Goal: Information Seeking & Learning: Check status

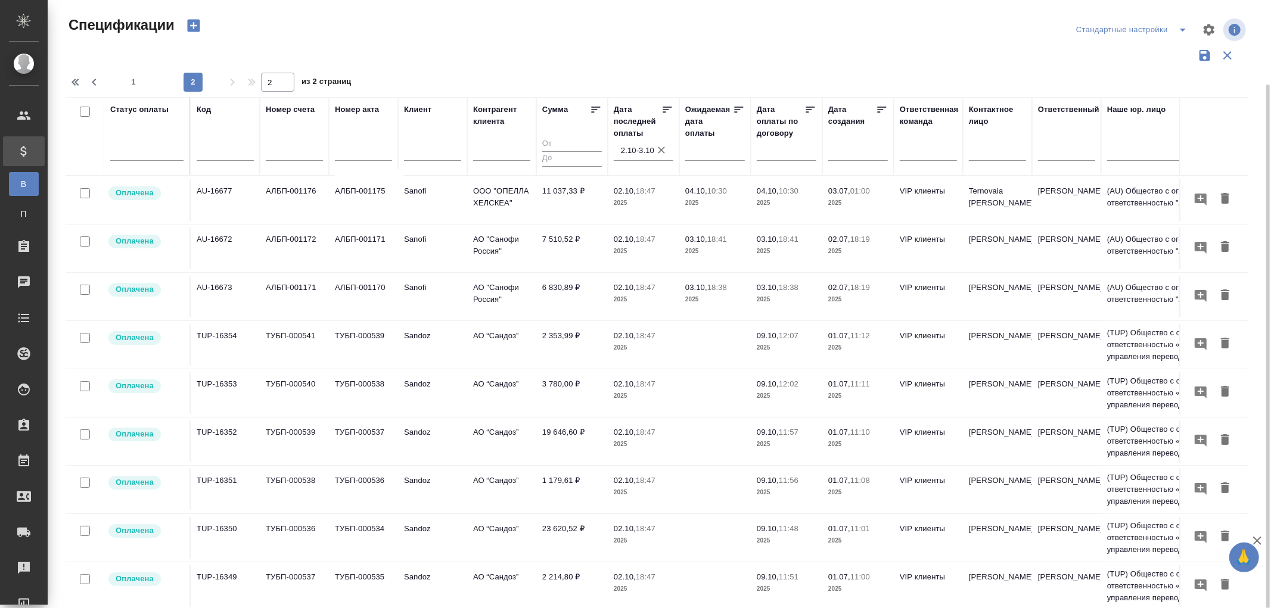
scroll to position [410, 0]
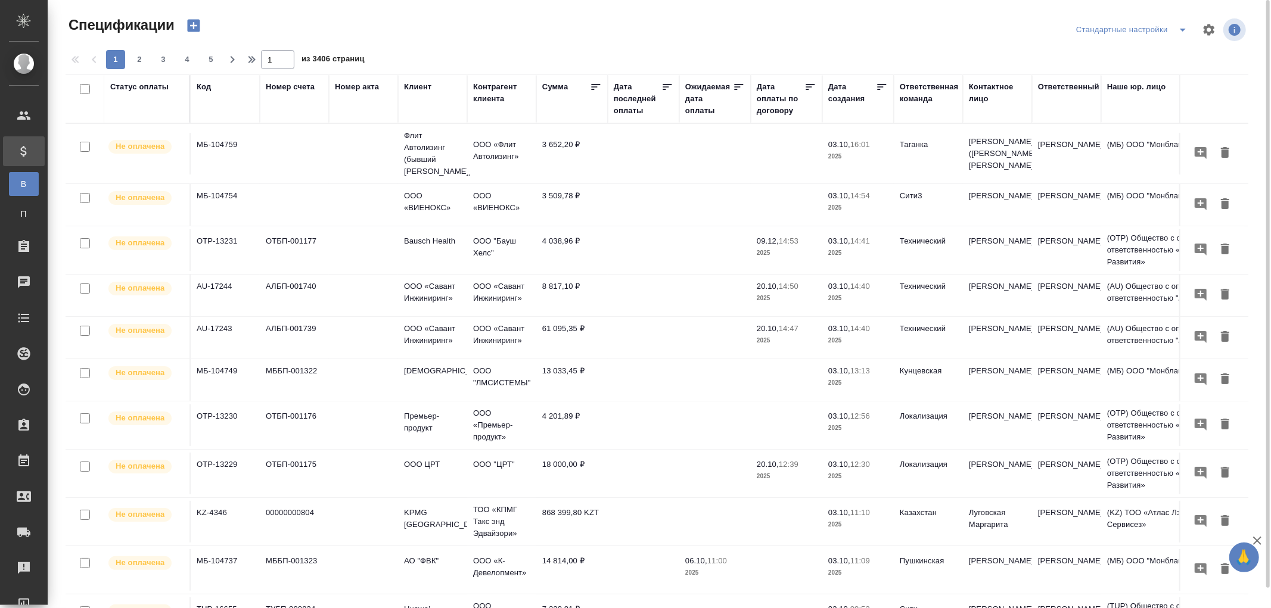
click at [629, 111] on div "Дата последней оплаты" at bounding box center [638, 99] width 48 height 36
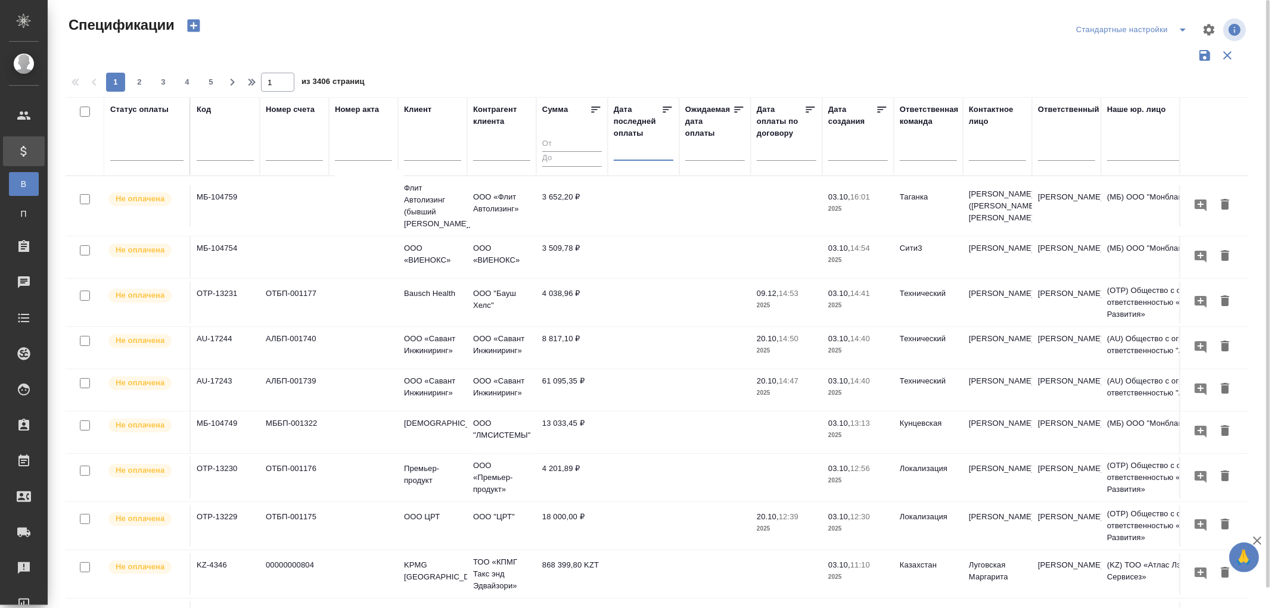
click at [626, 156] on input "text" at bounding box center [647, 150] width 52 height 17
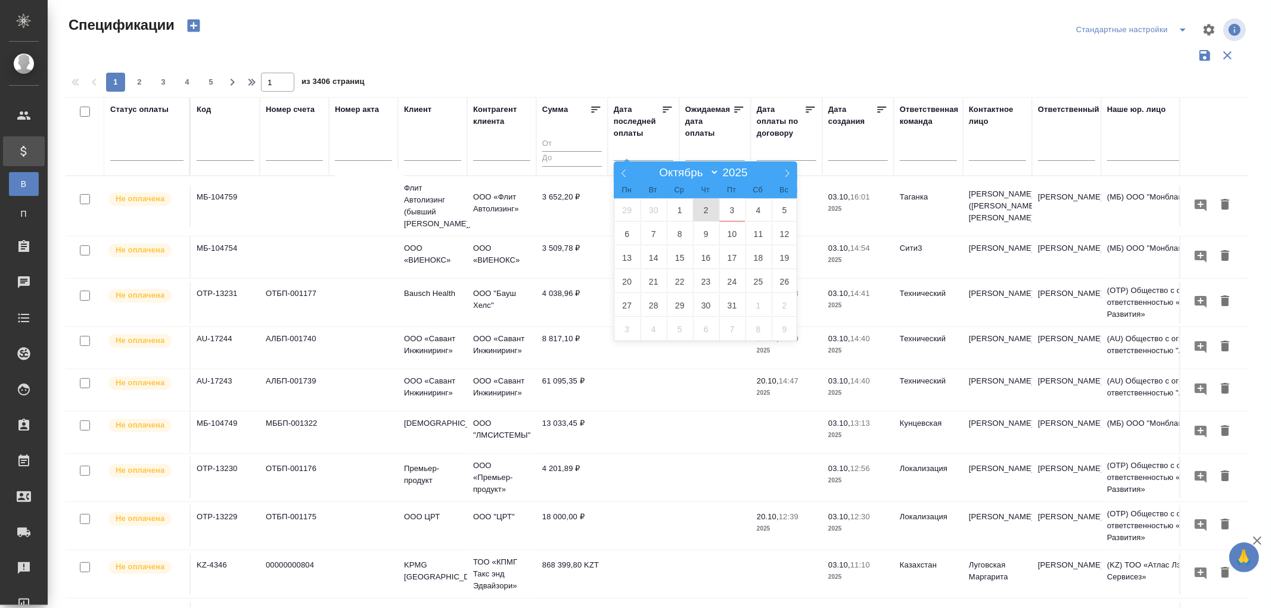
click at [704, 213] on span "2" at bounding box center [706, 209] width 26 height 23
type div "[DATE]T21:00:00.000Z"
click at [740, 213] on span "3" at bounding box center [732, 209] width 26 height 23
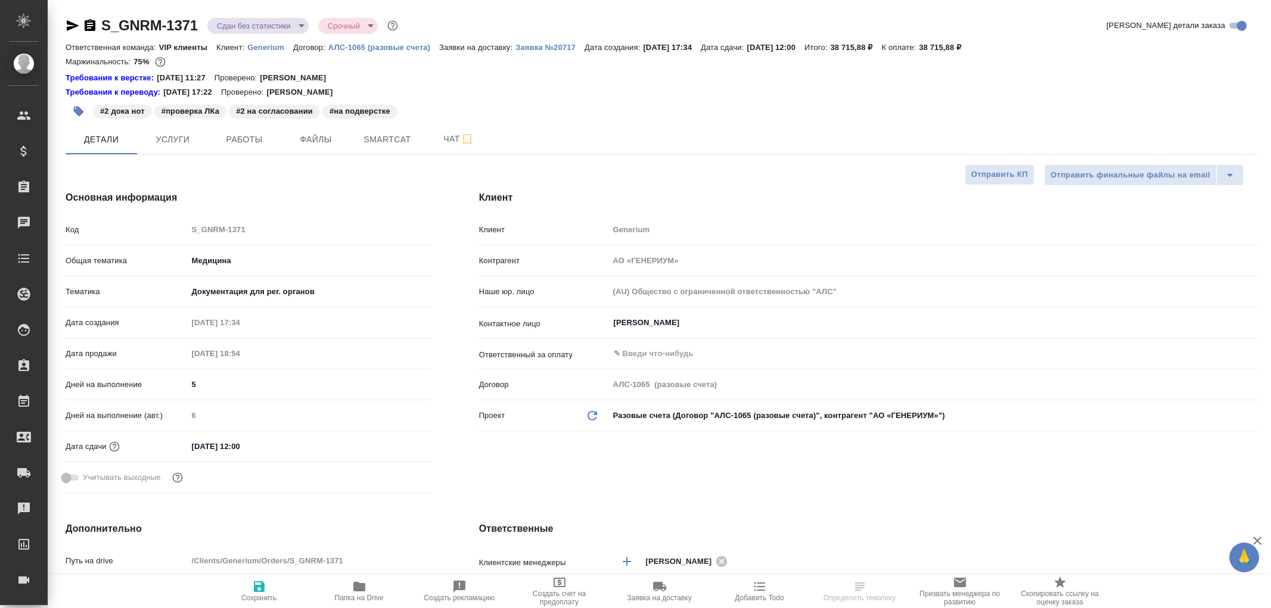
select select "RU"
click at [69, 26] on icon "button" at bounding box center [73, 25] width 14 height 14
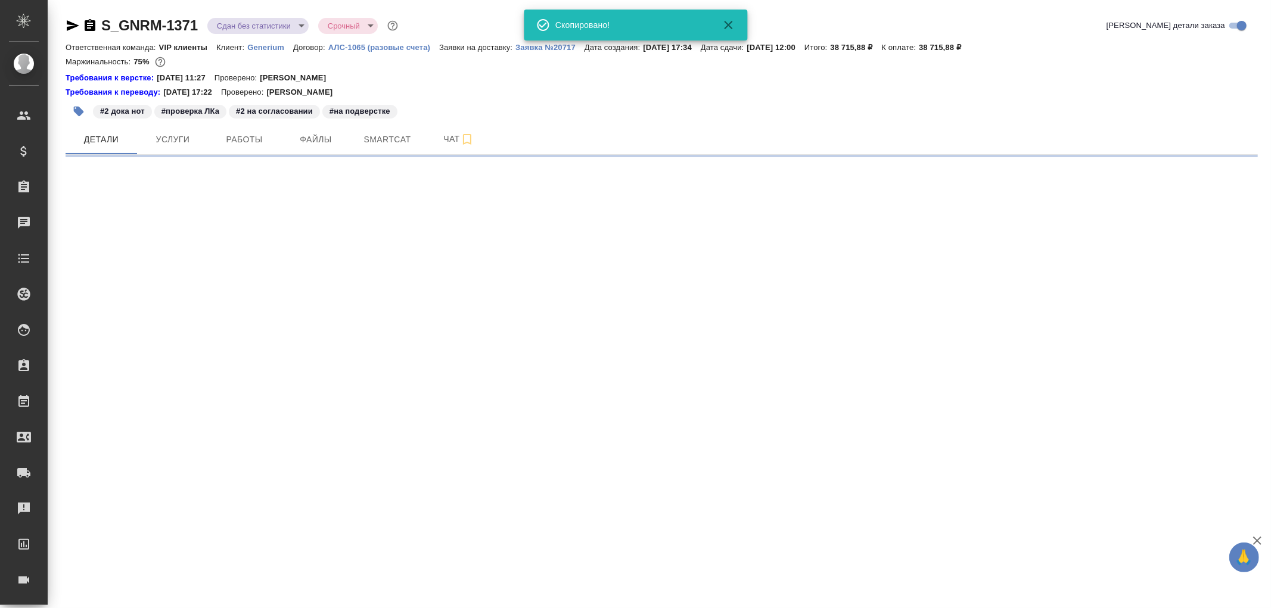
select select "RU"
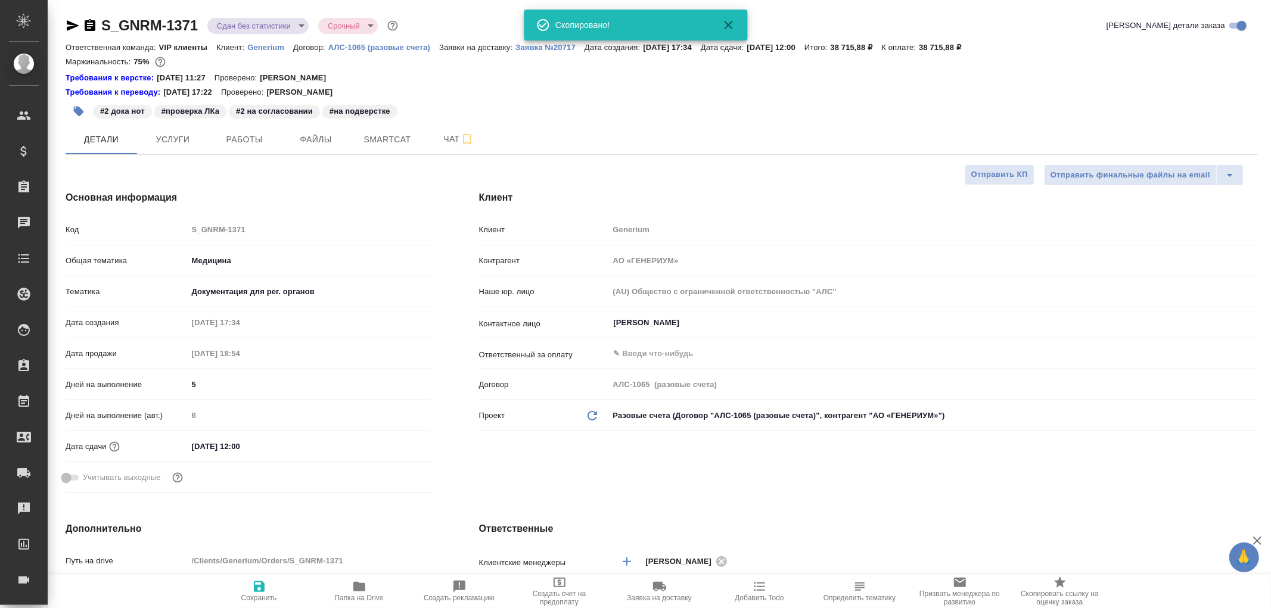
type textarea "x"
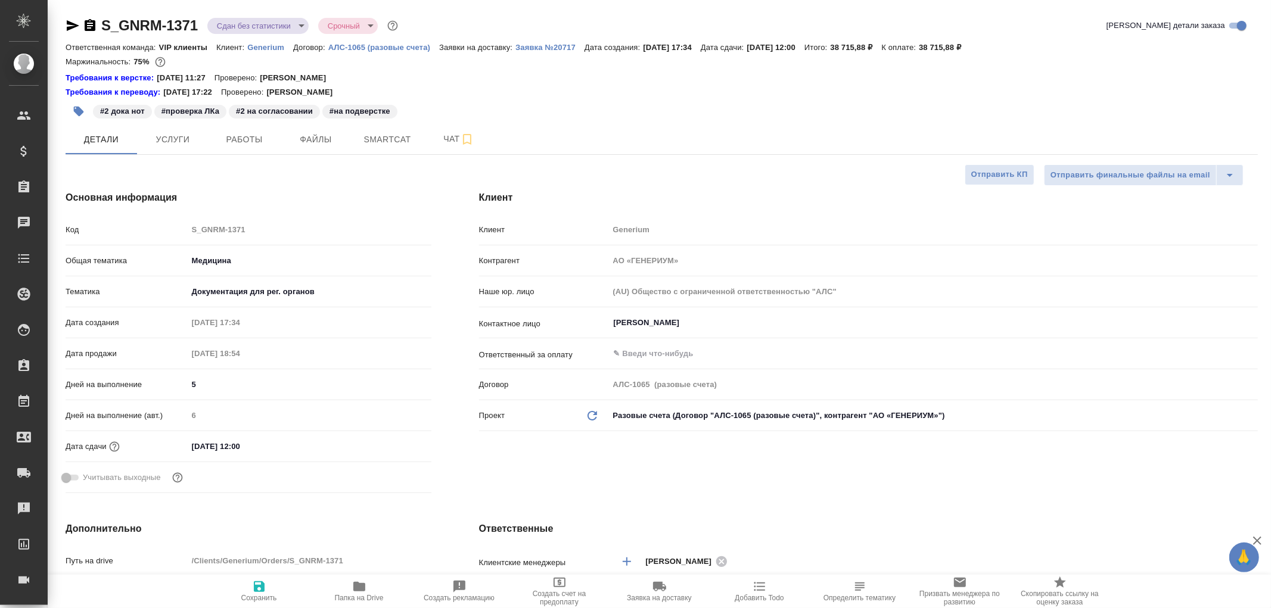
type textarea "x"
select select "RU"
click at [66, 24] on icon "button" at bounding box center [73, 25] width 14 height 14
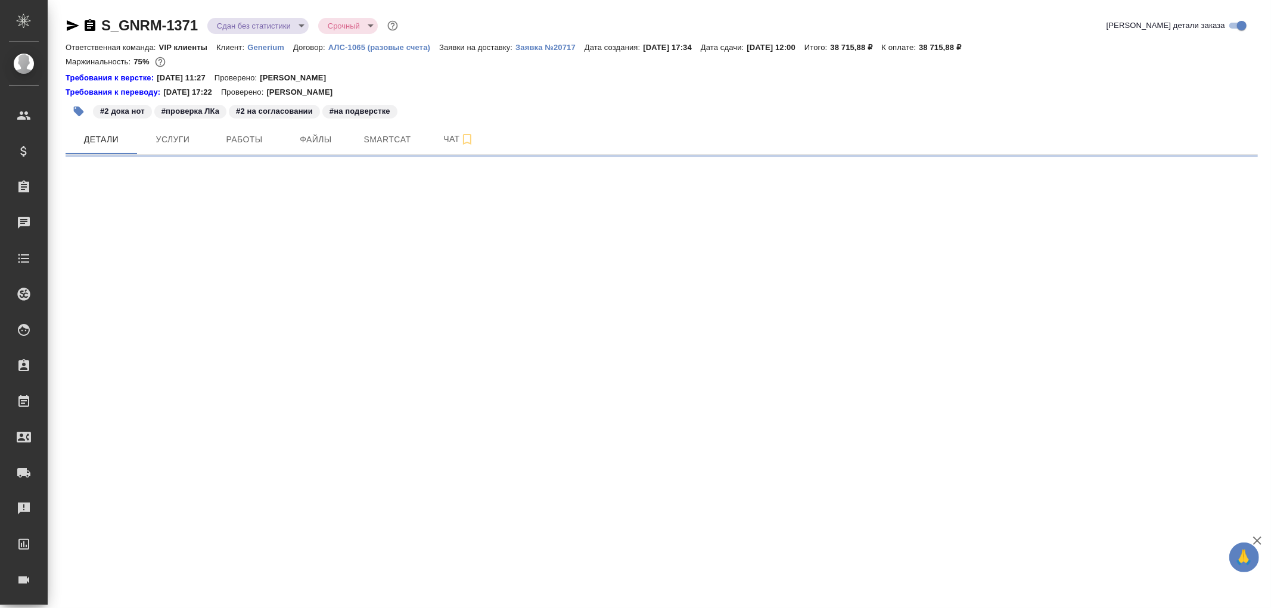
select select "RU"
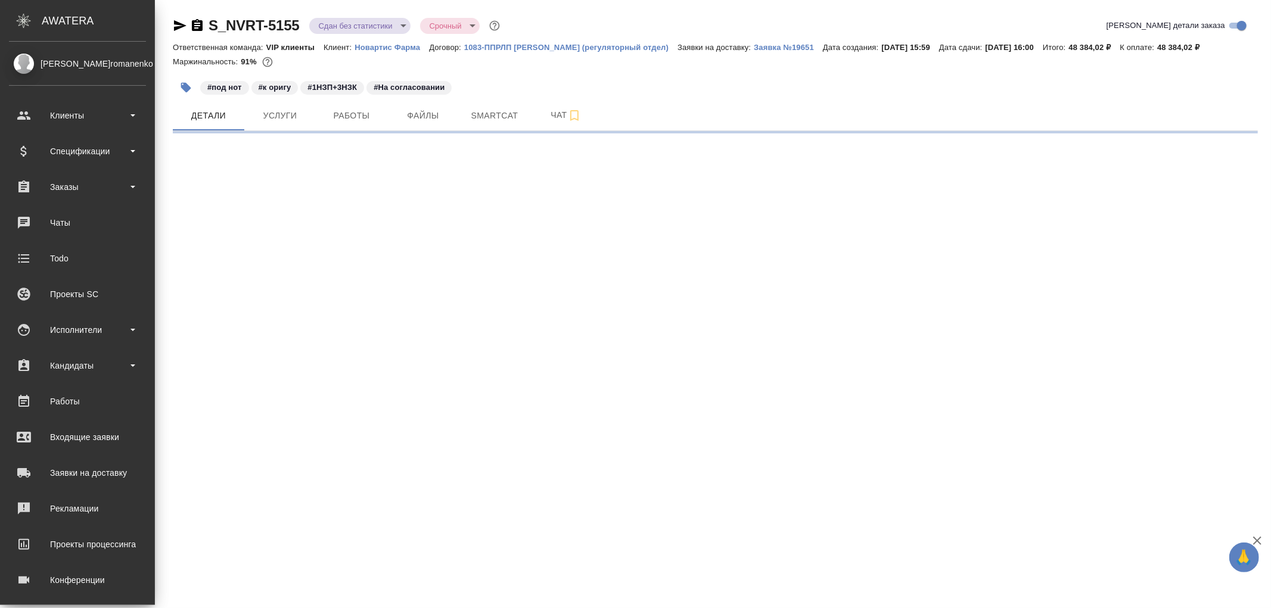
select select "RU"
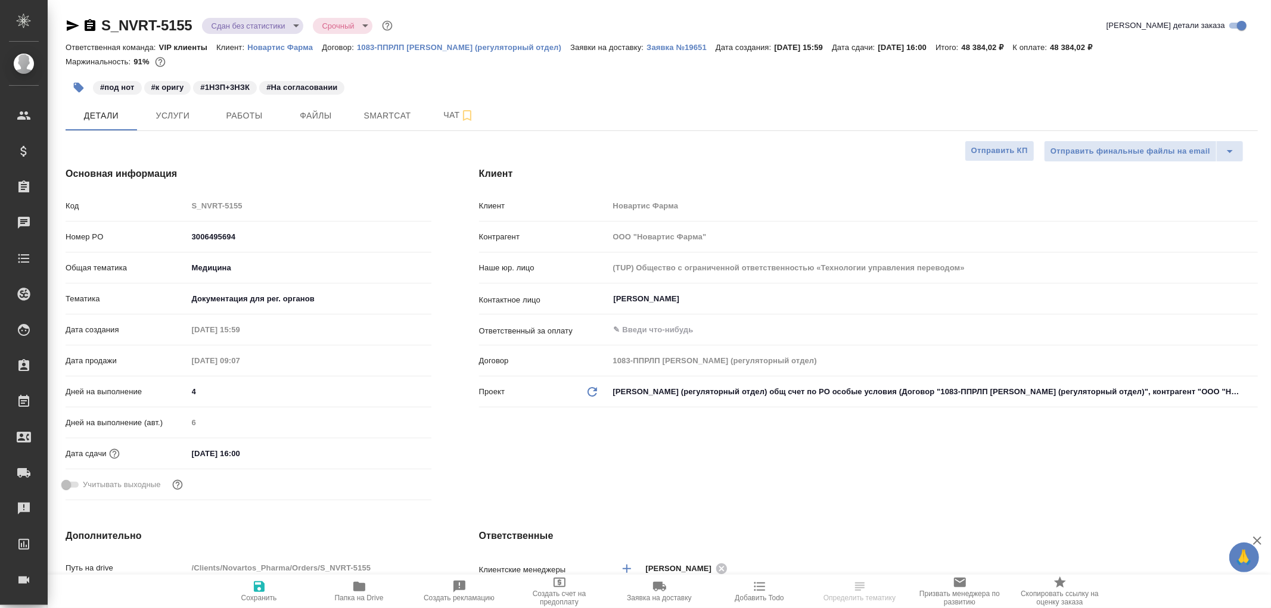
type textarea "x"
click at [70, 25] on icon "button" at bounding box center [73, 25] width 14 height 14
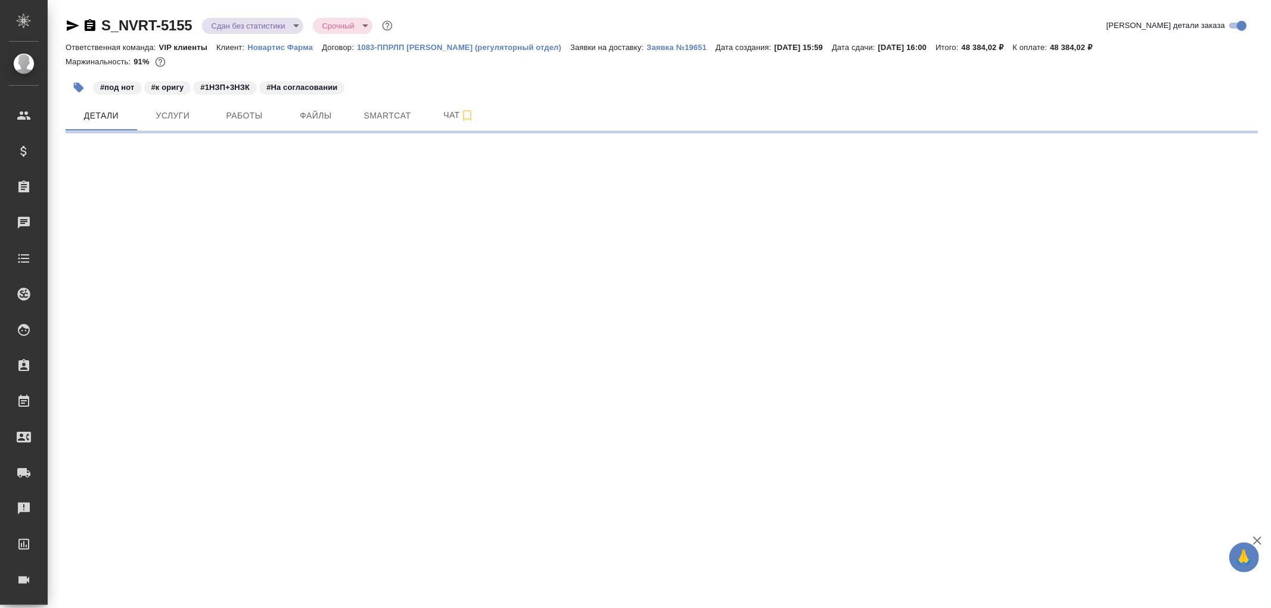
select select "RU"
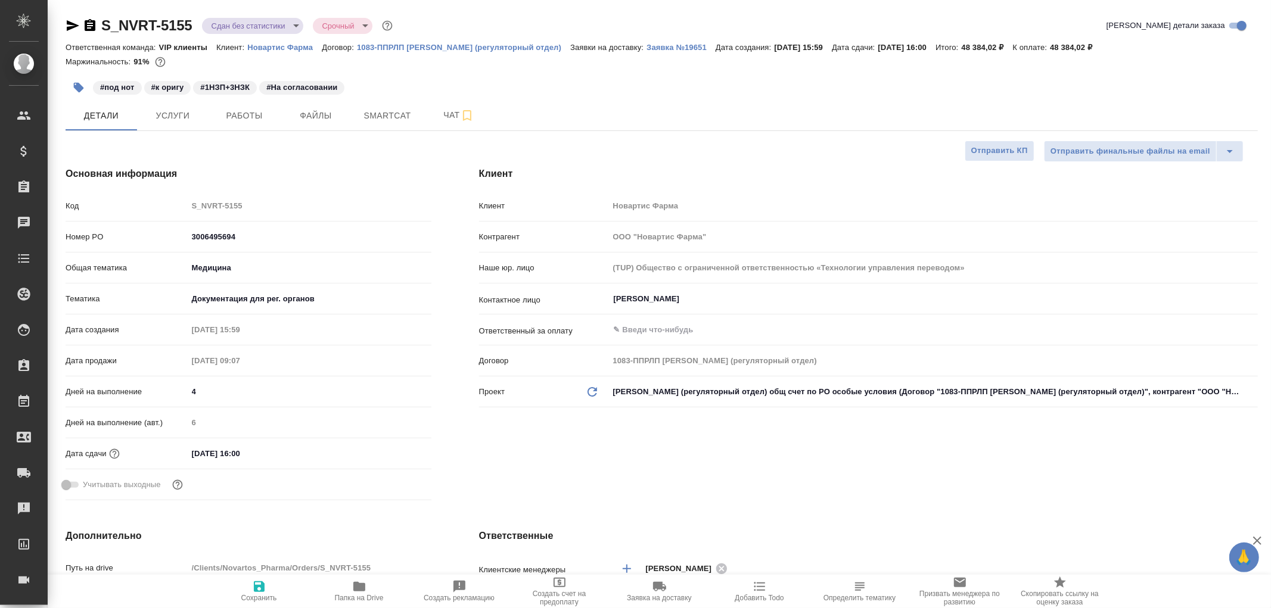
type textarea "x"
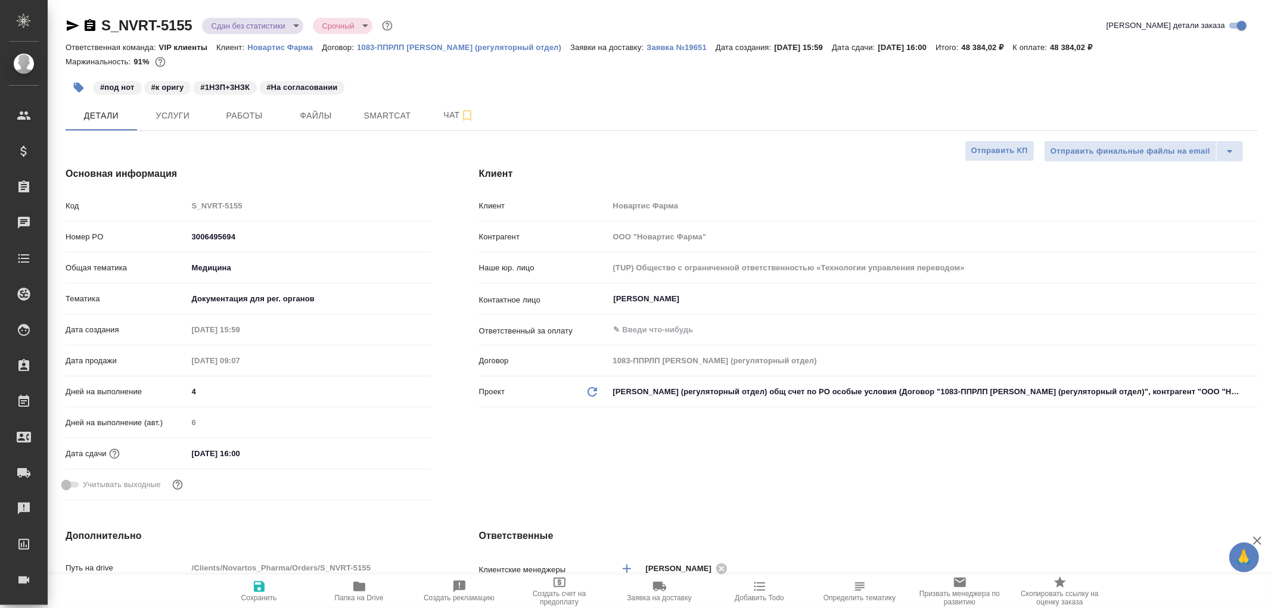
type textarea "x"
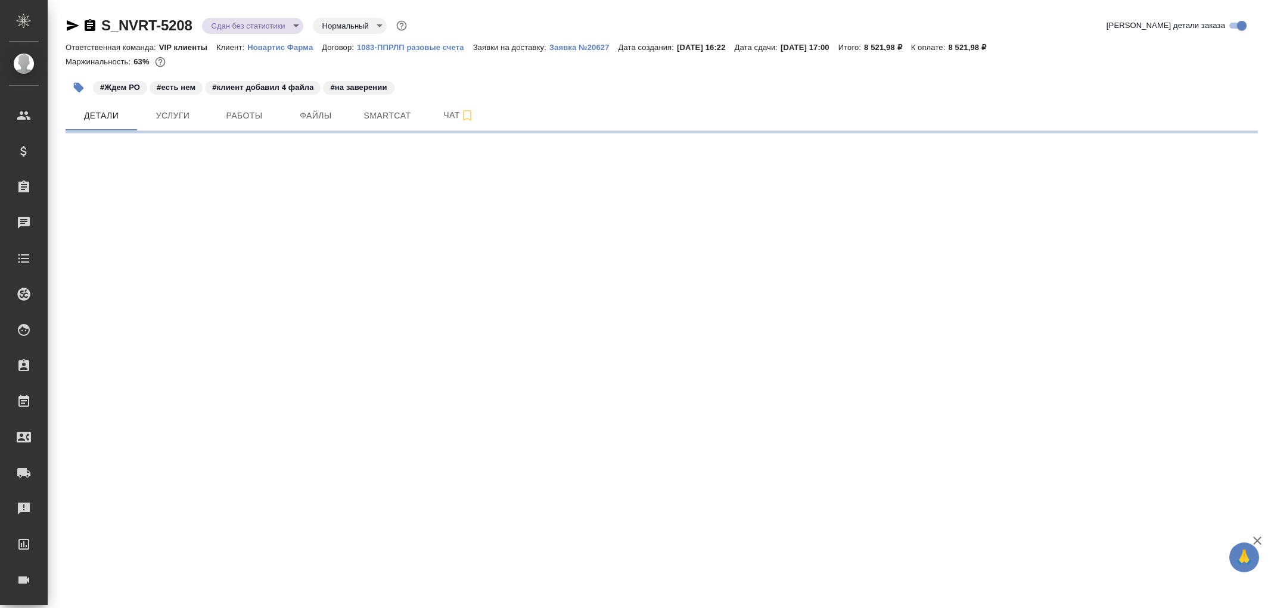
select select "RU"
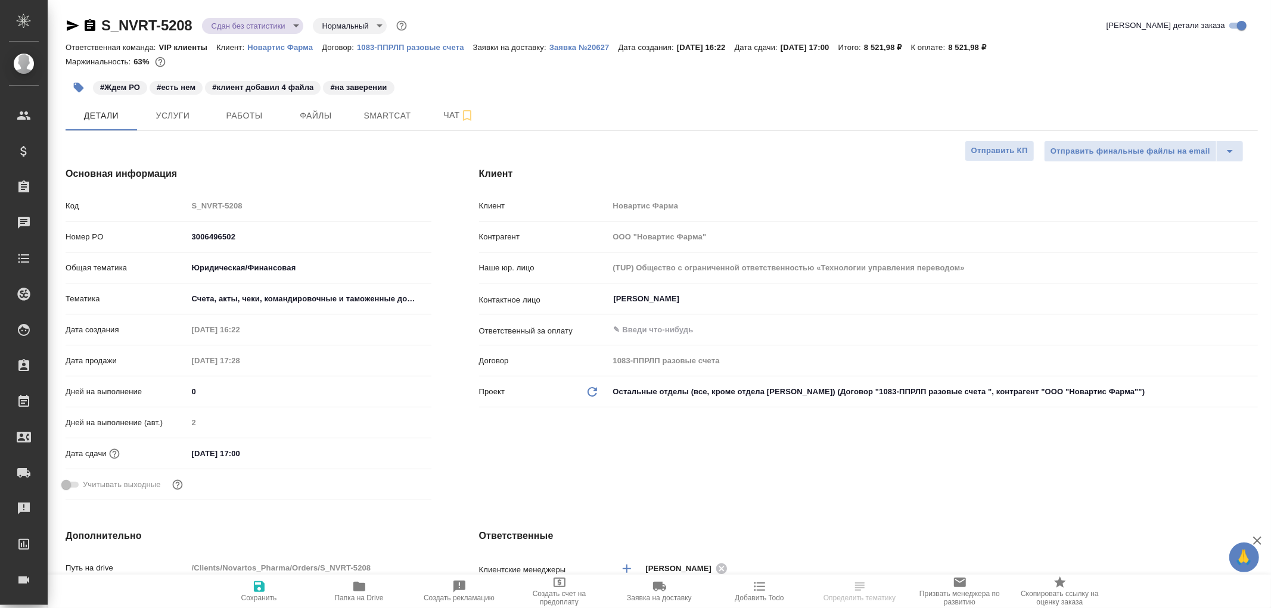
click at [67, 23] on icon "button" at bounding box center [73, 25] width 13 height 11
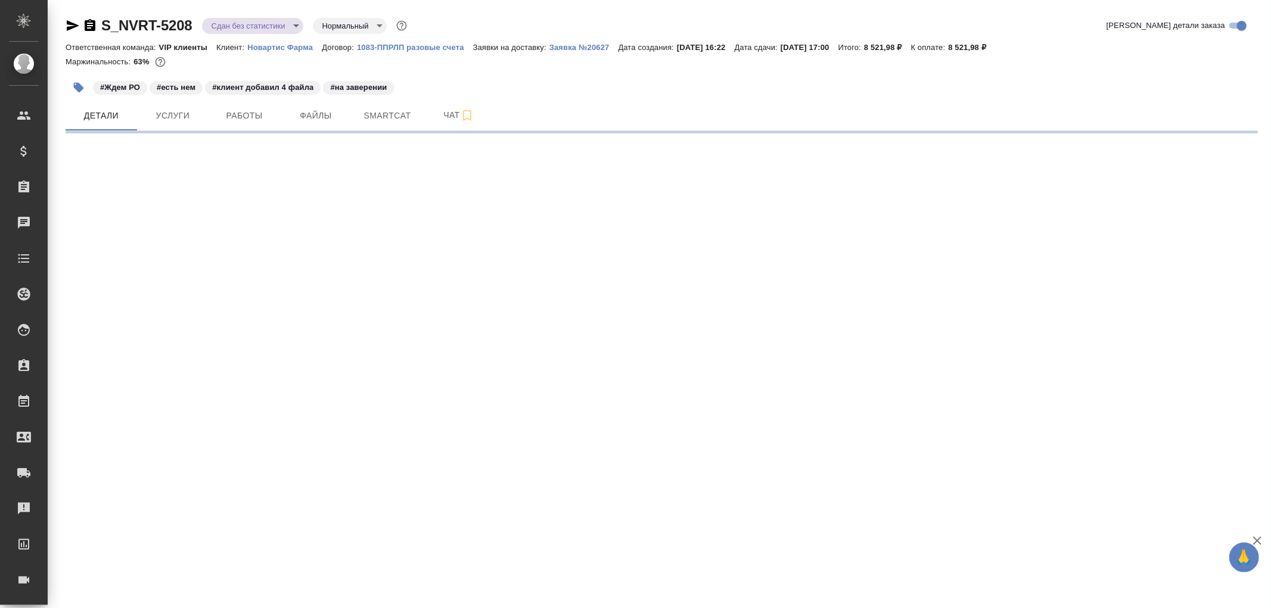
select select "RU"
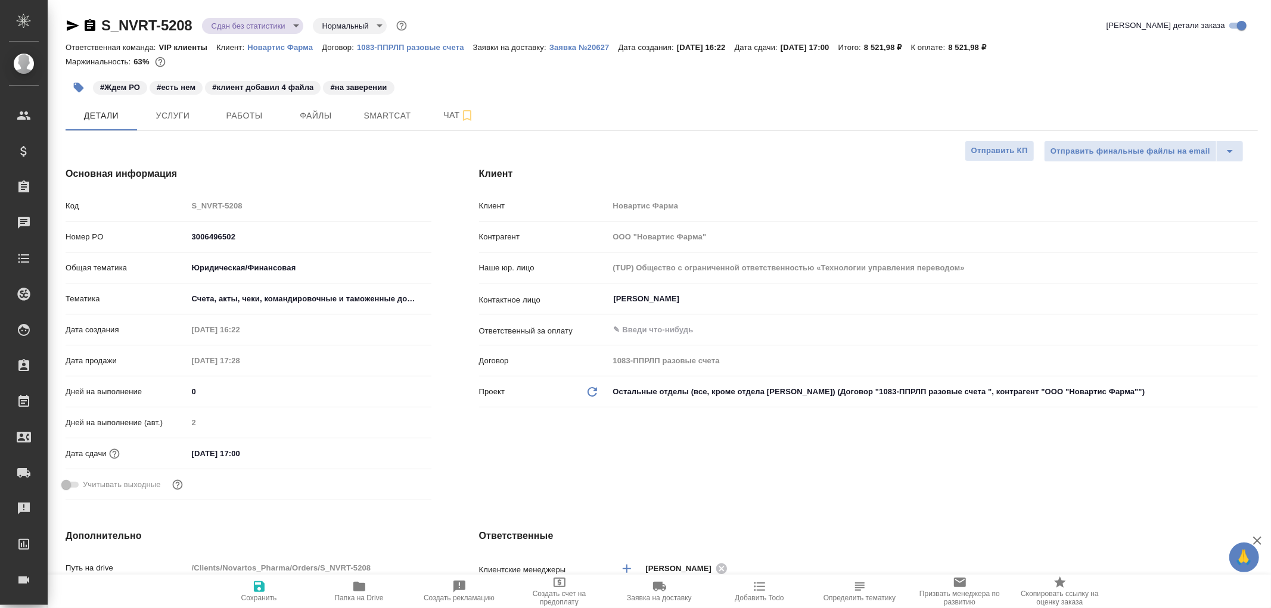
type textarea "x"
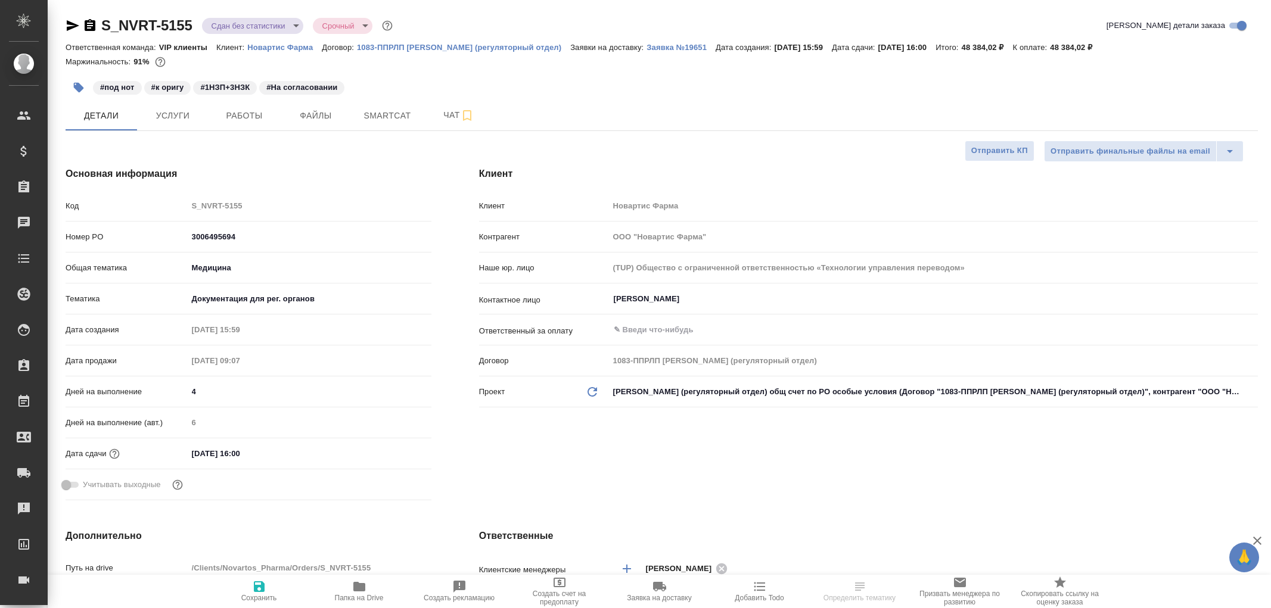
select select "RU"
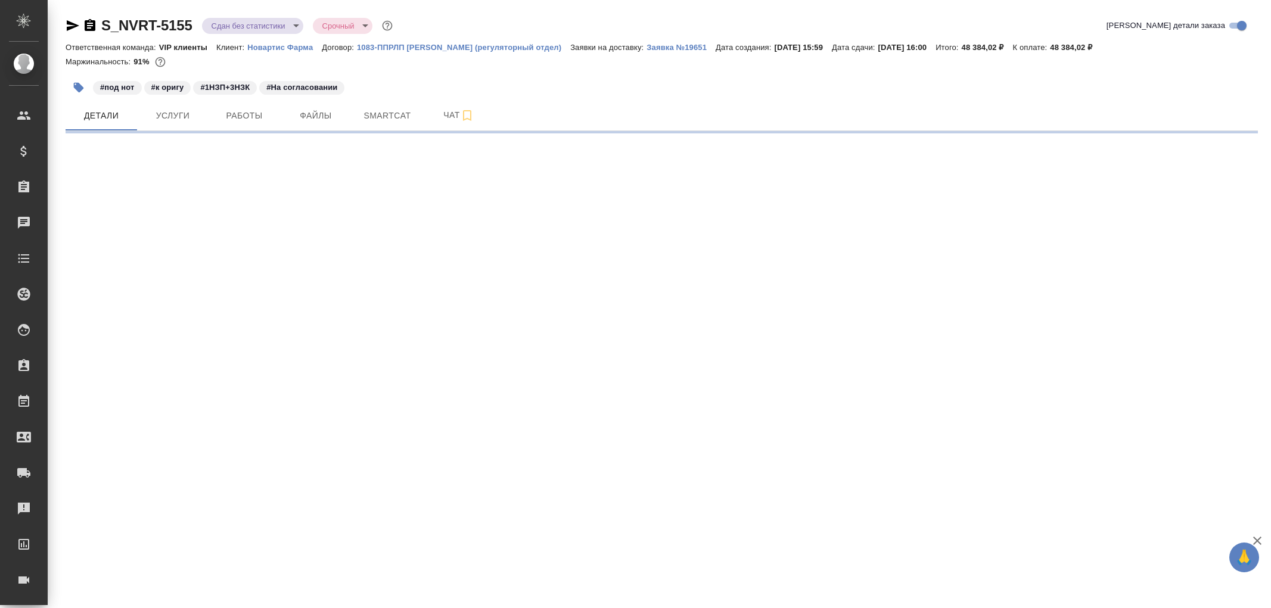
select select "RU"
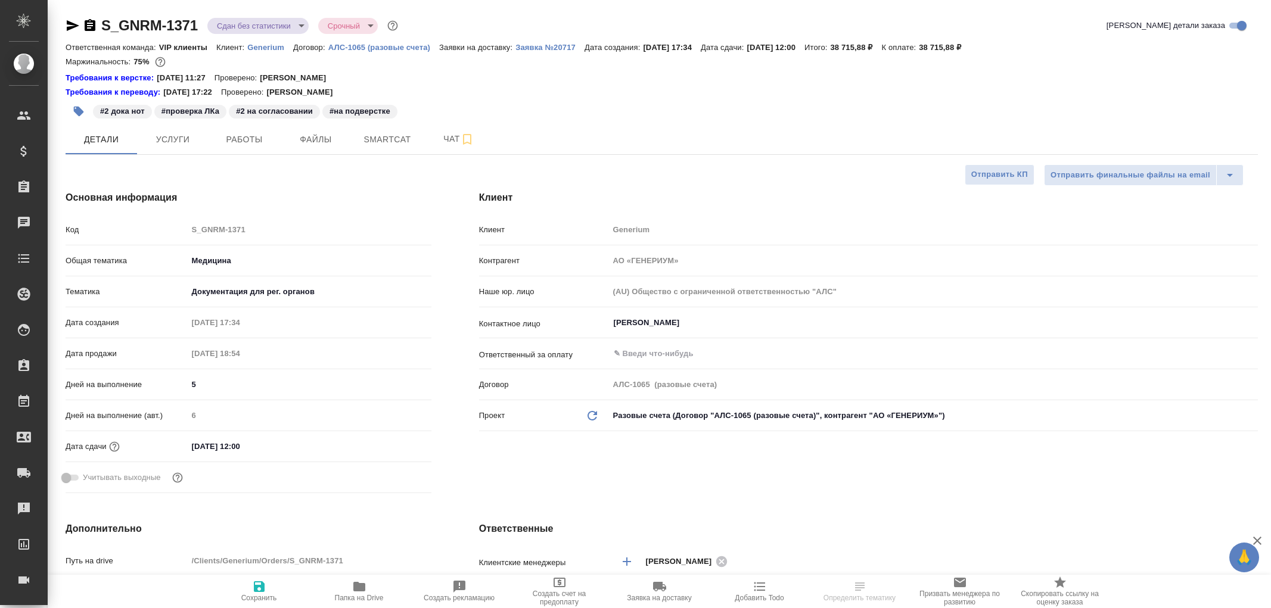
select select "RU"
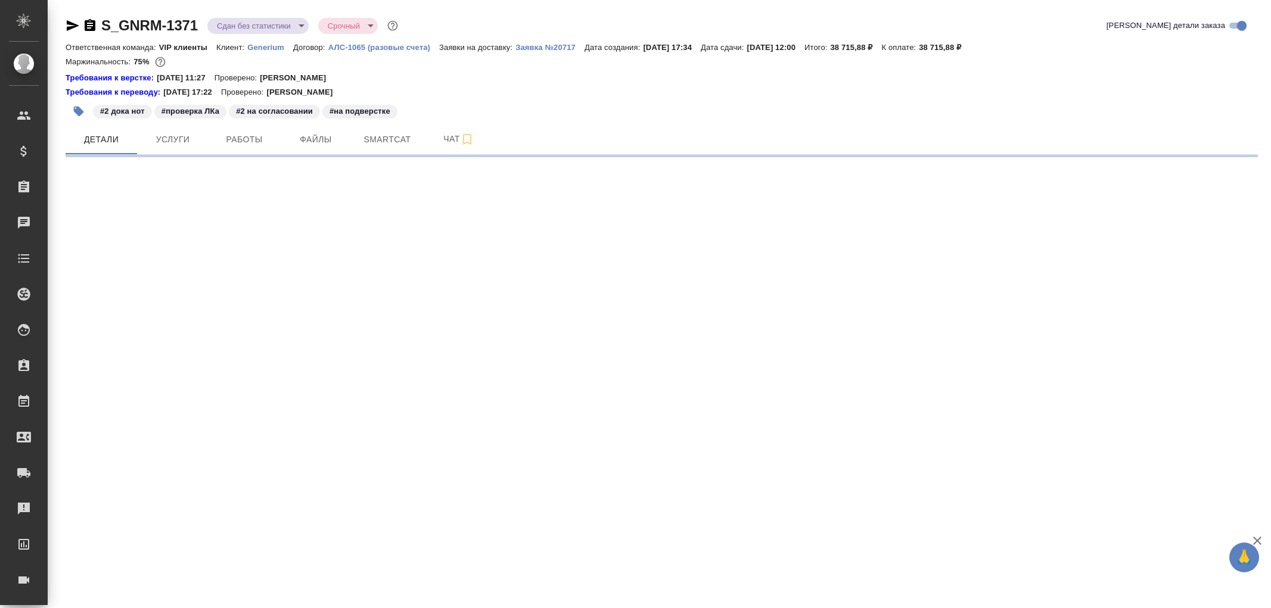
select select "RU"
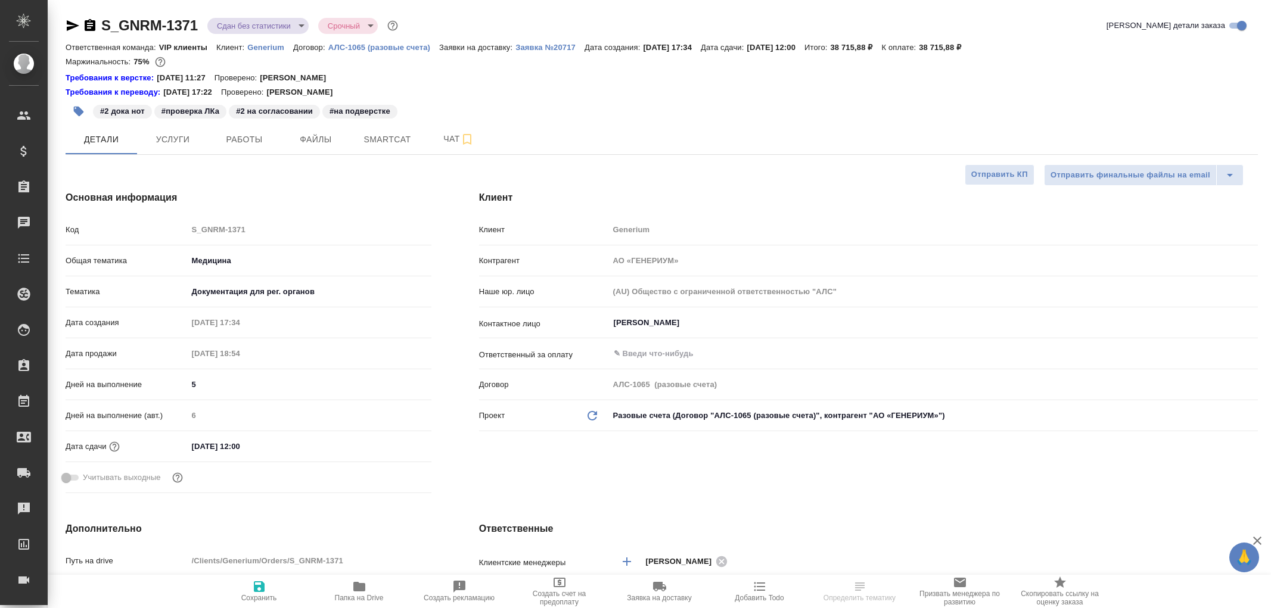
select select "RU"
type textarea "x"
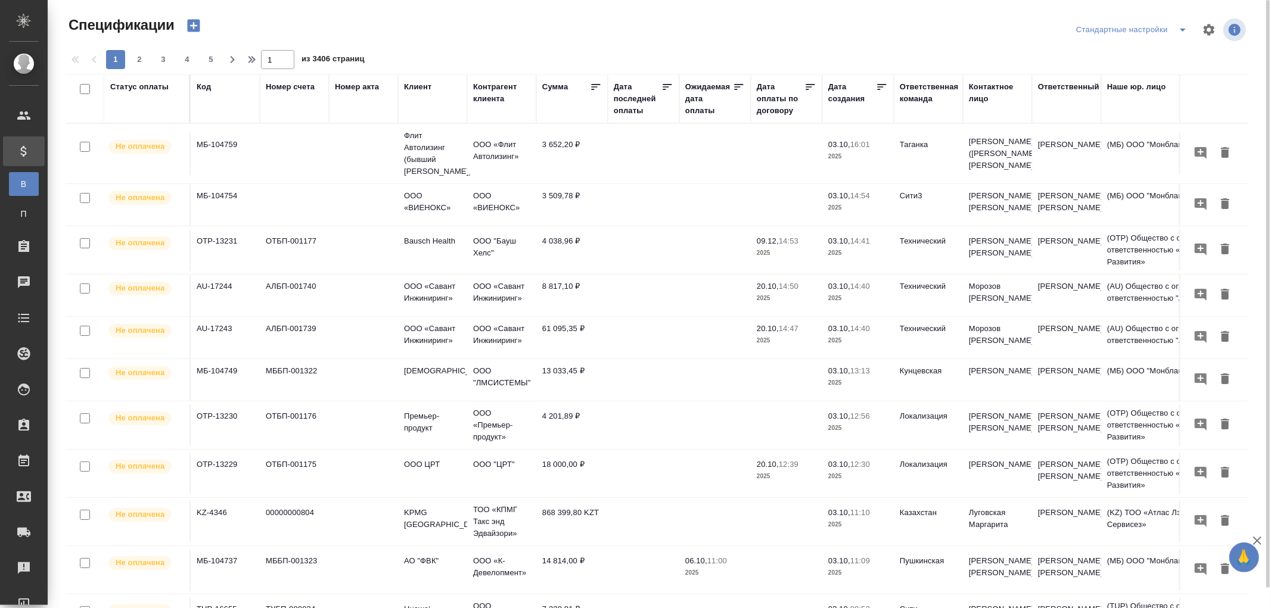
click at [628, 111] on div "Дата последней оплаты" at bounding box center [638, 99] width 48 height 36
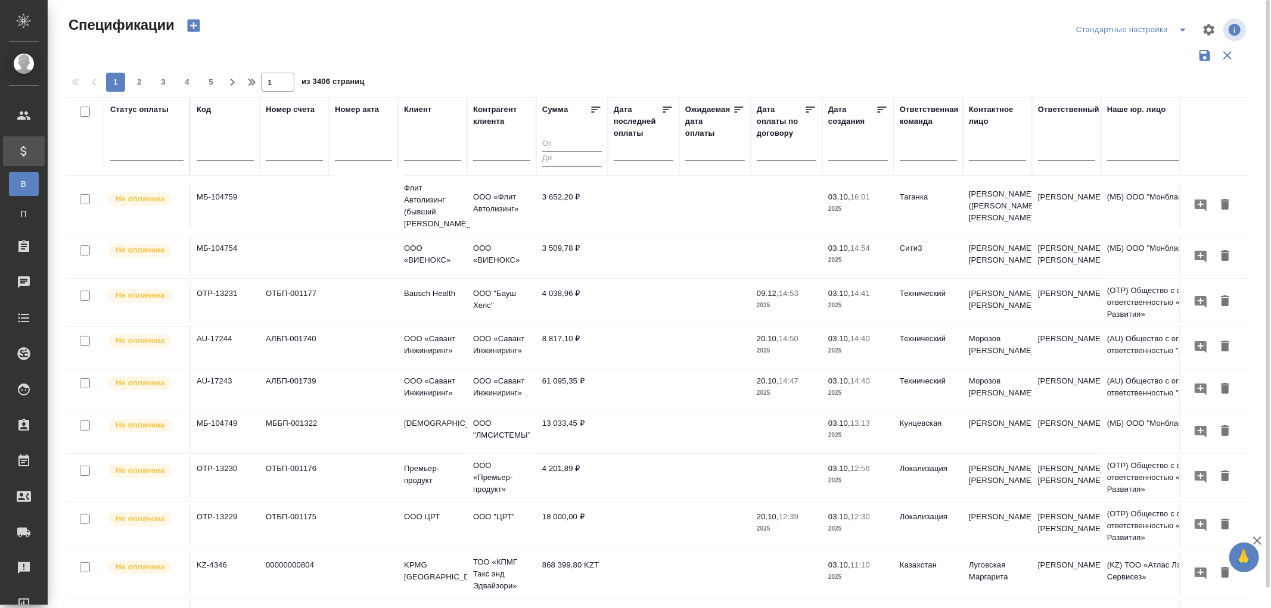
click at [636, 153] on input "text" at bounding box center [647, 150] width 52 height 17
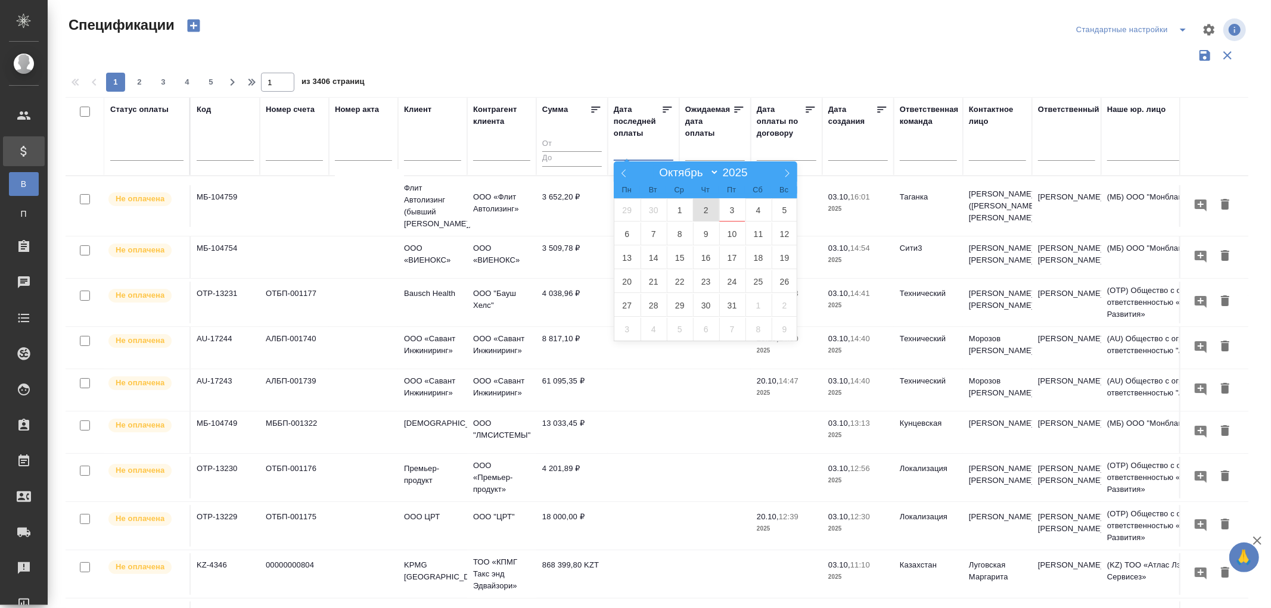
click at [706, 215] on span "2" at bounding box center [706, 209] width 26 height 23
type div "2025-10-01T21:00:00.000Z"
click at [740, 215] on span "3" at bounding box center [732, 209] width 26 height 23
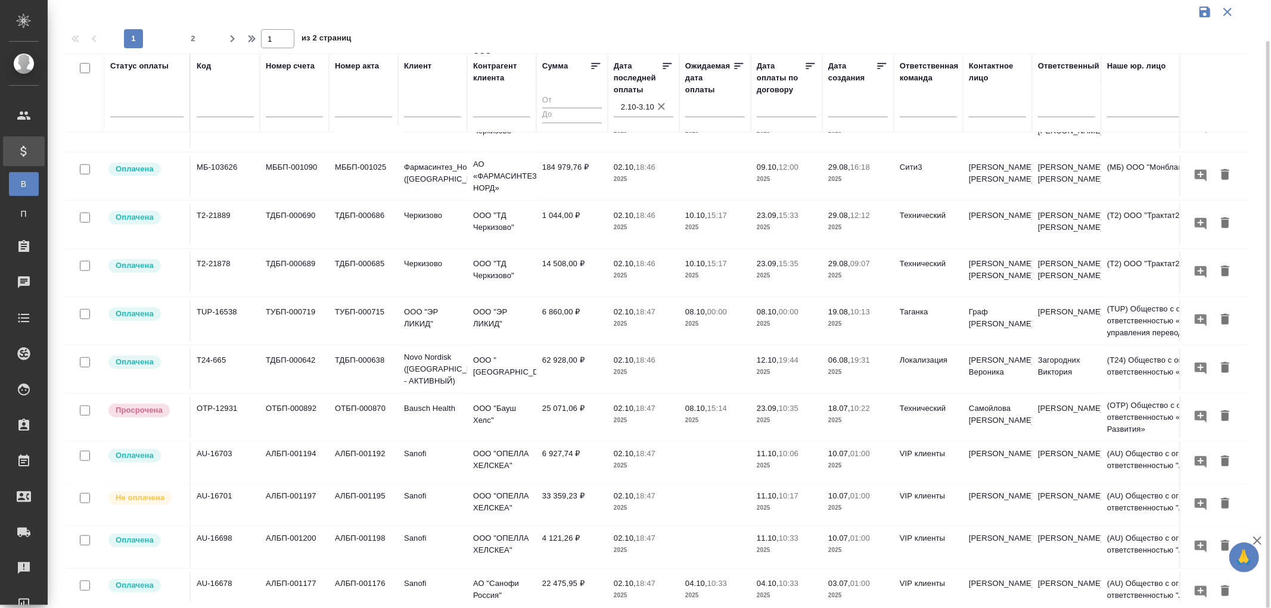
scroll to position [760, 0]
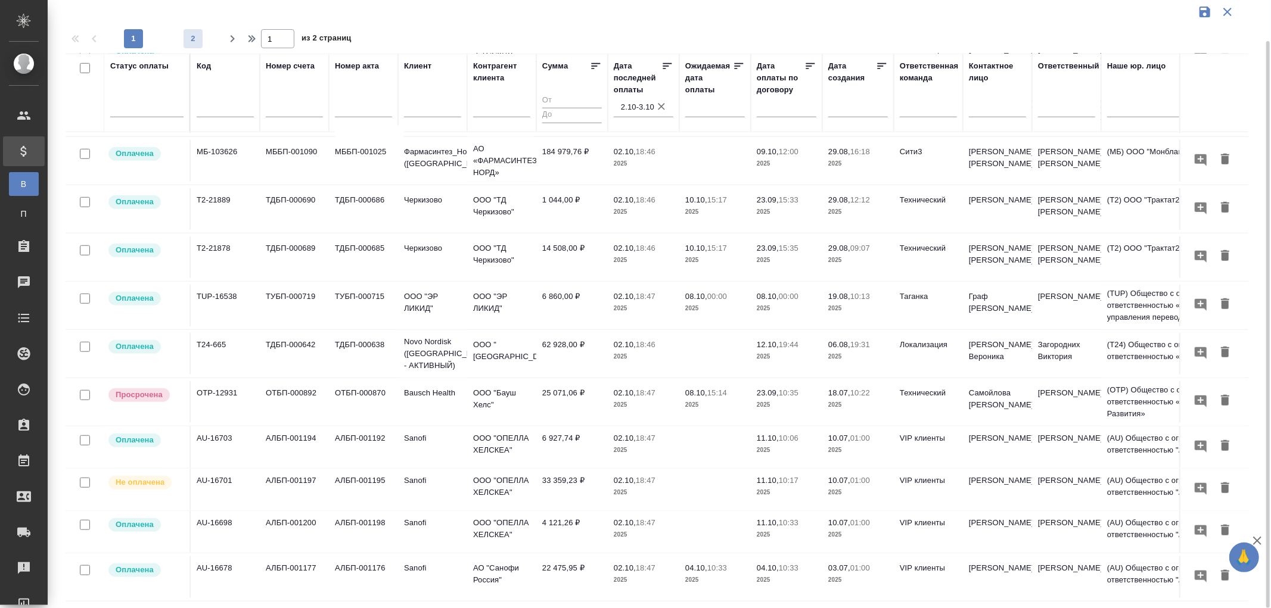
click at [192, 39] on span "2" at bounding box center [193, 39] width 19 height 12
type input "2"
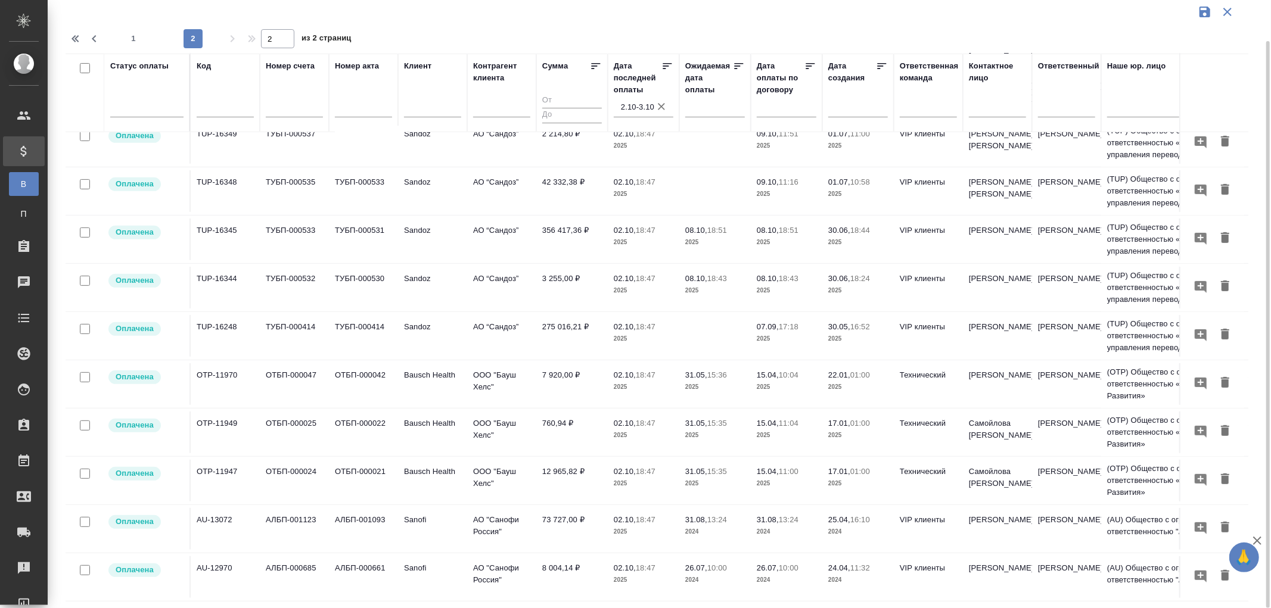
scroll to position [410, 0]
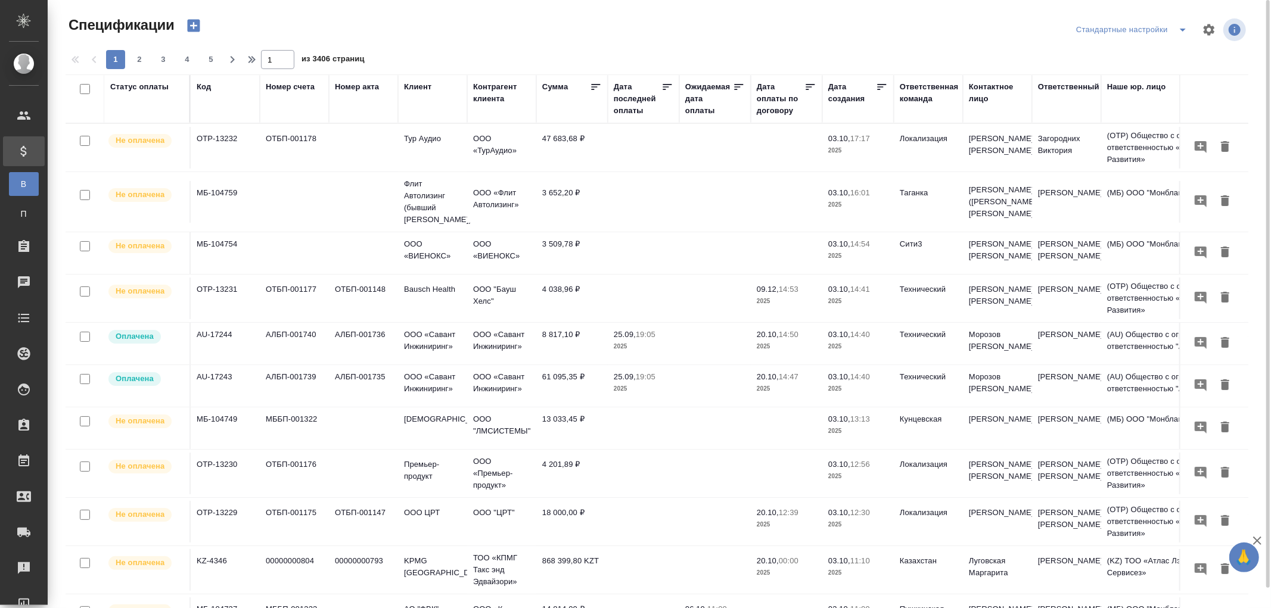
click at [640, 114] on div "Дата последней оплаты" at bounding box center [638, 99] width 48 height 36
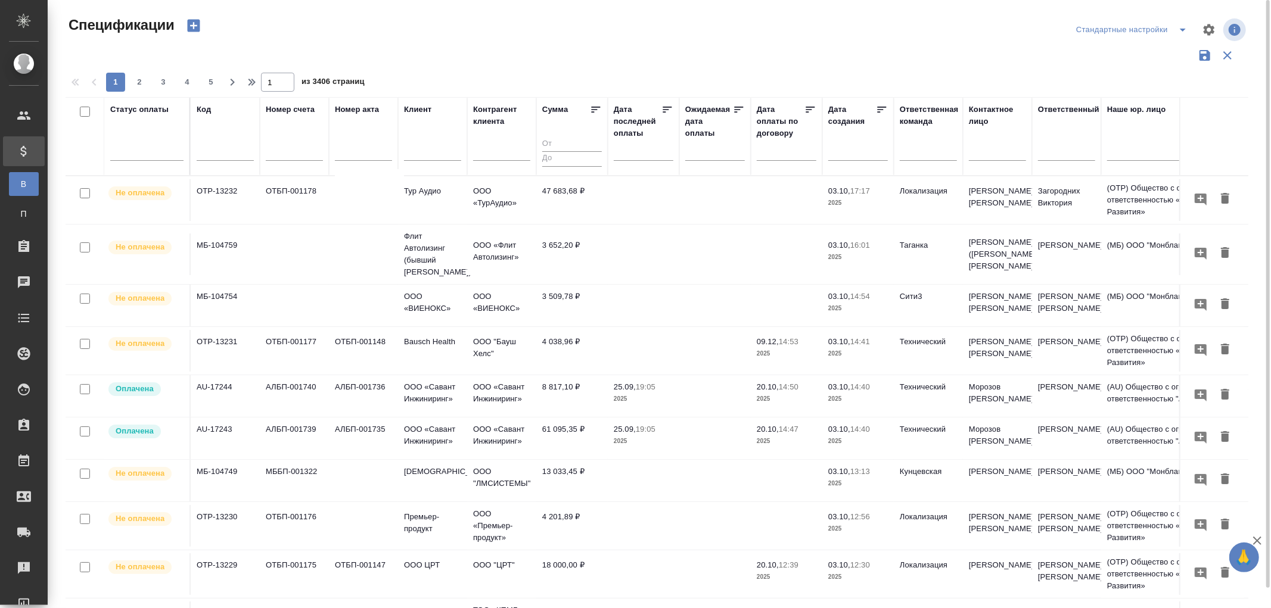
click at [635, 157] on input "text" at bounding box center [647, 150] width 52 height 17
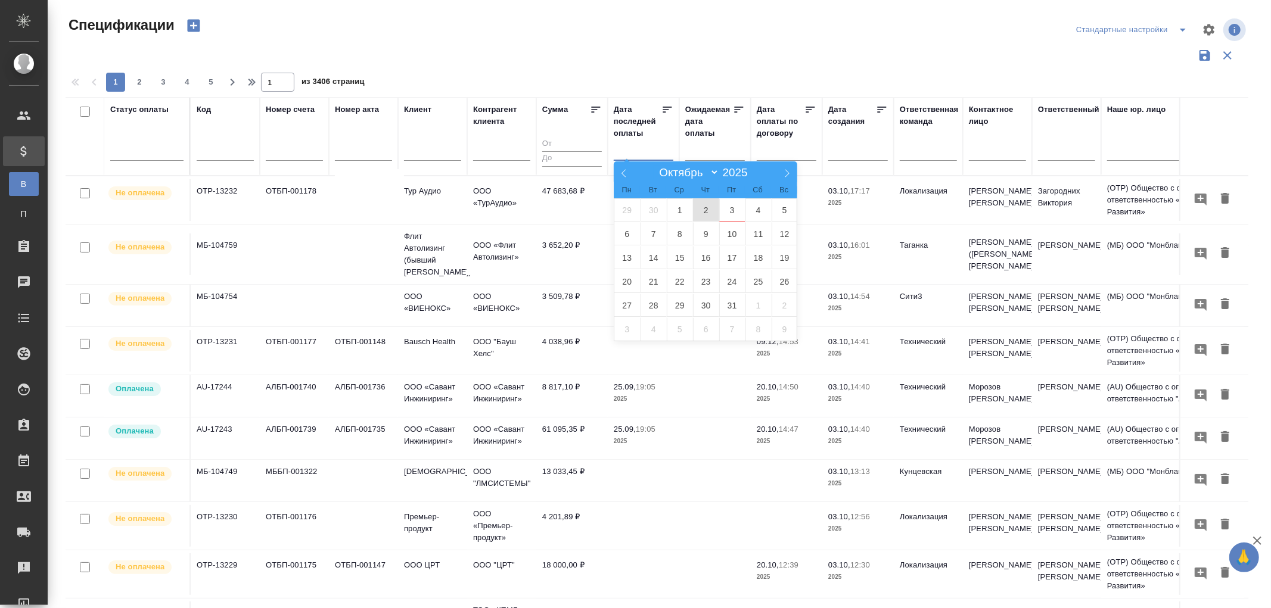
click at [702, 210] on span "2" at bounding box center [706, 209] width 26 height 23
type div "2025-10-01T21:00:00.000Z"
click at [732, 209] on span "3" at bounding box center [732, 209] width 26 height 23
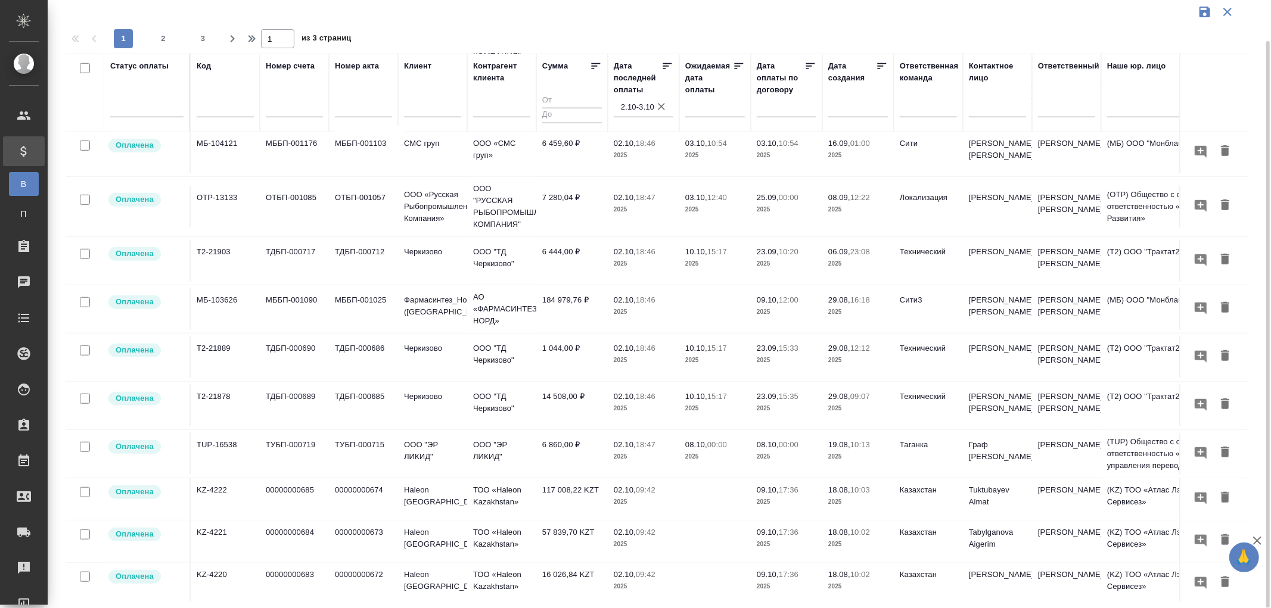
scroll to position [748, 0]
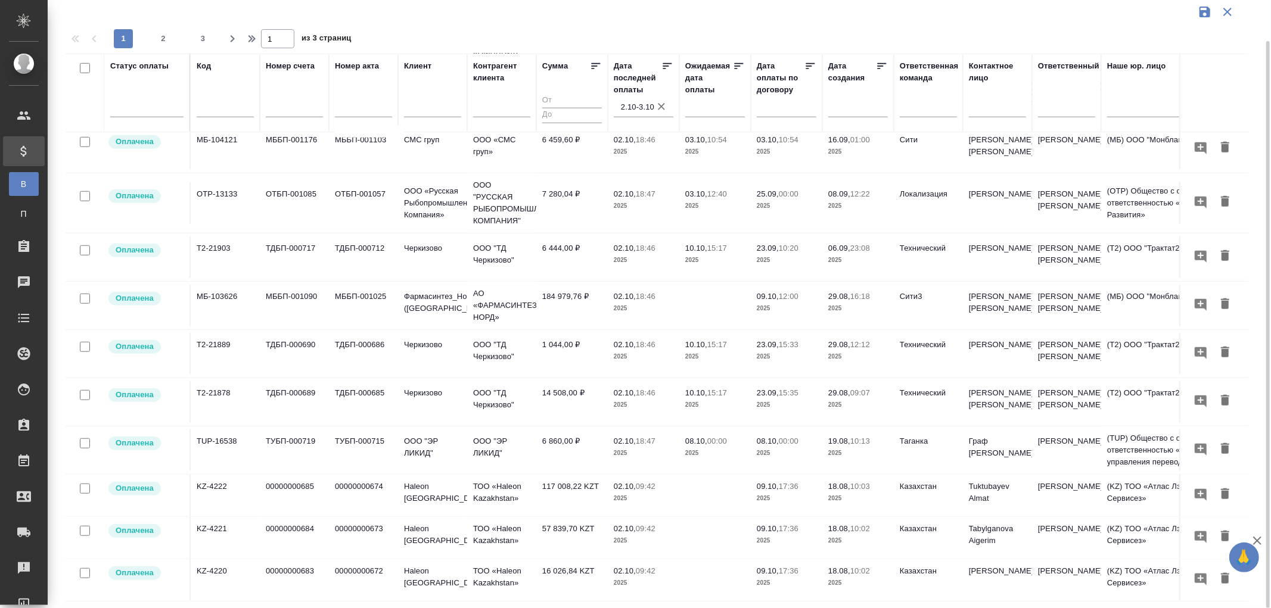
drag, startPoint x: 164, startPoint y: 41, endPoint x: 604, endPoint y: 254, distance: 489.3
click at [164, 41] on span "2" at bounding box center [163, 39] width 19 height 12
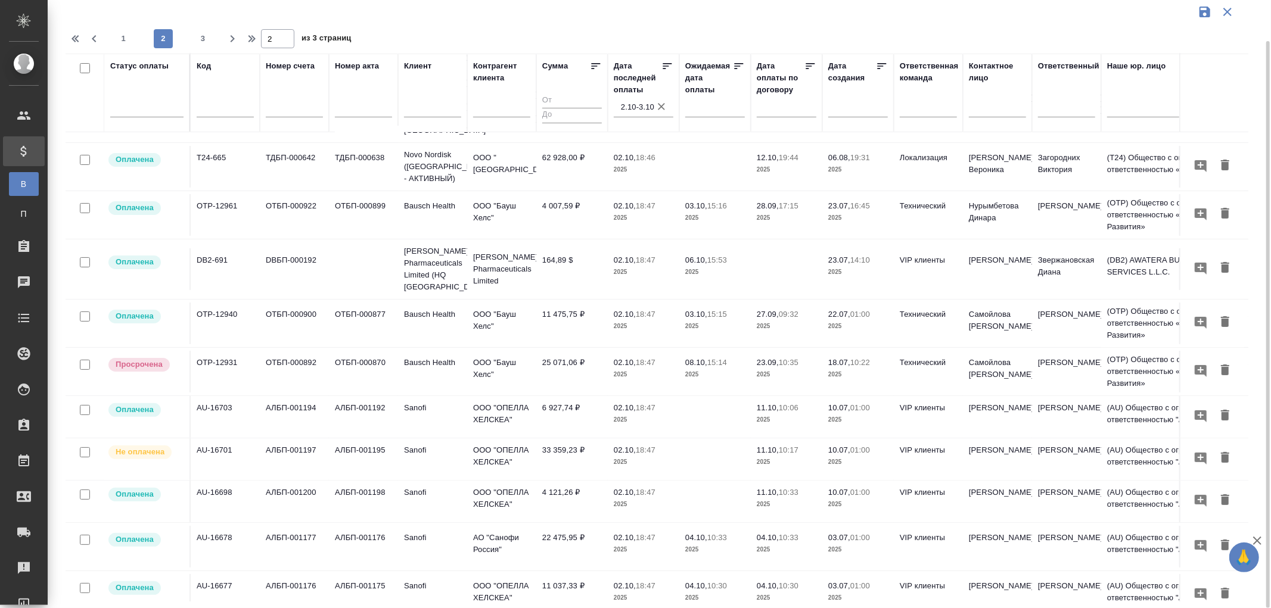
scroll to position [0, 0]
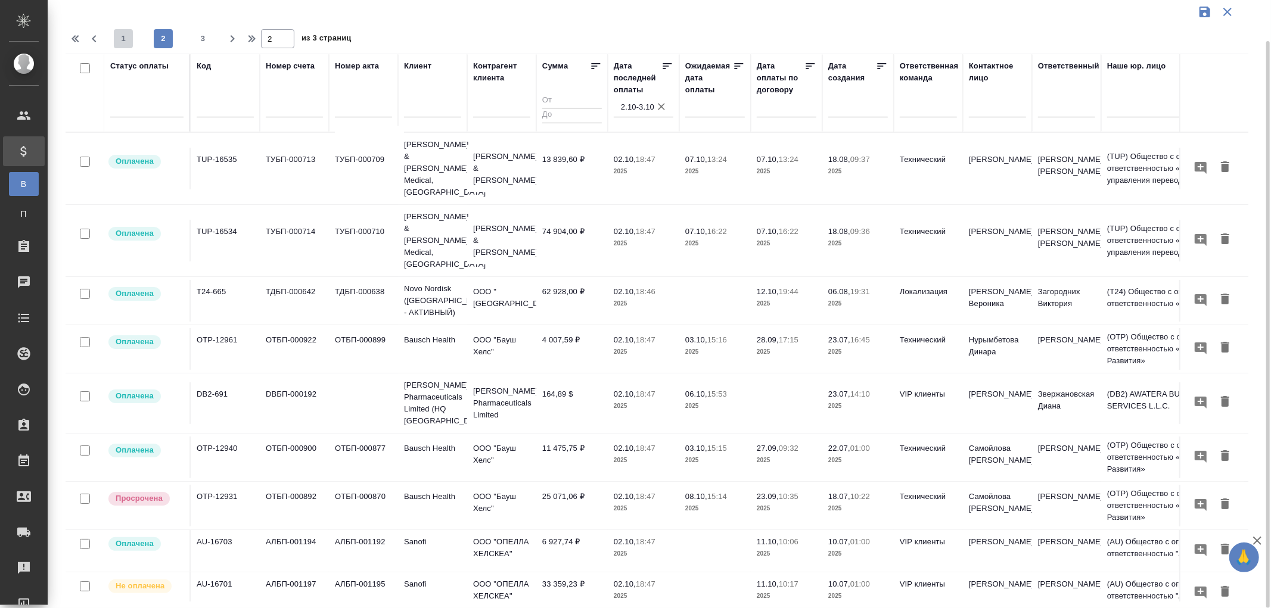
drag, startPoint x: 123, startPoint y: 39, endPoint x: 1256, endPoint y: 374, distance: 1181.3
click at [123, 39] on span "1" at bounding box center [123, 39] width 19 height 12
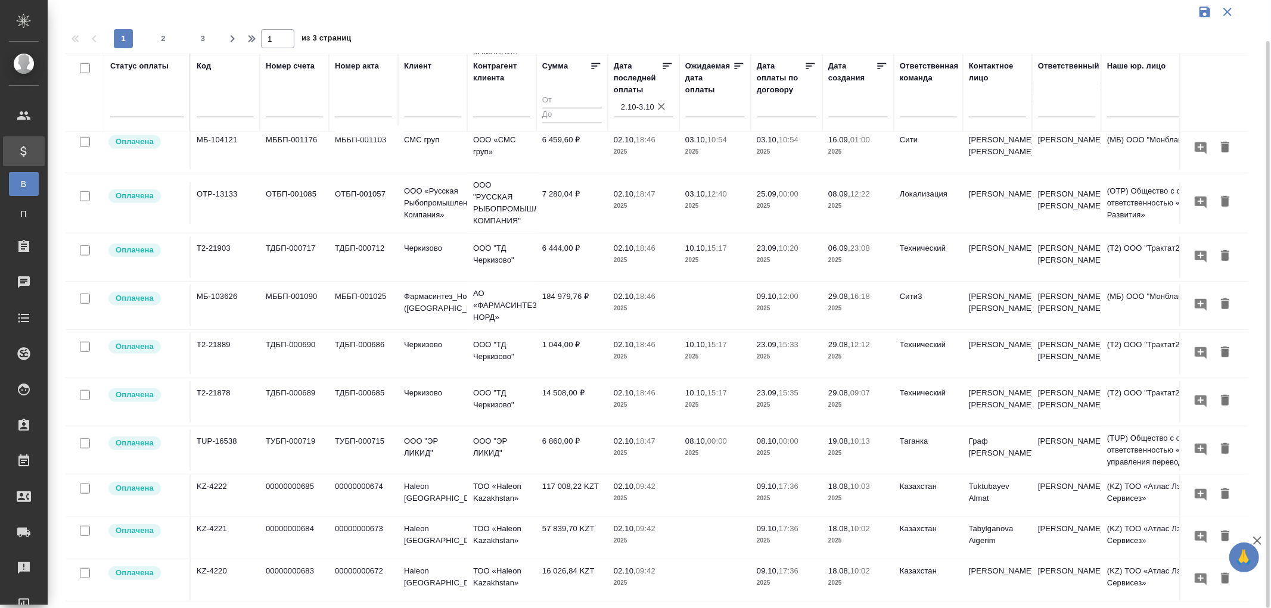
scroll to position [748, 0]
click at [164, 37] on span "2" at bounding box center [163, 39] width 19 height 12
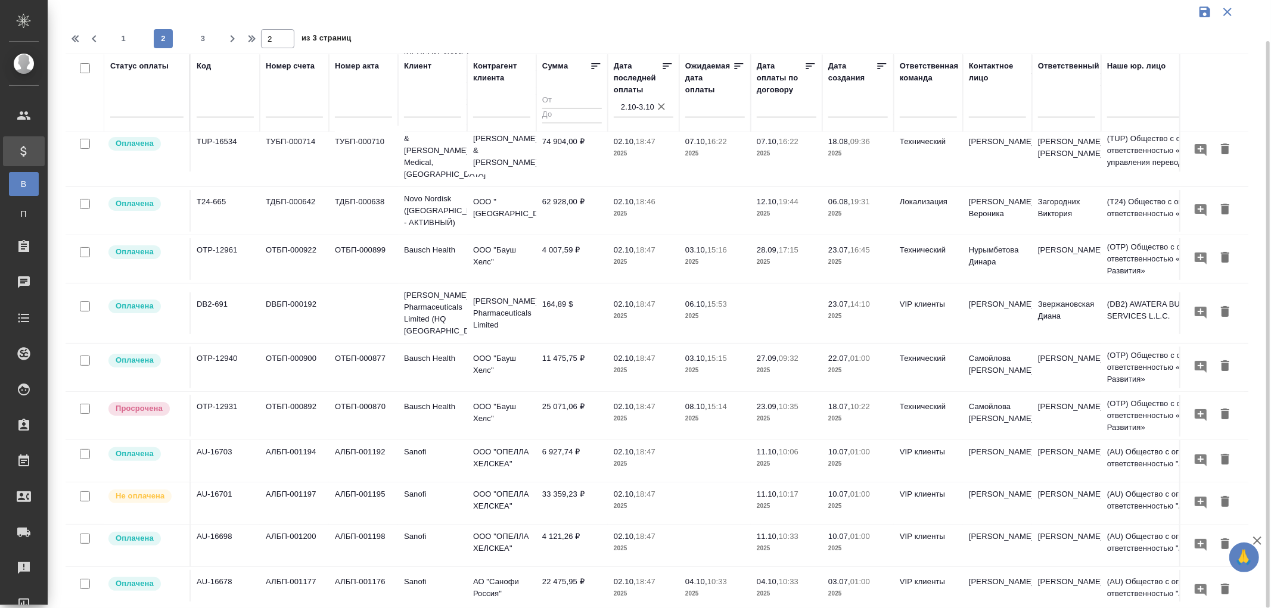
scroll to position [0, 0]
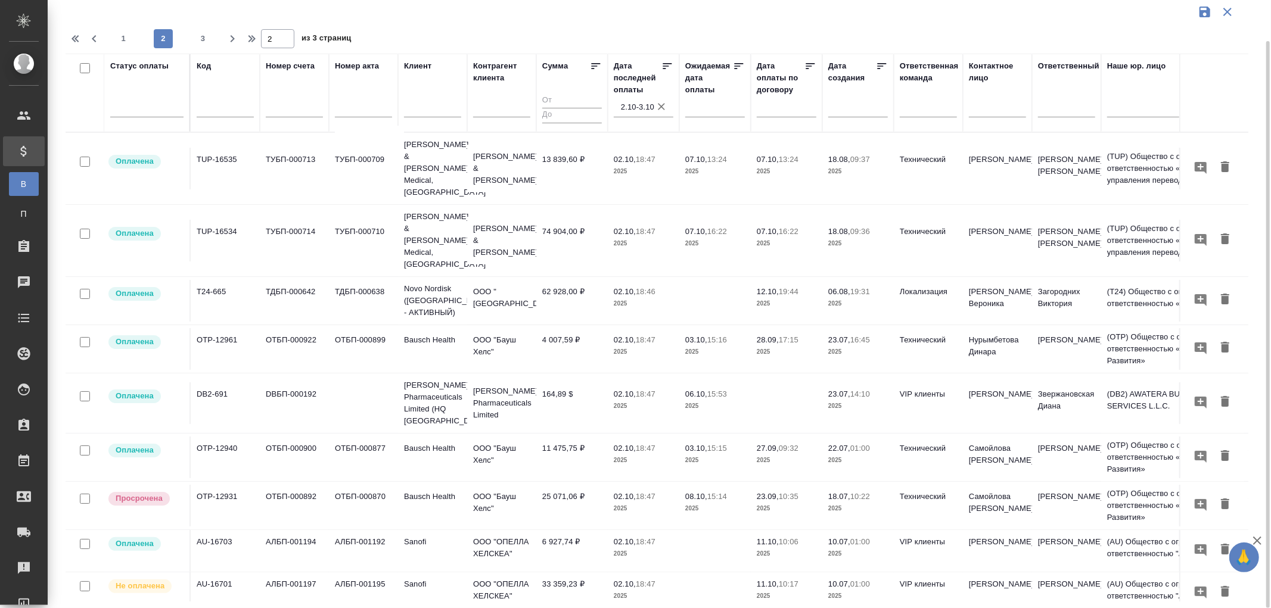
click at [564, 383] on td "164,89 $" at bounding box center [572, 404] width 72 height 42
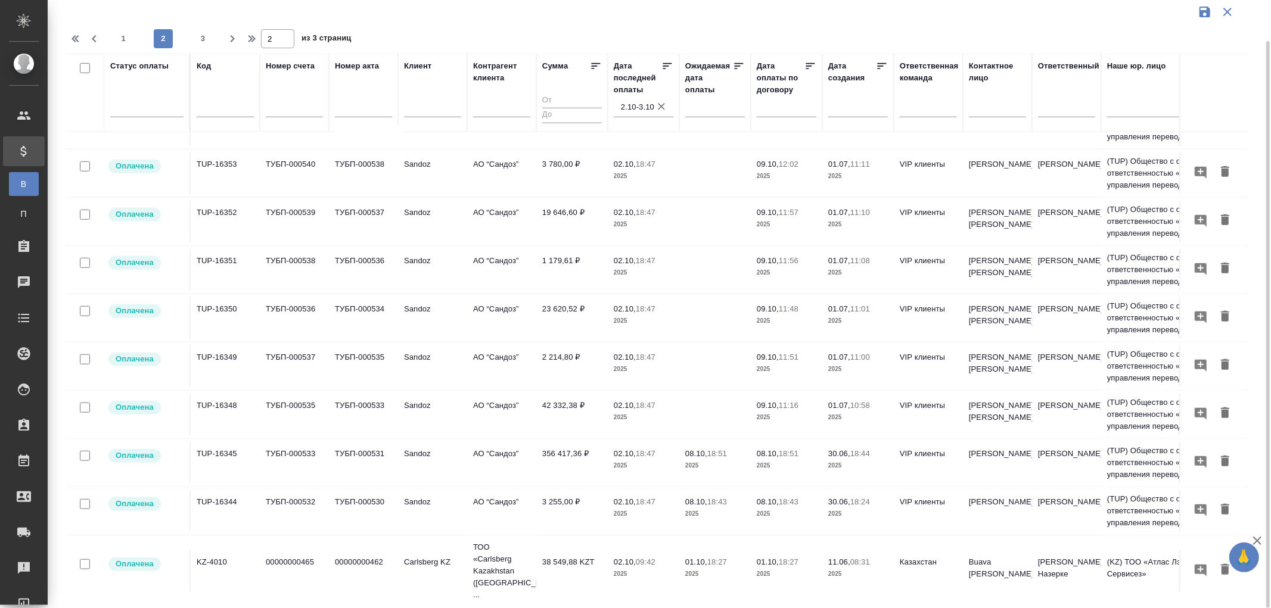
scroll to position [766, 0]
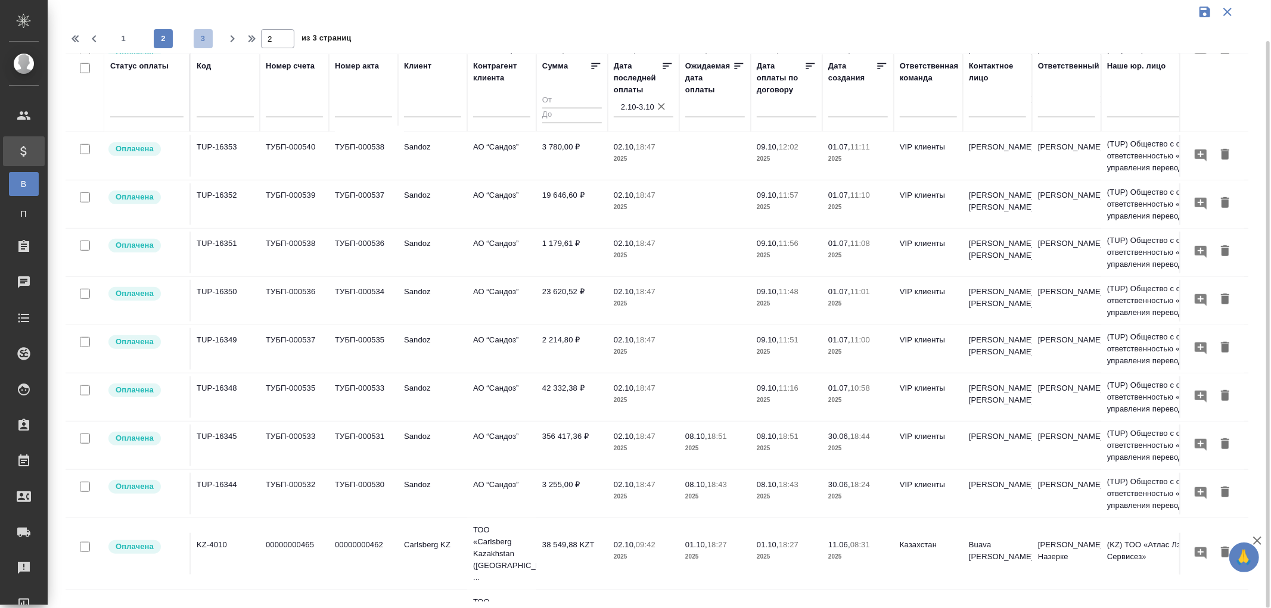
click at [209, 41] on span "3" at bounding box center [203, 39] width 19 height 12
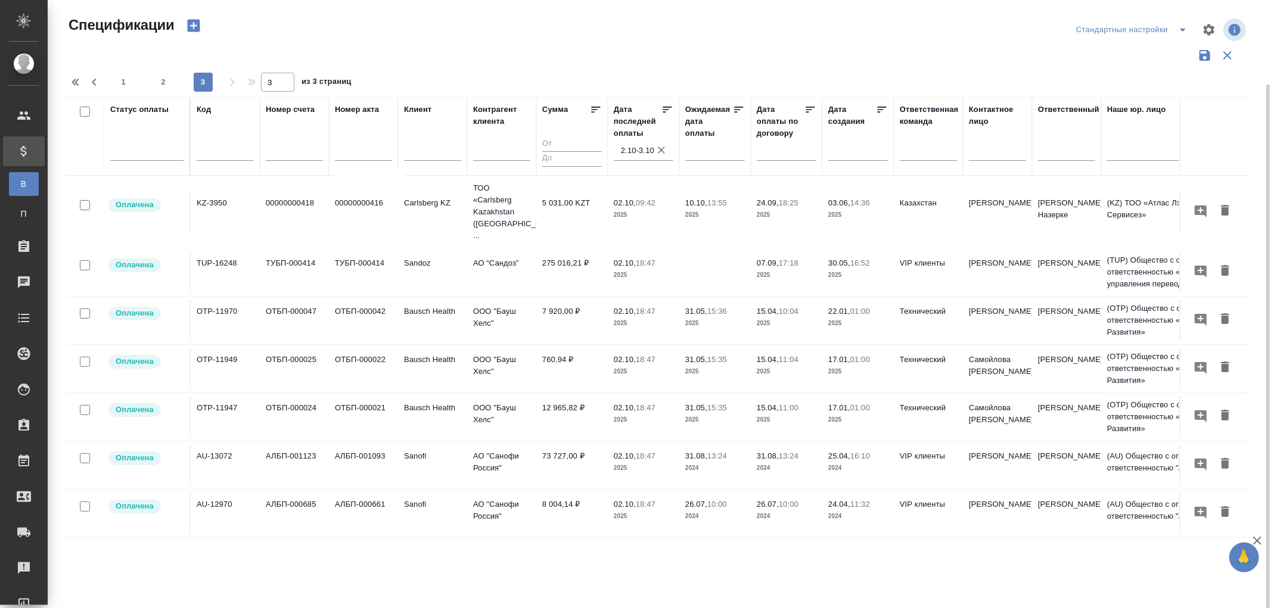
scroll to position [44, 0]
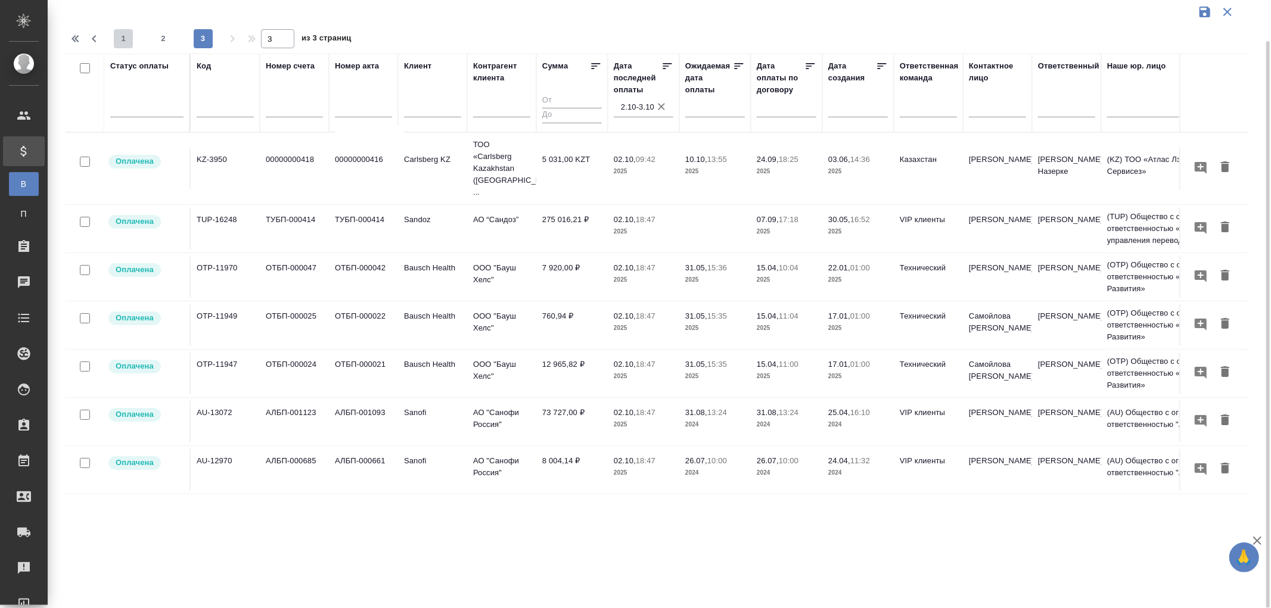
drag, startPoint x: 127, startPoint y: 36, endPoint x: 885, endPoint y: 114, distance: 762.6
click at [127, 36] on span "1" at bounding box center [123, 39] width 19 height 12
type input "1"
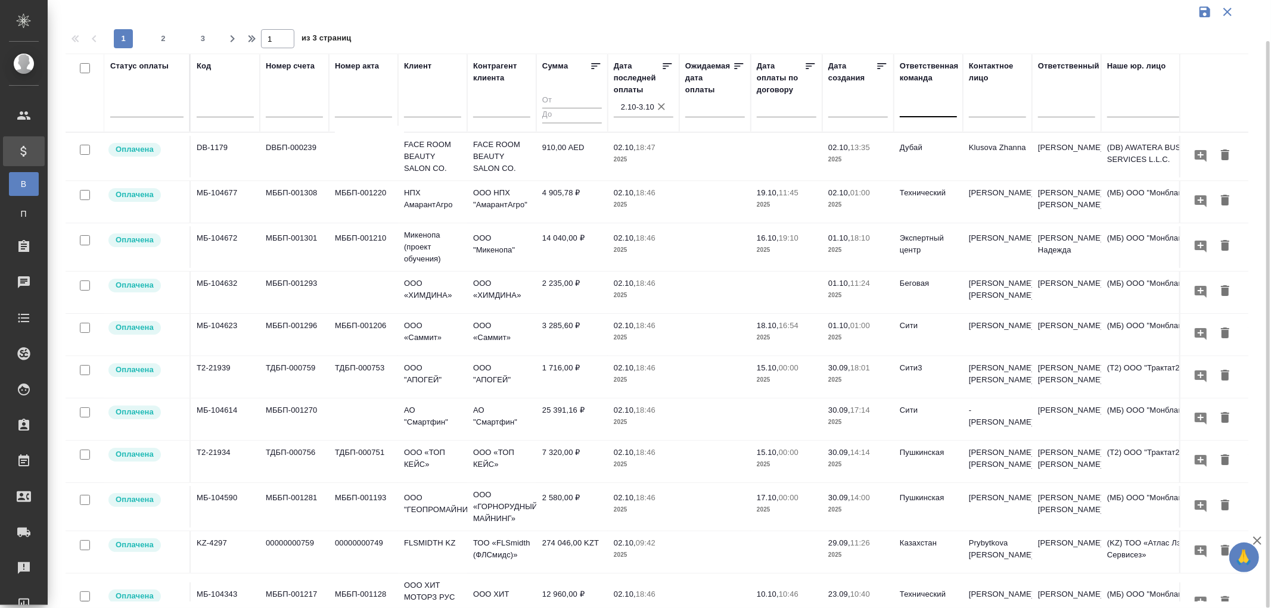
click at [922, 105] on div at bounding box center [928, 105] width 57 height 17
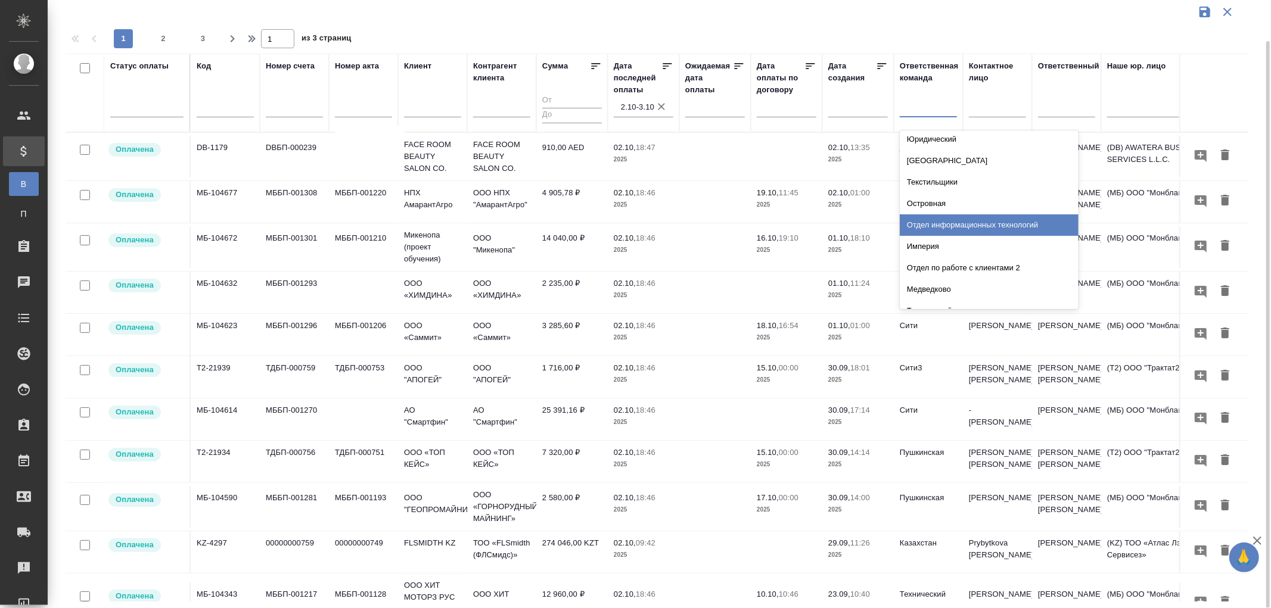
scroll to position [132, 0]
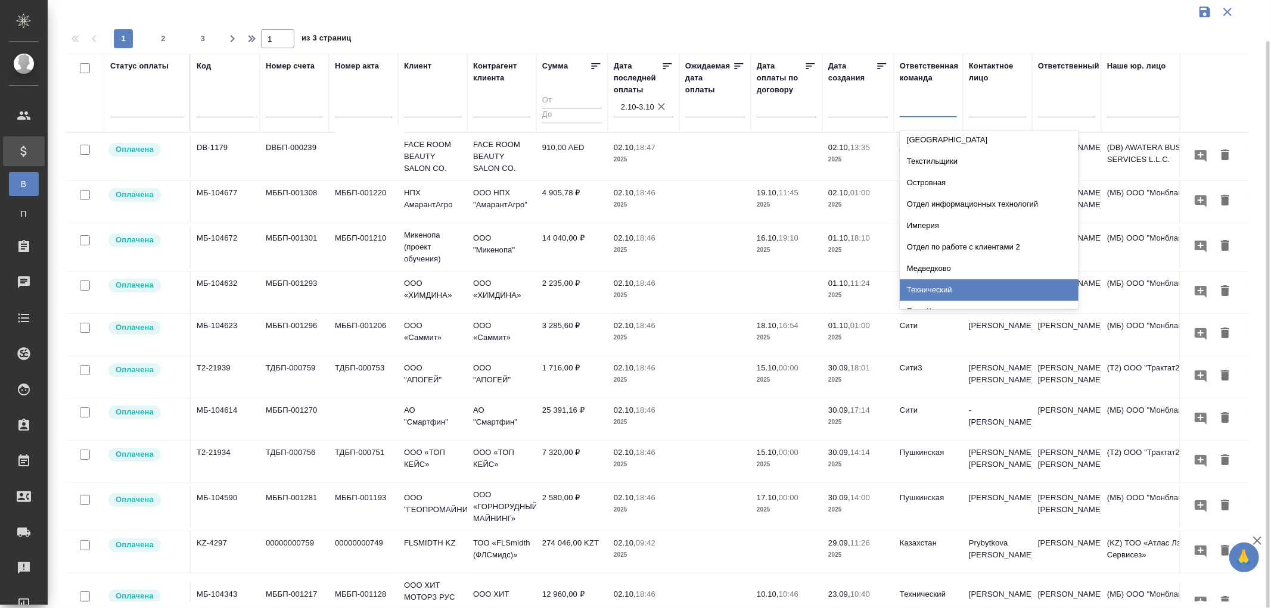
click at [927, 287] on div "Технический" at bounding box center [989, 289] width 179 height 21
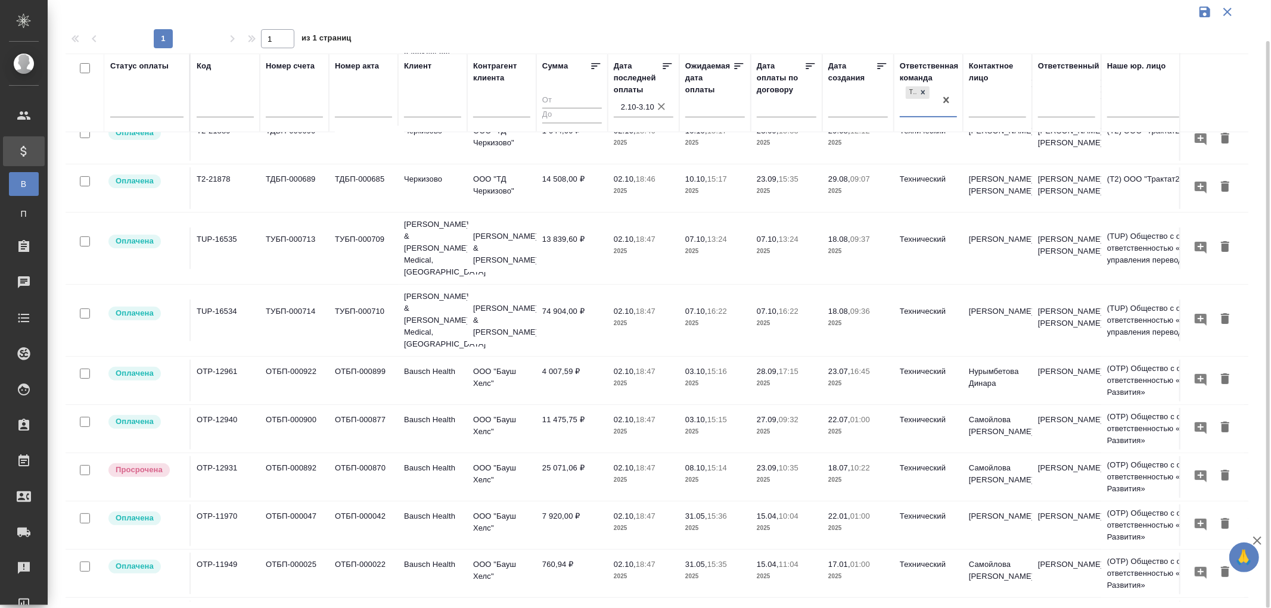
scroll to position [235, 0]
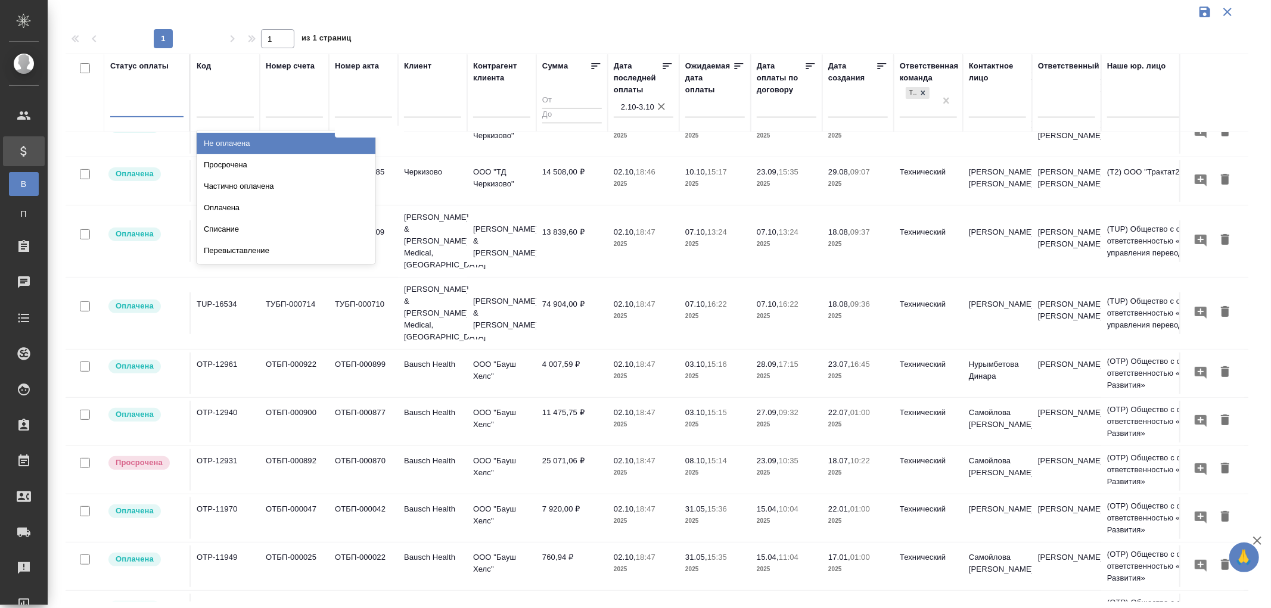
click at [145, 110] on div at bounding box center [146, 105] width 73 height 17
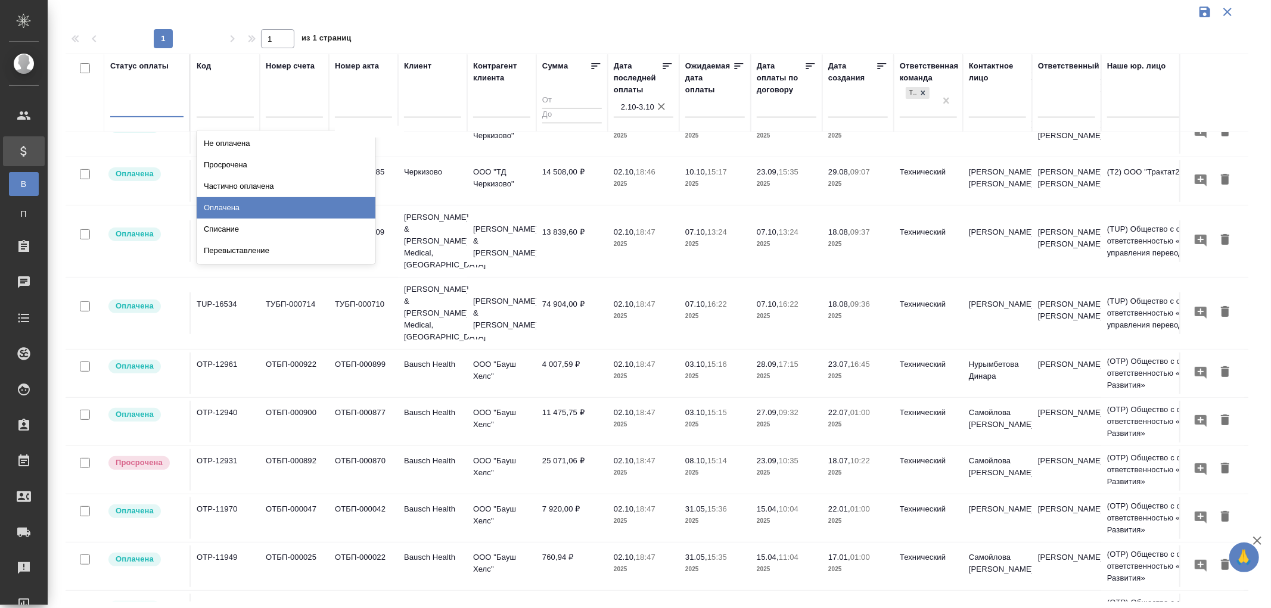
click at [232, 204] on div "Оплачена" at bounding box center [286, 207] width 179 height 21
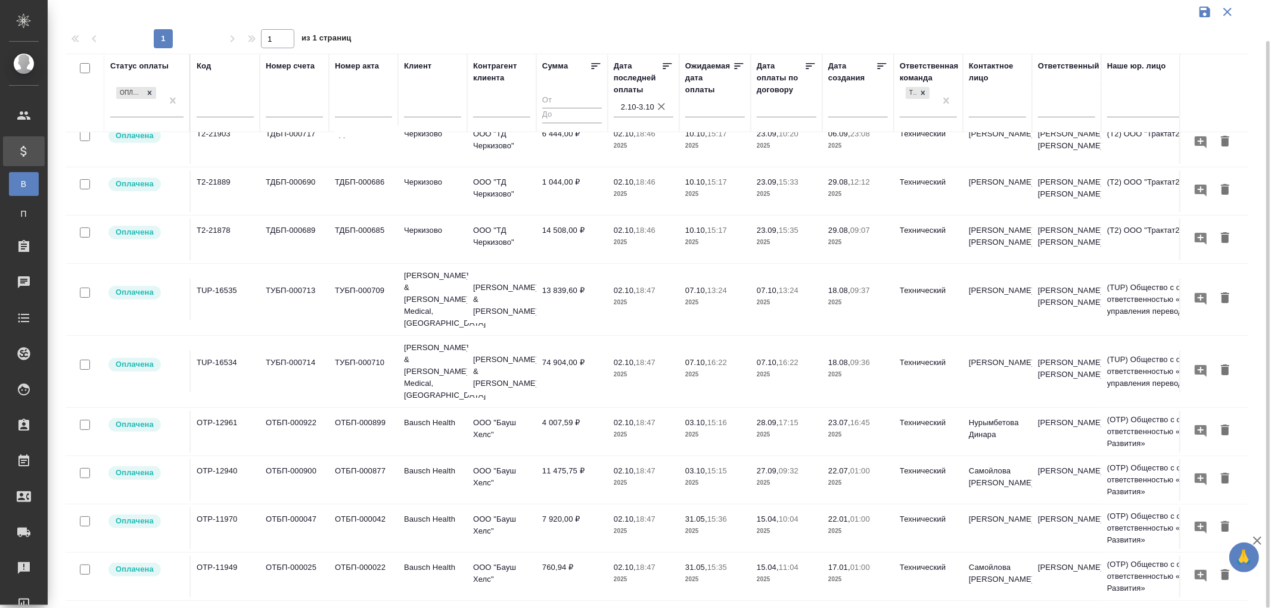
scroll to position [187, 0]
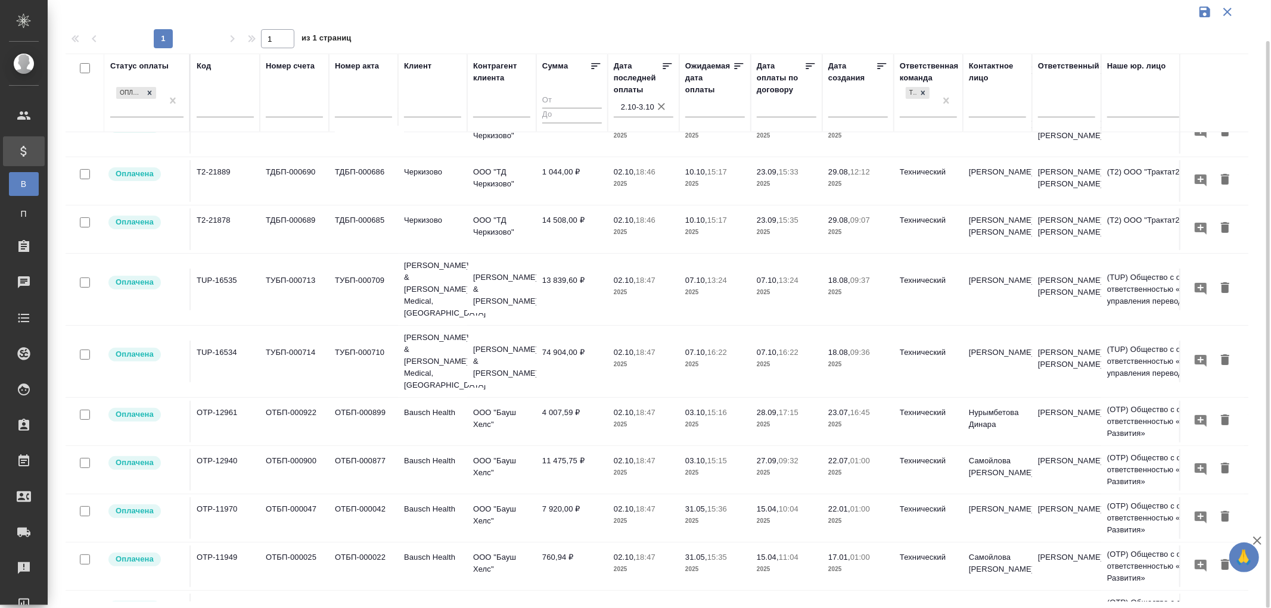
click at [567, 498] on td "7 920,00 ₽" at bounding box center [572, 519] width 72 height 42
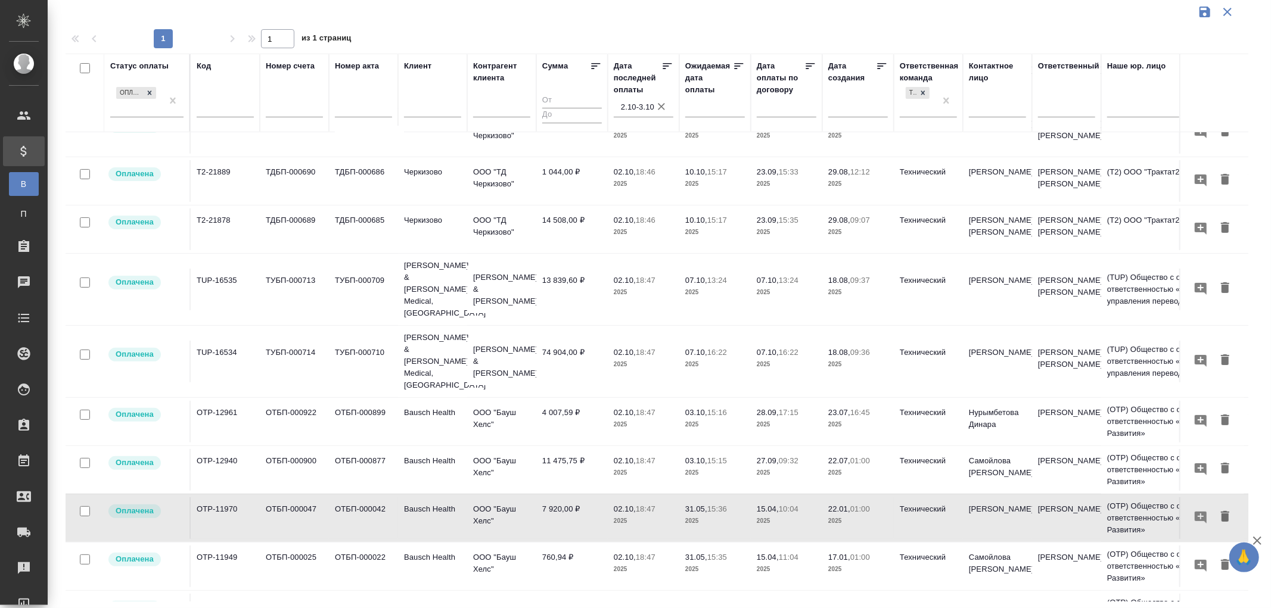
drag, startPoint x: 662, startPoint y: 106, endPoint x: 943, endPoint y: 76, distance: 282.2
click at [662, 106] on icon "button" at bounding box center [661, 106] width 7 height 7
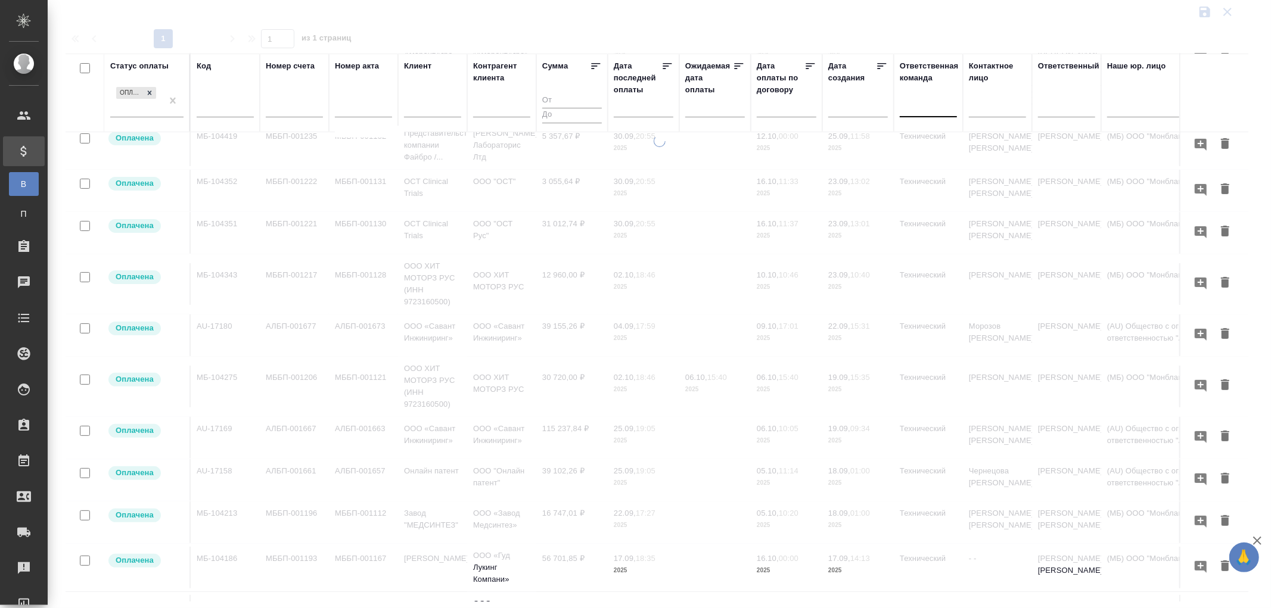
click at [945, 98] on div at bounding box center [928, 105] width 57 height 17
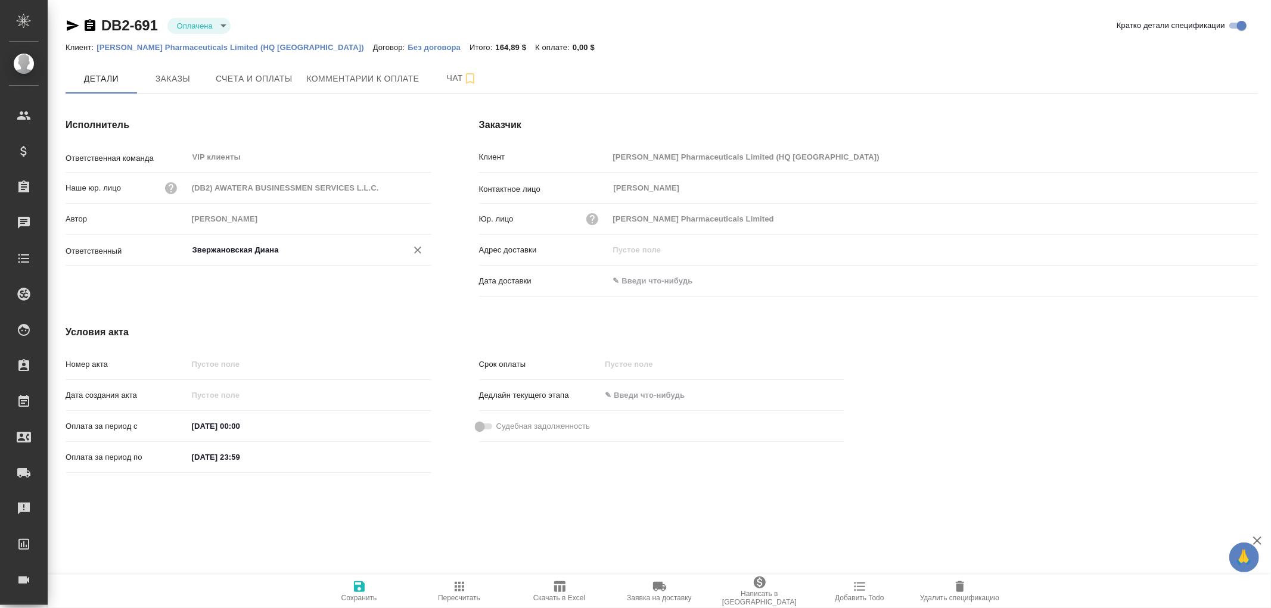
click at [210, 248] on input "Звержановская Диана" at bounding box center [289, 250] width 197 height 14
drag, startPoint x: 237, startPoint y: 264, endPoint x: 241, endPoint y: 276, distance: 12.8
click at [240, 270] on div "[PERSON_NAME] [PERSON_NAME]" at bounding box center [309, 276] width 244 height 27
click at [245, 275] on li "[PERSON_NAME] [PERSON_NAME]" at bounding box center [309, 276] width 244 height 21
type input "[PERSON_NAME] [PERSON_NAME]"
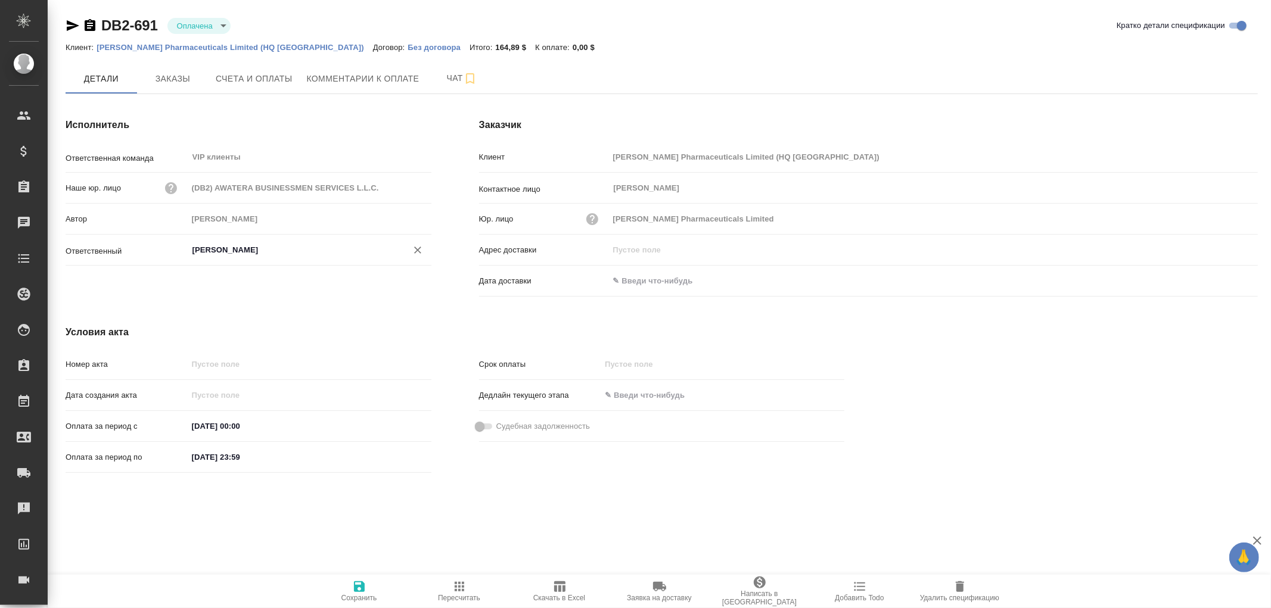
click at [359, 584] on icon "button" at bounding box center [359, 587] width 14 height 14
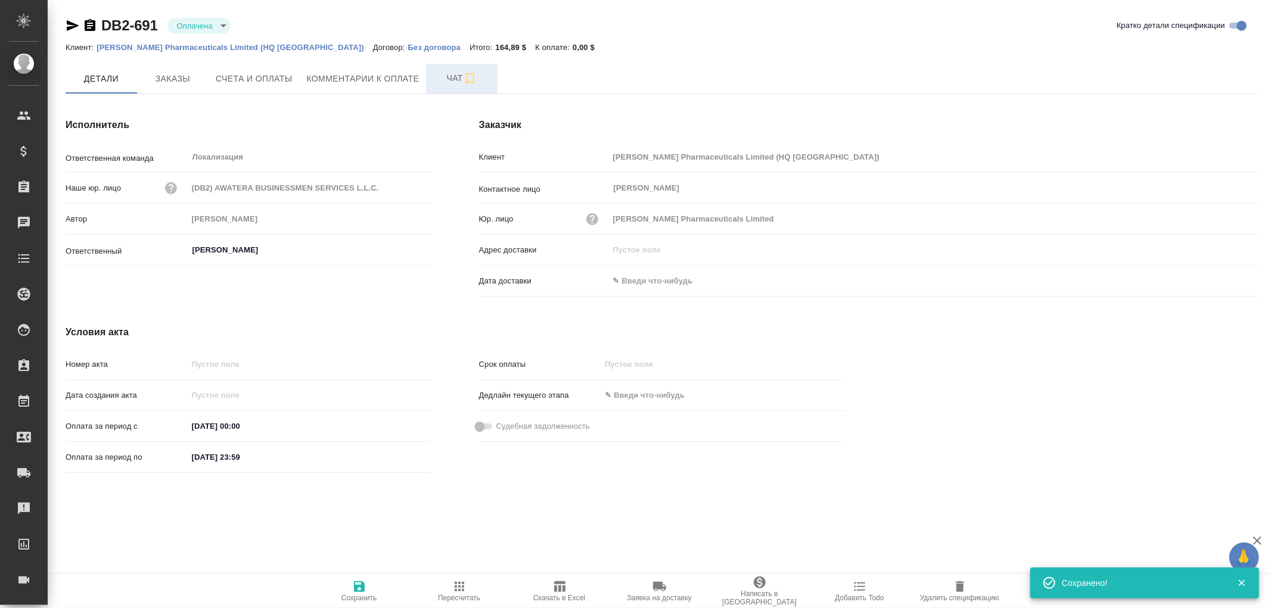
click at [451, 74] on span "Чат" at bounding box center [461, 78] width 57 height 15
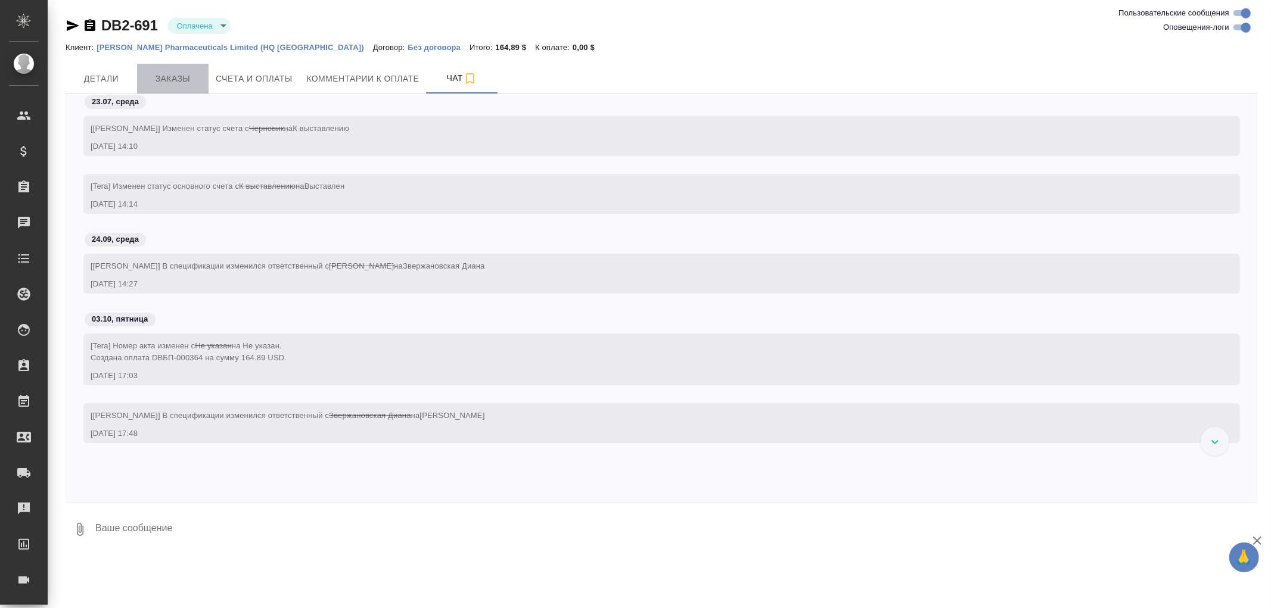
click at [180, 78] on span "Заказы" at bounding box center [172, 79] width 57 height 15
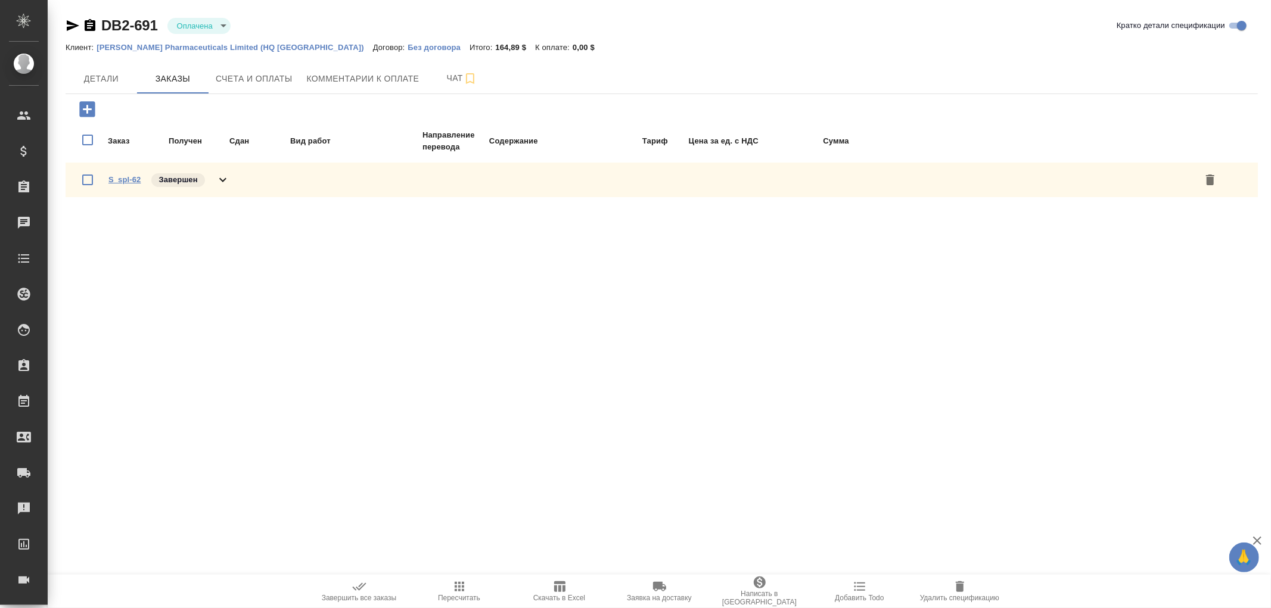
click at [128, 178] on link "S_spl-62" at bounding box center [124, 179] width 32 height 9
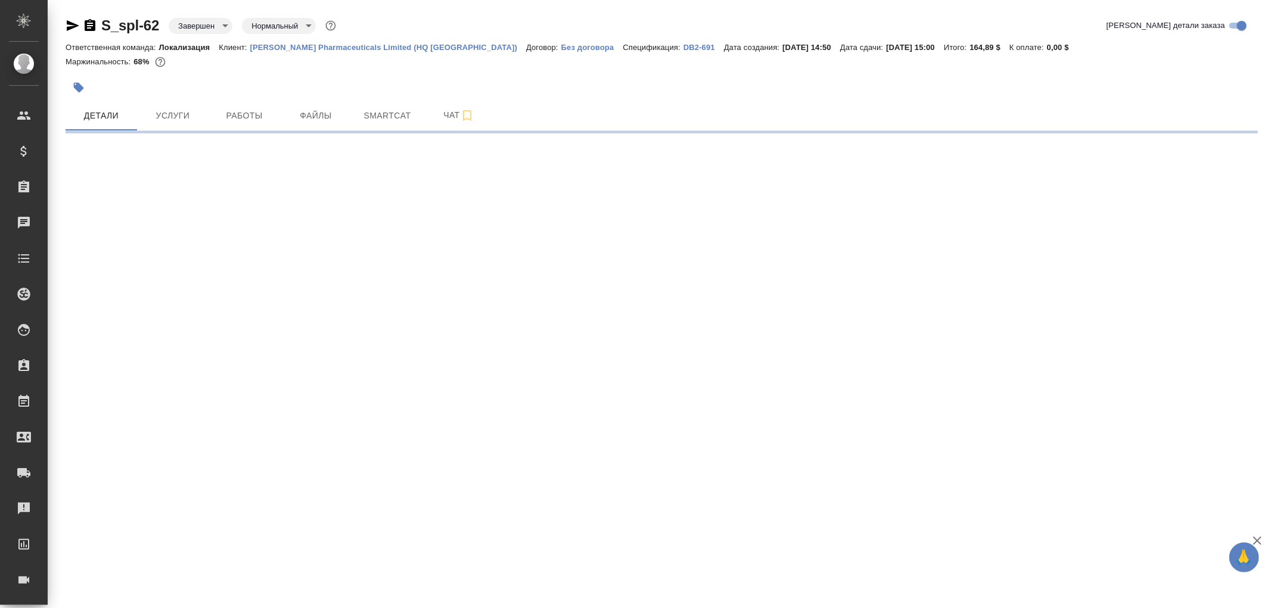
select select "RU"
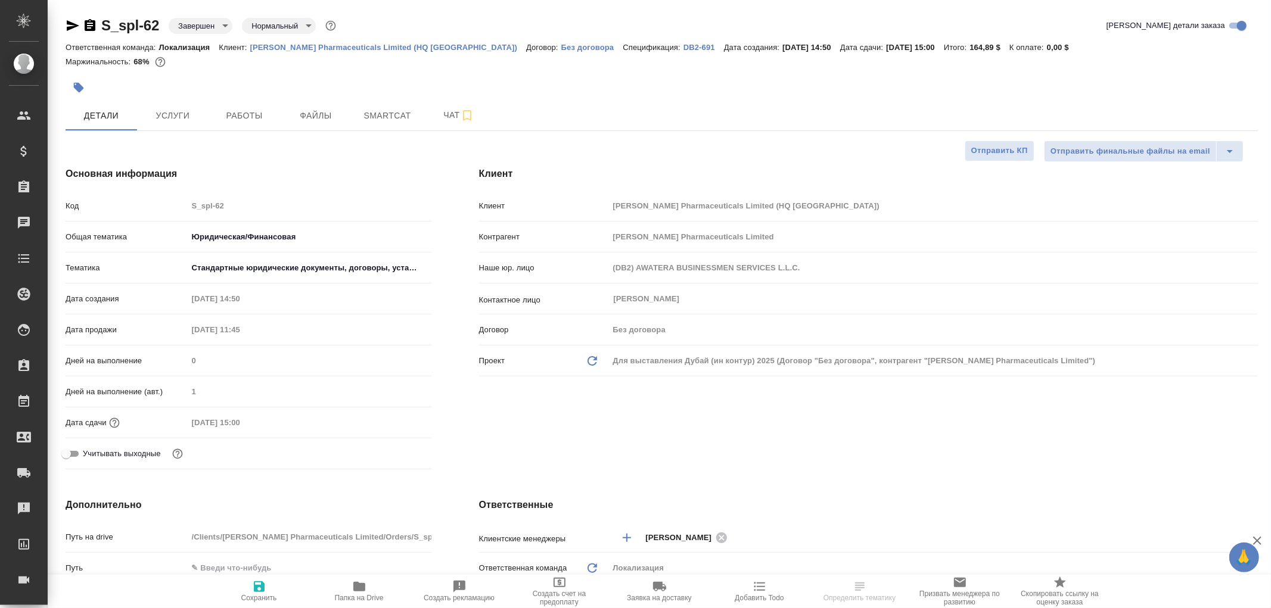
type textarea "x"
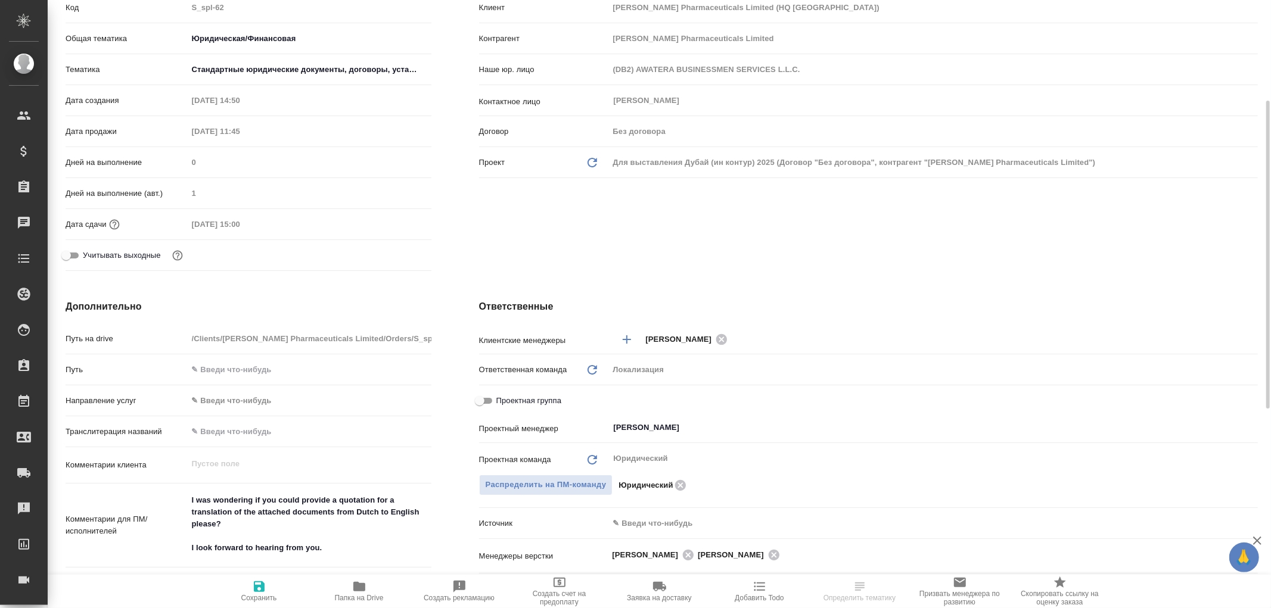
scroll to position [66, 0]
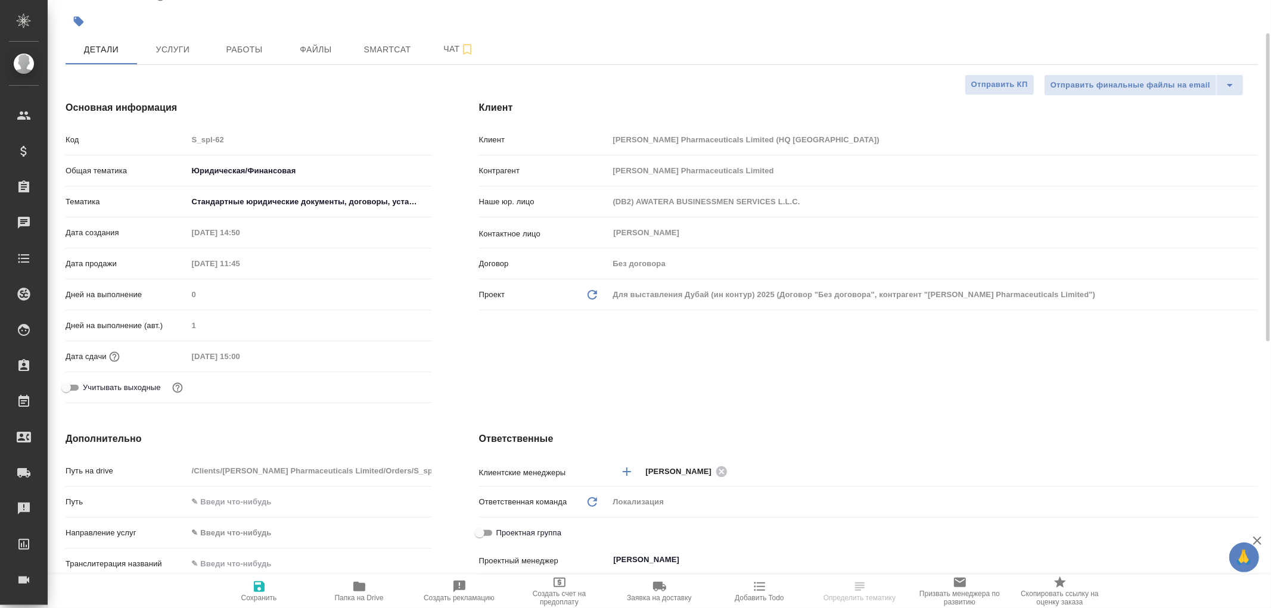
type textarea "x"
select select "RU"
type textarea "x"
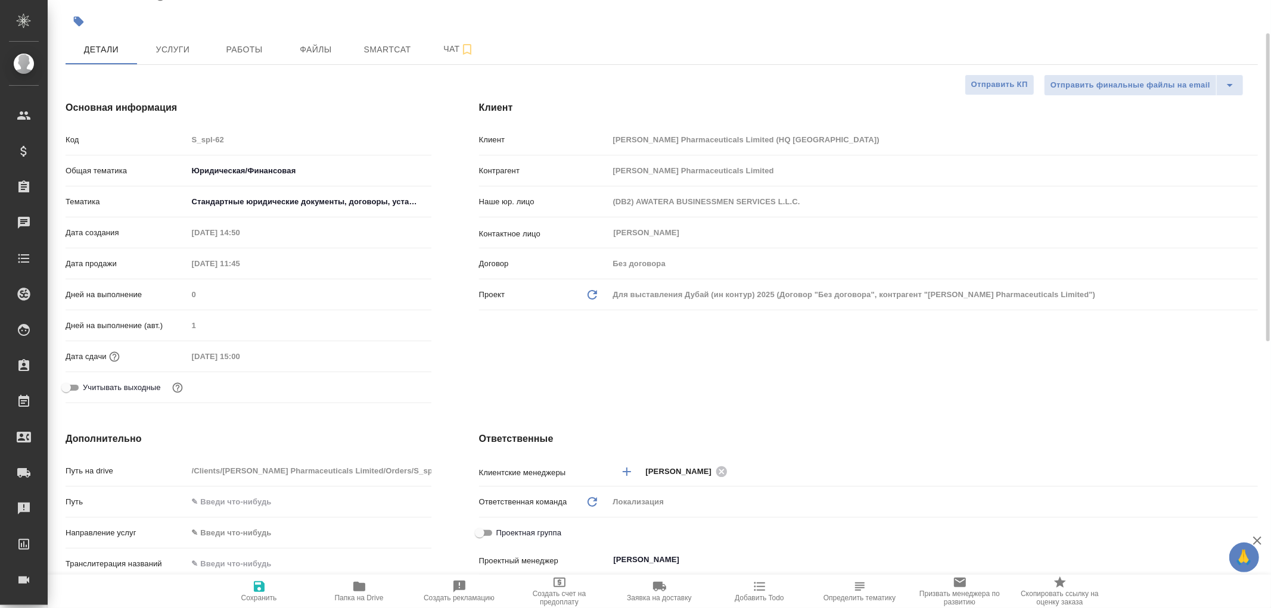
type textarea "x"
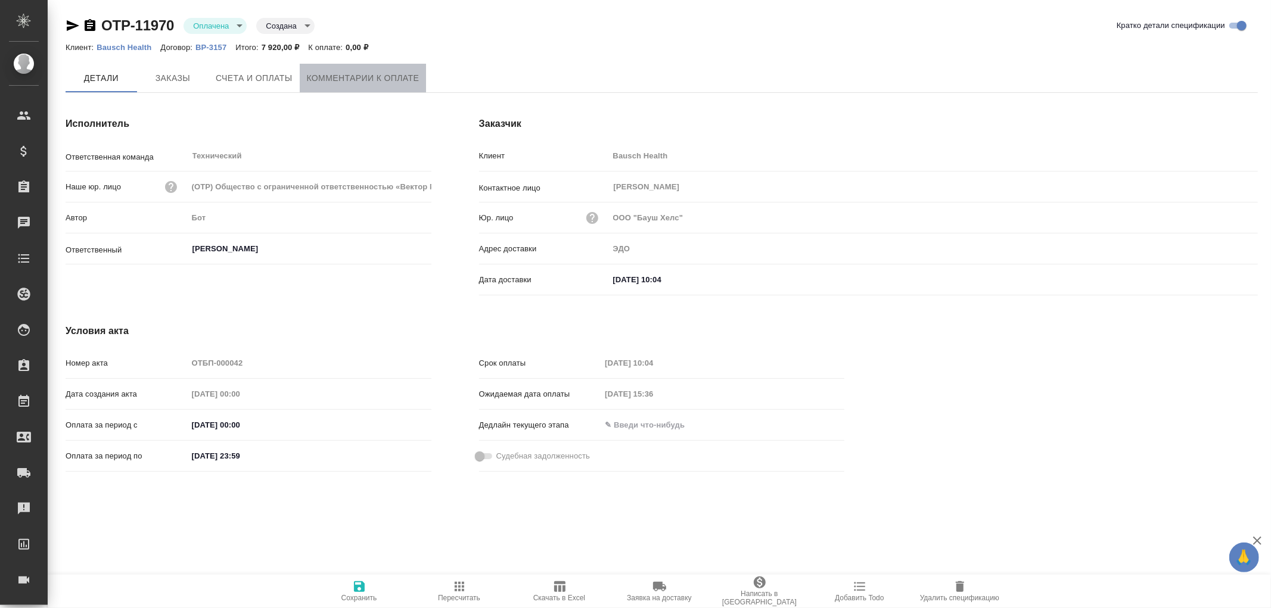
click at [330, 72] on span "Комментарии к оплате" at bounding box center [363, 78] width 113 height 15
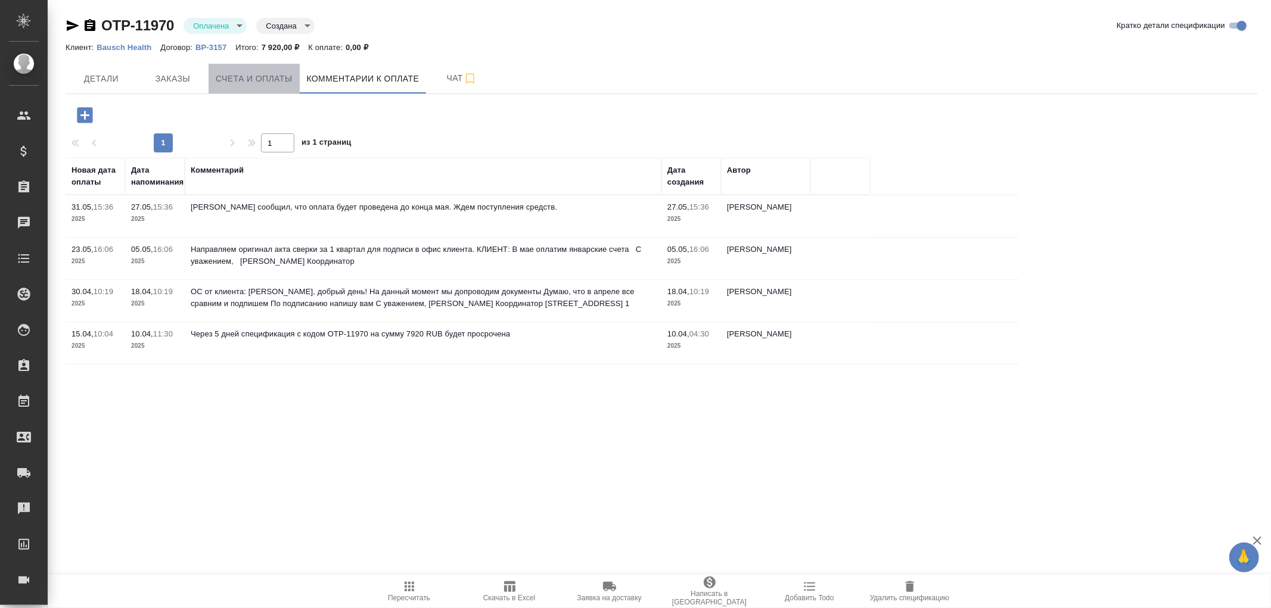
click at [266, 74] on span "Счета и оплаты" at bounding box center [254, 79] width 77 height 15
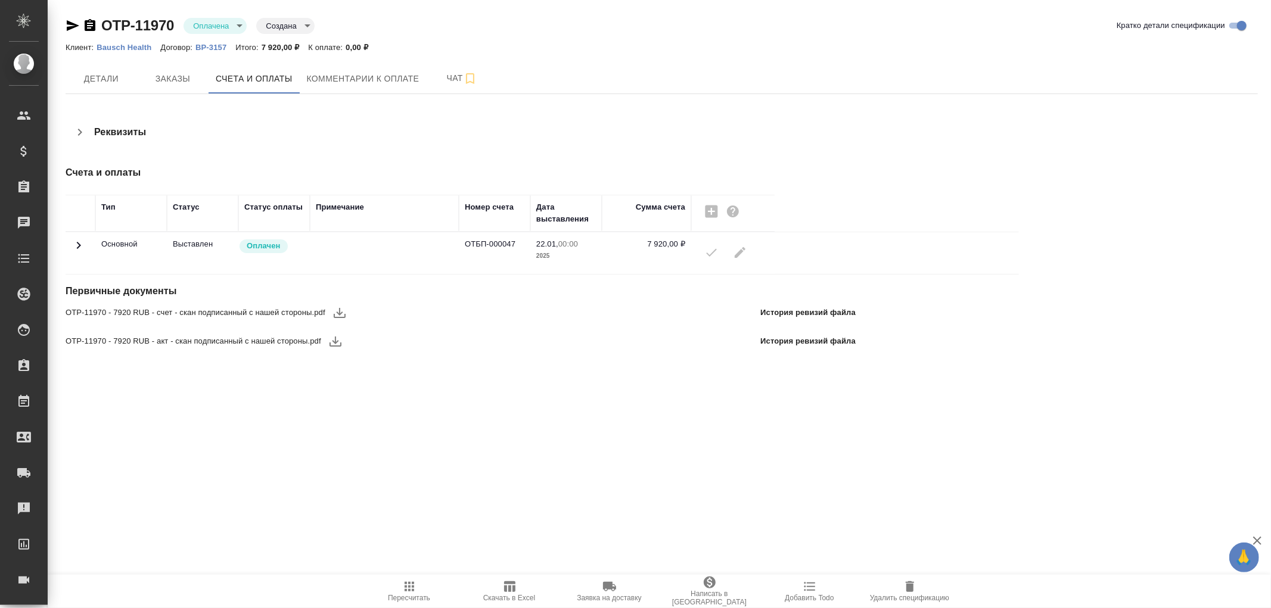
click at [75, 245] on icon at bounding box center [79, 245] width 14 height 14
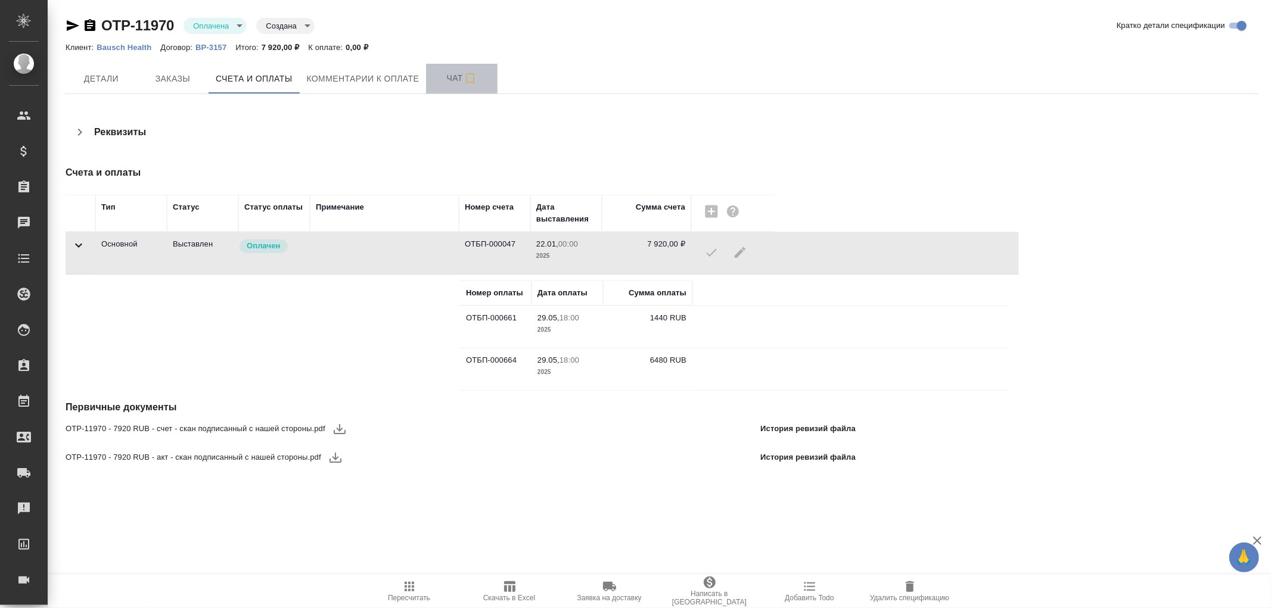
click at [454, 76] on span "Чат" at bounding box center [461, 78] width 57 height 15
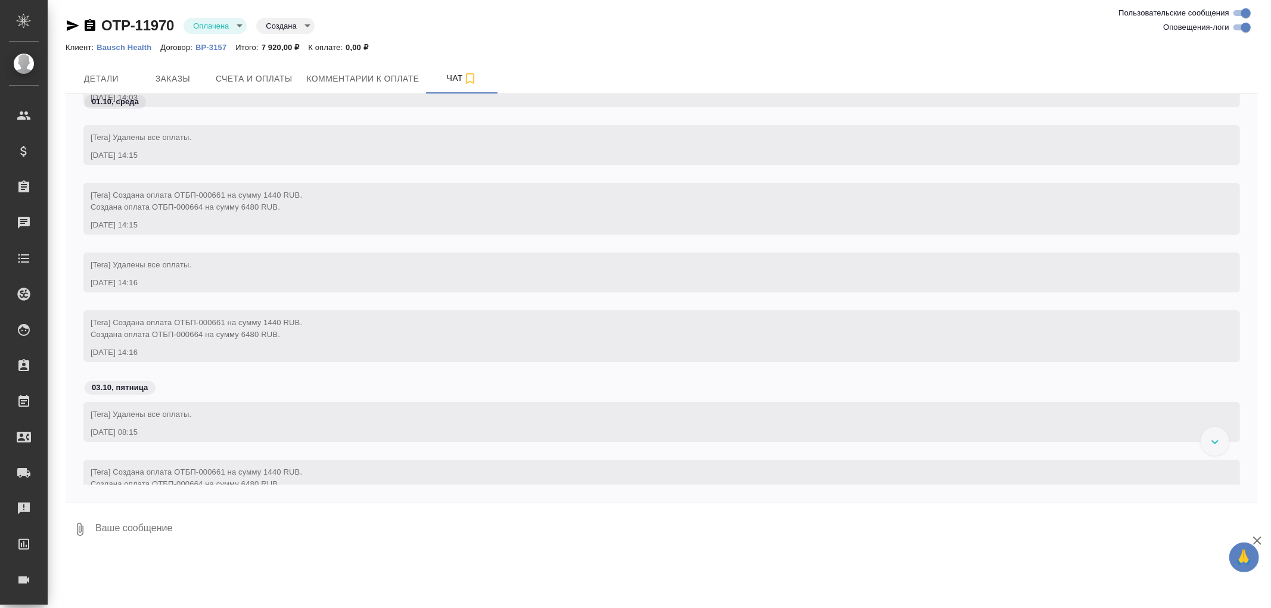
scroll to position [4693, 0]
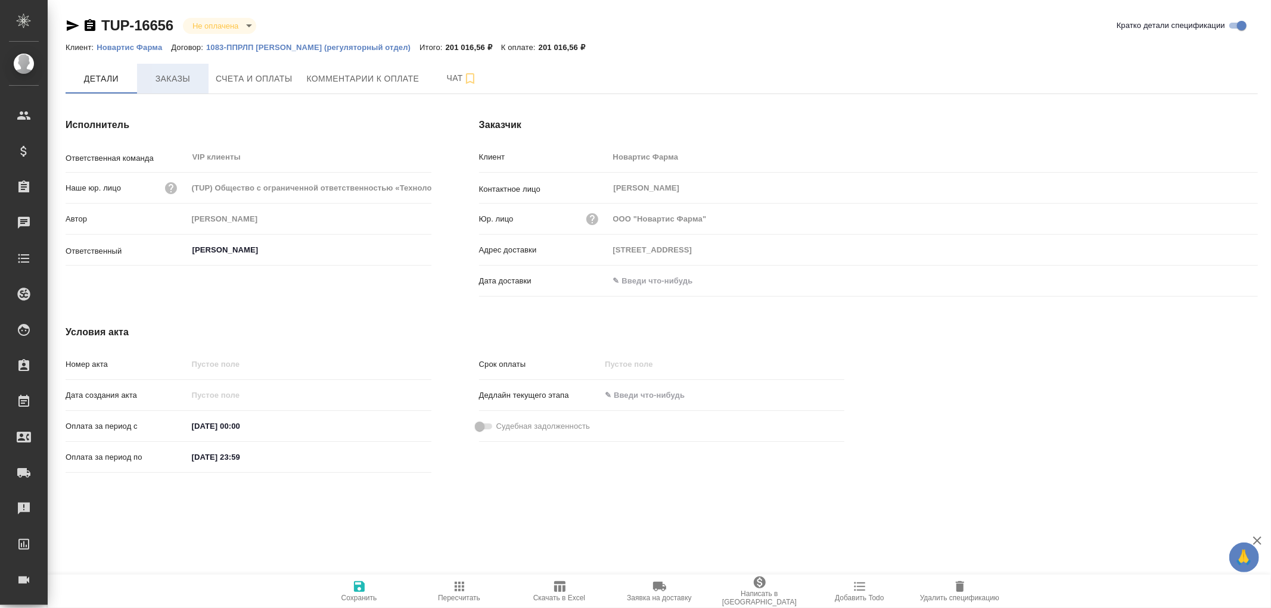
click at [175, 77] on span "Заказы" at bounding box center [172, 79] width 57 height 15
click at [634, 280] on input "text" at bounding box center [661, 280] width 104 height 17
click at [1224, 287] on icon "button" at bounding box center [1223, 280] width 14 height 14
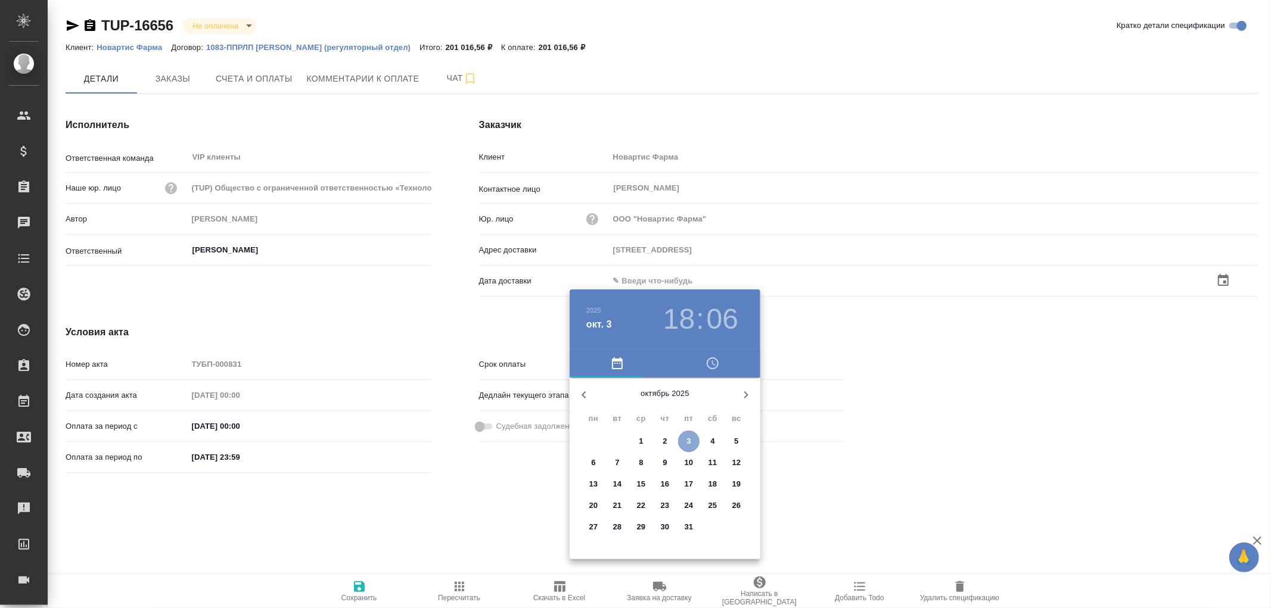
click at [689, 439] on p "3" at bounding box center [688, 442] width 4 height 12
type input "03.10.2025 18:06"
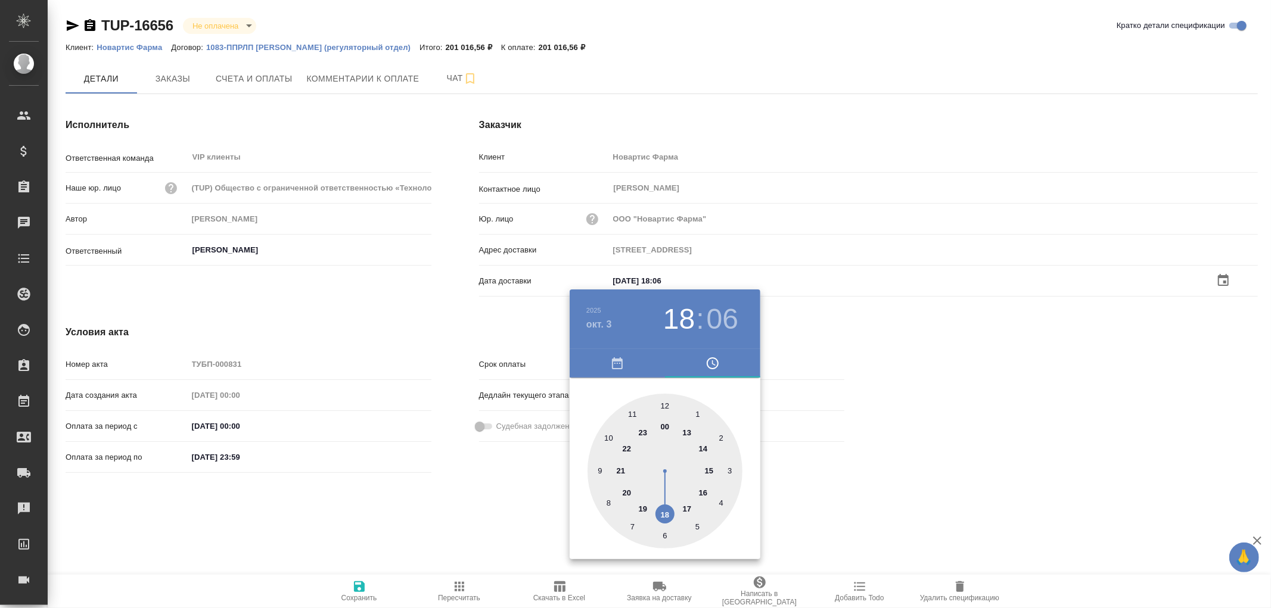
click at [361, 590] on div at bounding box center [635, 304] width 1271 height 608
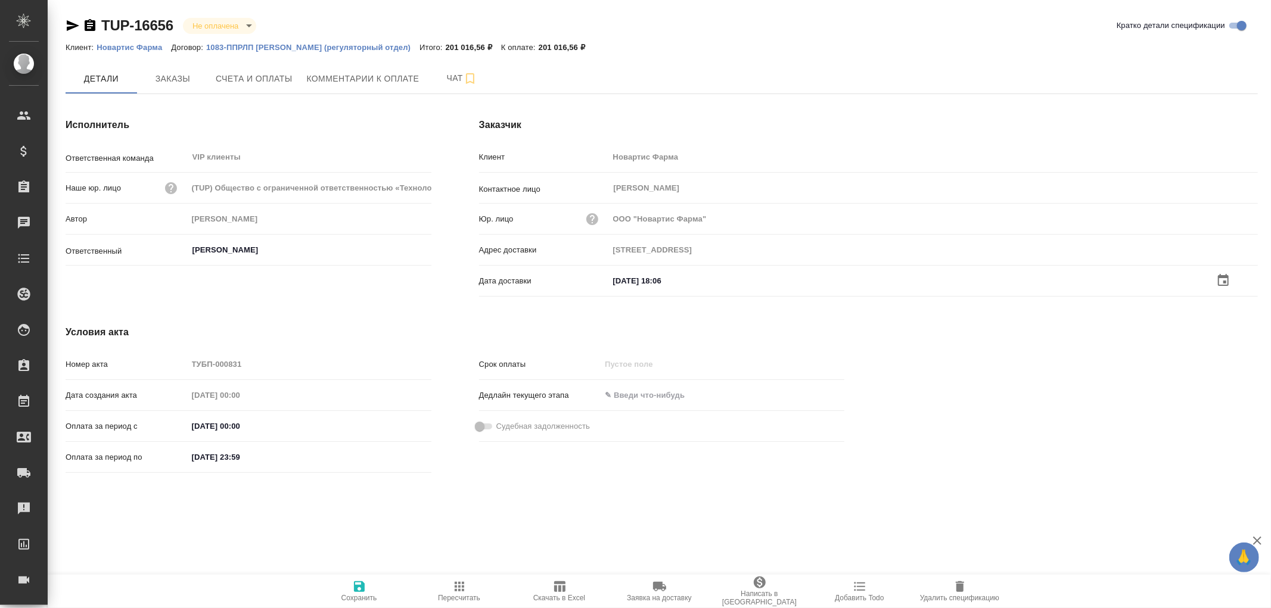
click at [361, 589] on icon "button" at bounding box center [359, 587] width 14 height 14
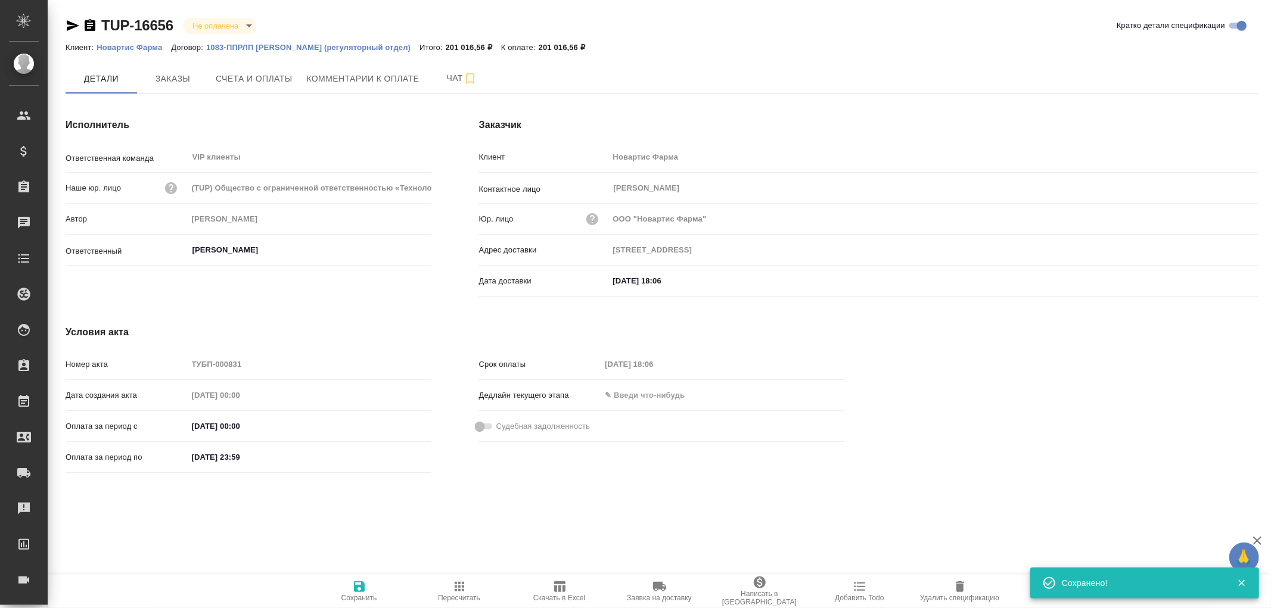
click at [361, 589] on icon "button" at bounding box center [359, 587] width 14 height 14
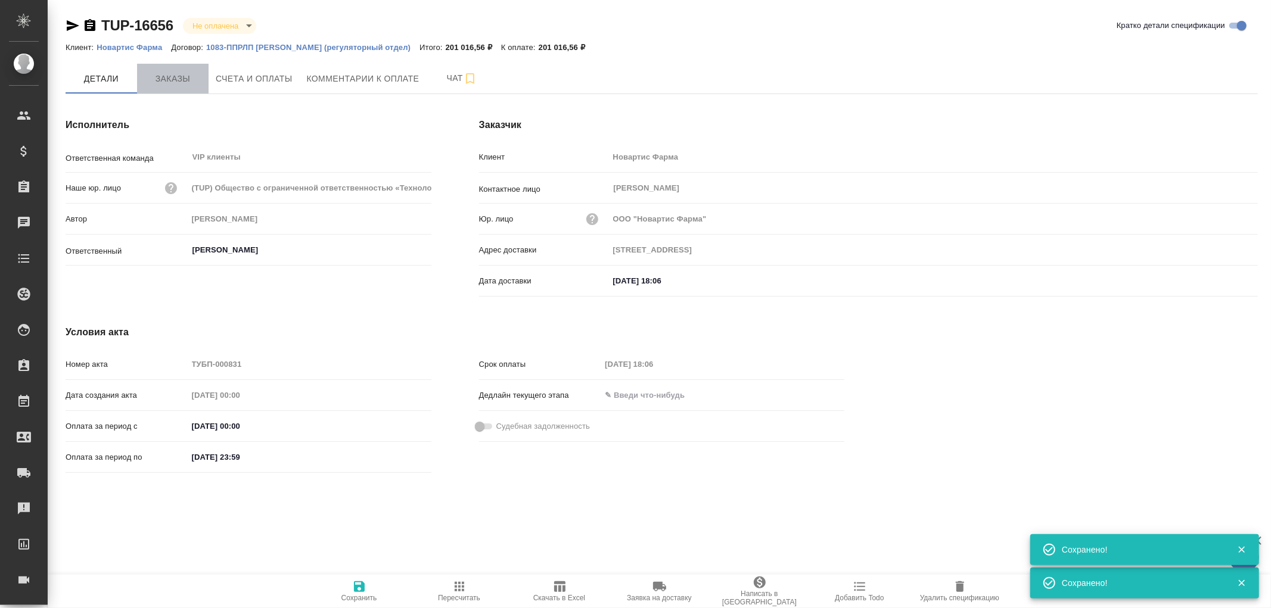
click at [170, 78] on span "Заказы" at bounding box center [172, 79] width 57 height 15
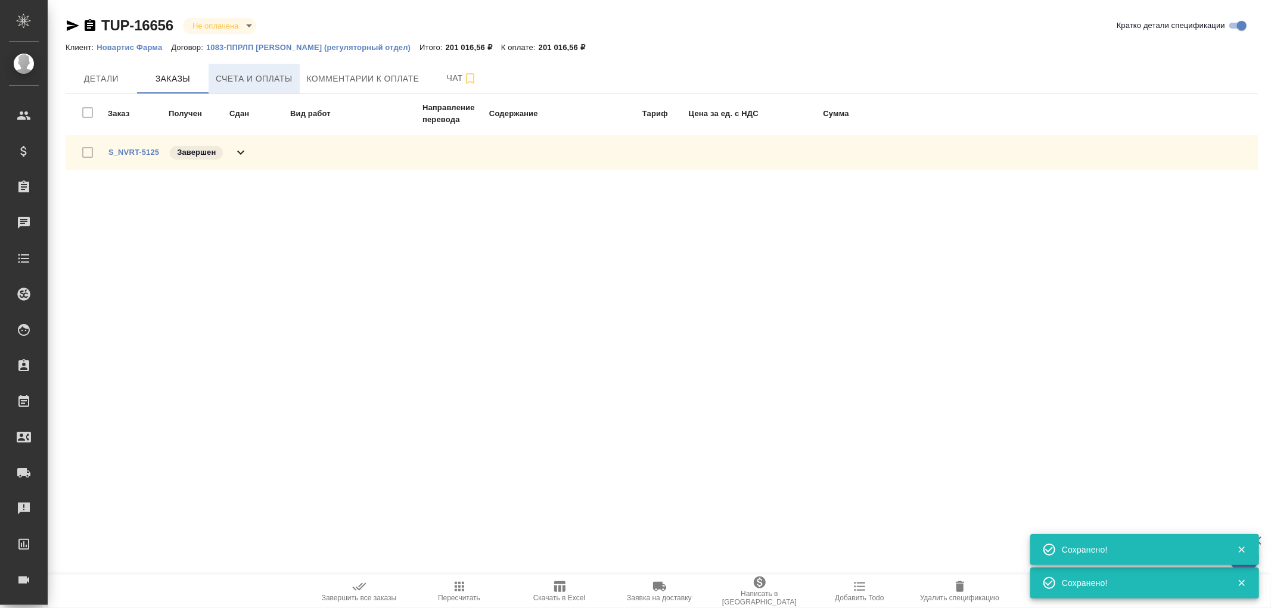
click at [248, 79] on span "Счета и оплаты" at bounding box center [254, 79] width 77 height 15
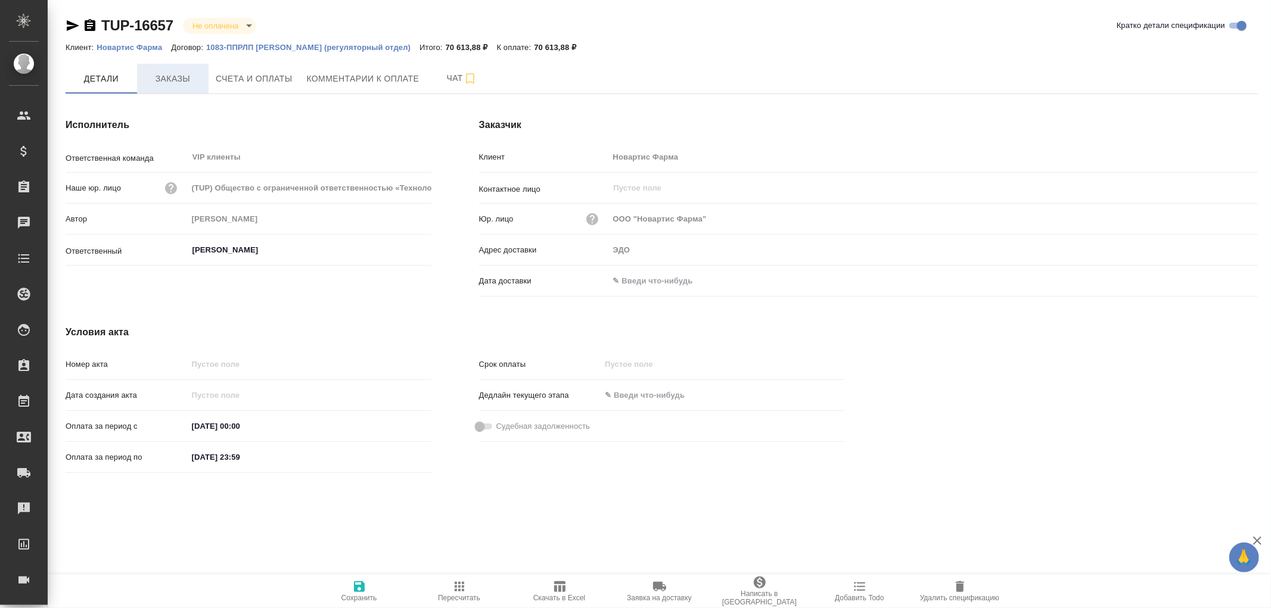
click at [177, 82] on span "Заказы" at bounding box center [172, 79] width 57 height 15
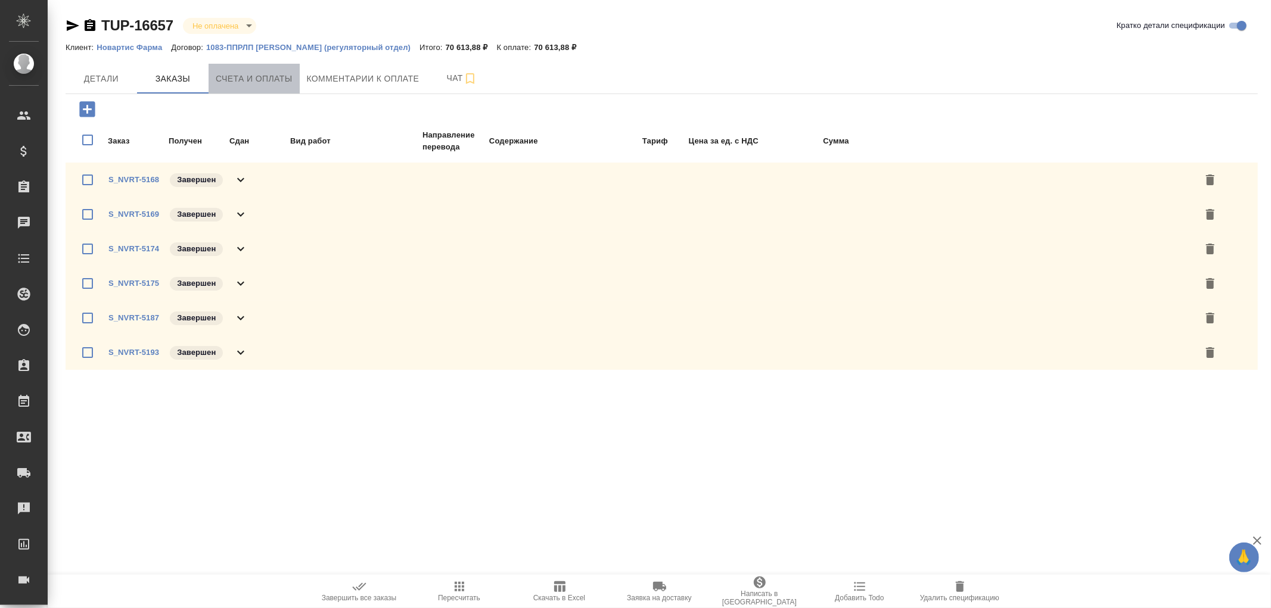
drag, startPoint x: 258, startPoint y: 77, endPoint x: 281, endPoint y: 80, distance: 22.8
click at [263, 76] on span "Счета и оплаты" at bounding box center [254, 79] width 77 height 15
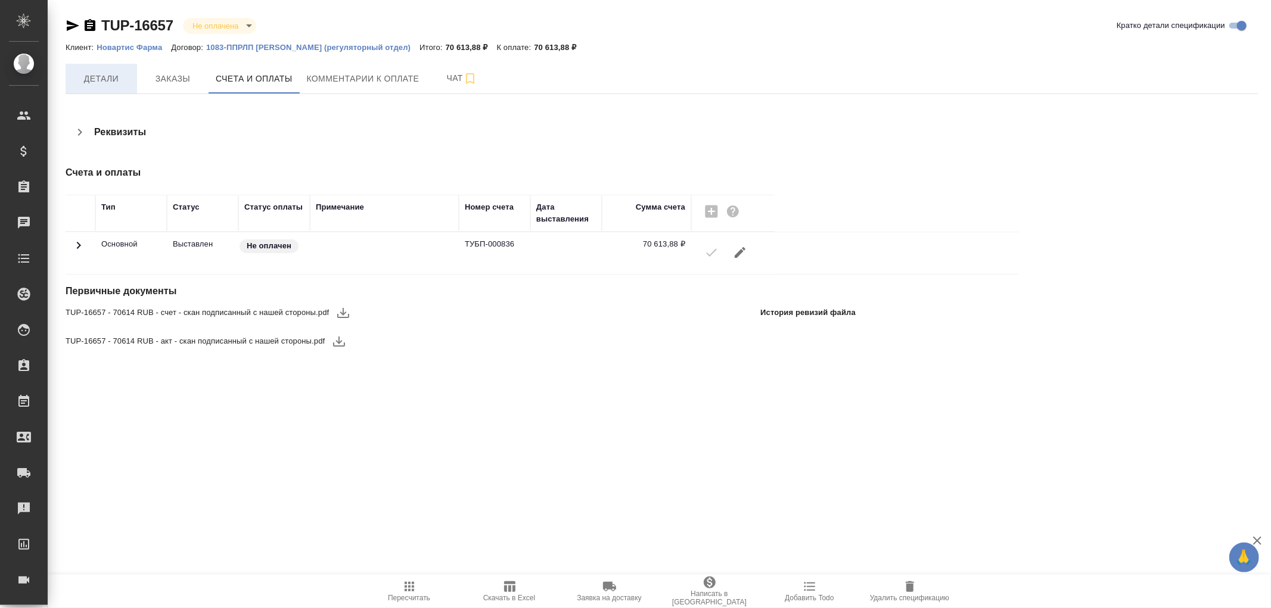
click at [91, 77] on span "Детали" at bounding box center [101, 79] width 57 height 15
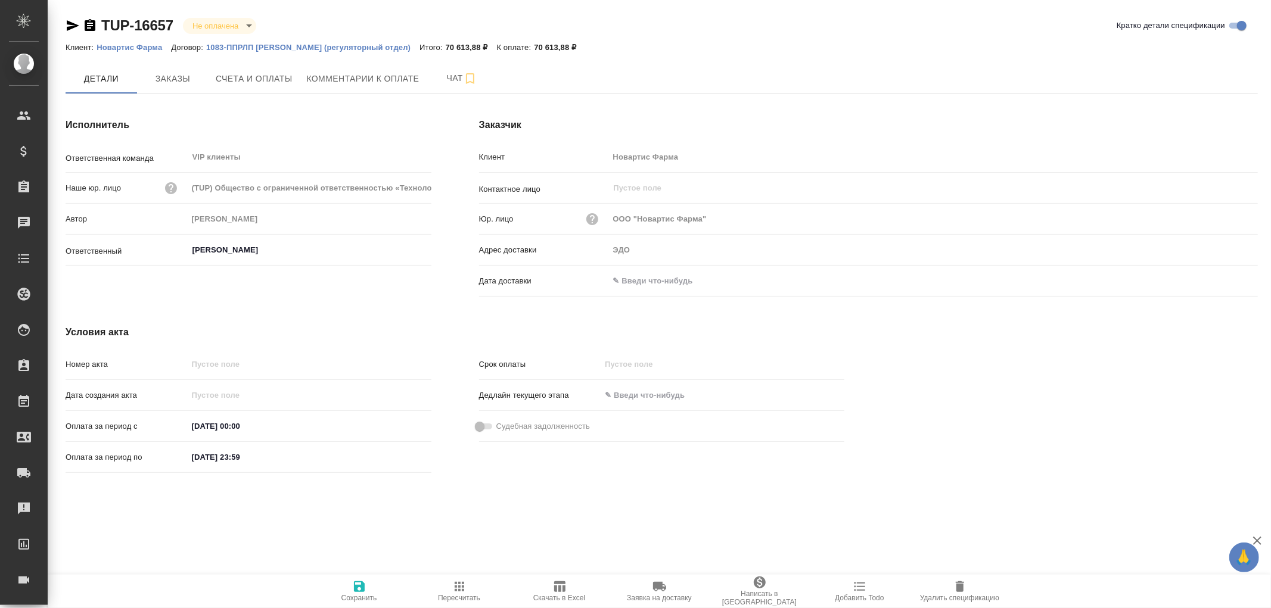
drag, startPoint x: 664, startPoint y: 281, endPoint x: 853, endPoint y: 276, distance: 189.5
click at [668, 281] on input "text" at bounding box center [661, 280] width 104 height 17
click at [1219, 276] on icon "button" at bounding box center [1223, 280] width 11 height 12
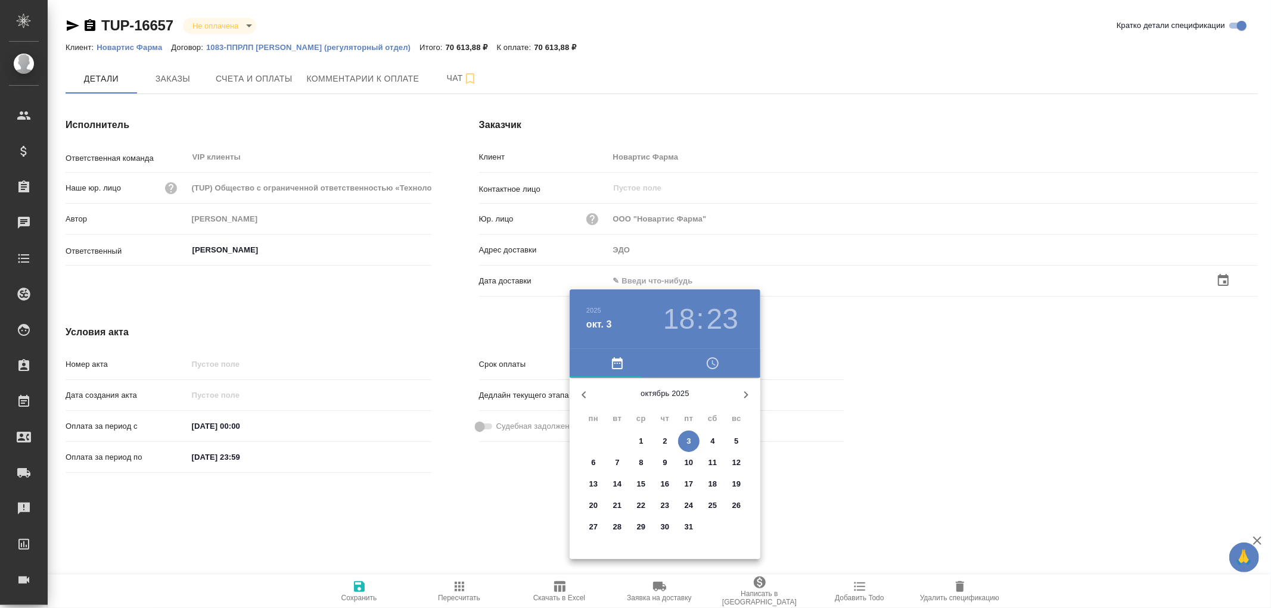
click at [688, 445] on p "3" at bounding box center [688, 442] width 4 height 12
type input "03.10.2025 18:23"
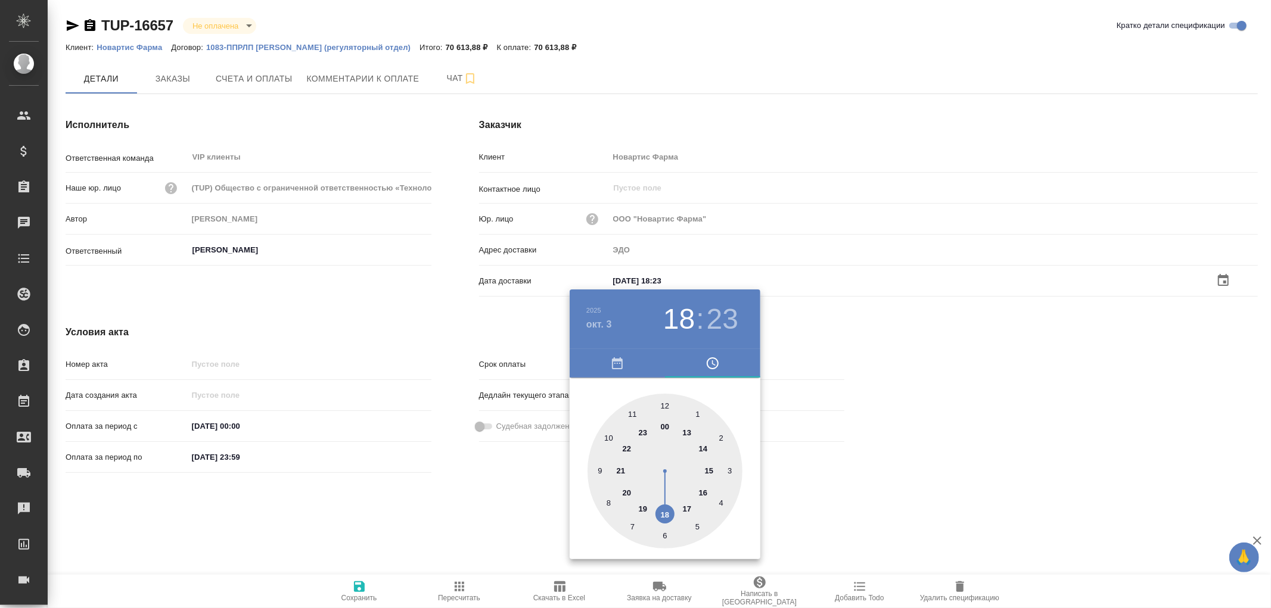
click at [361, 599] on div at bounding box center [635, 304] width 1271 height 608
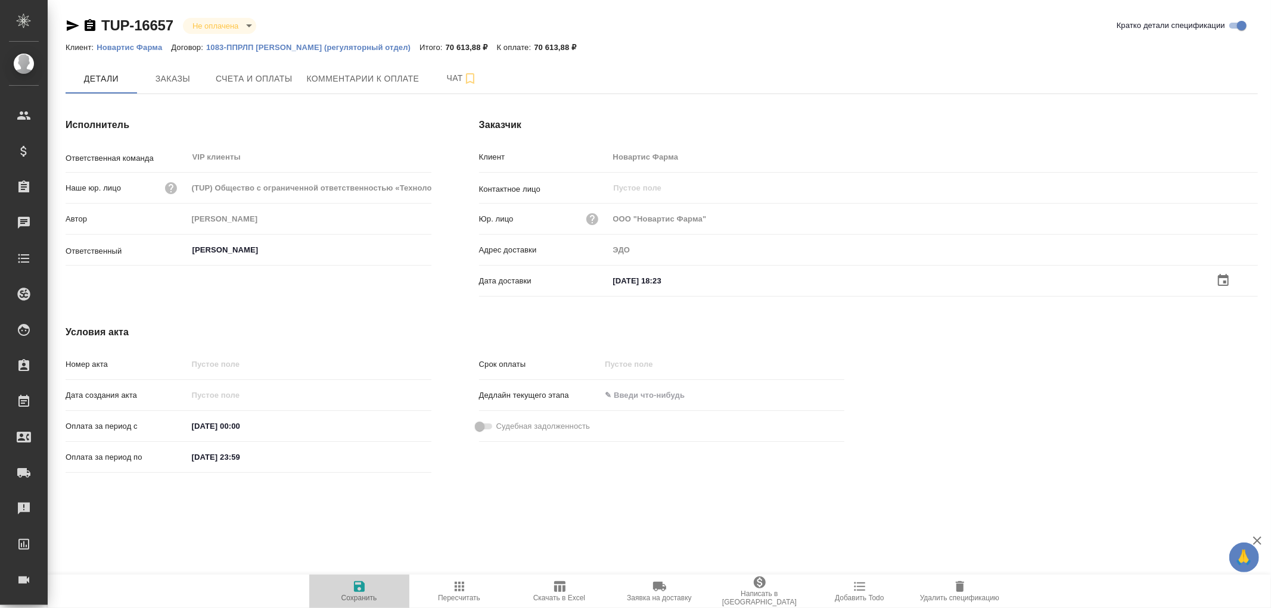
click at [361, 586] on icon "button" at bounding box center [359, 587] width 11 height 11
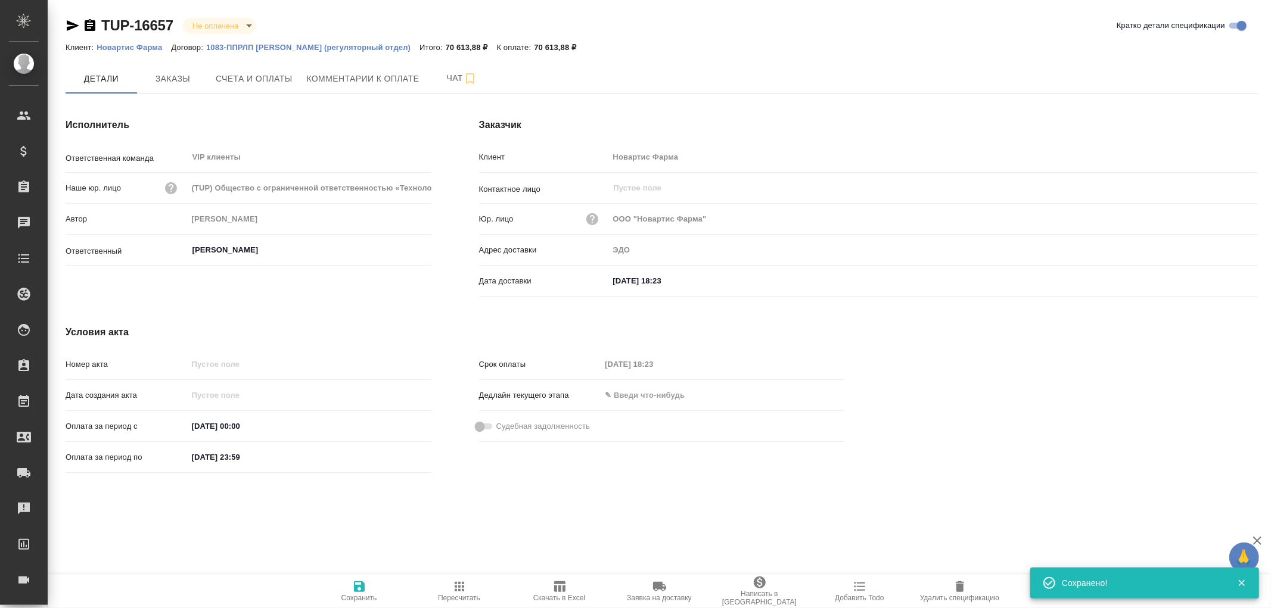
click at [361, 586] on icon "button" at bounding box center [359, 587] width 11 height 11
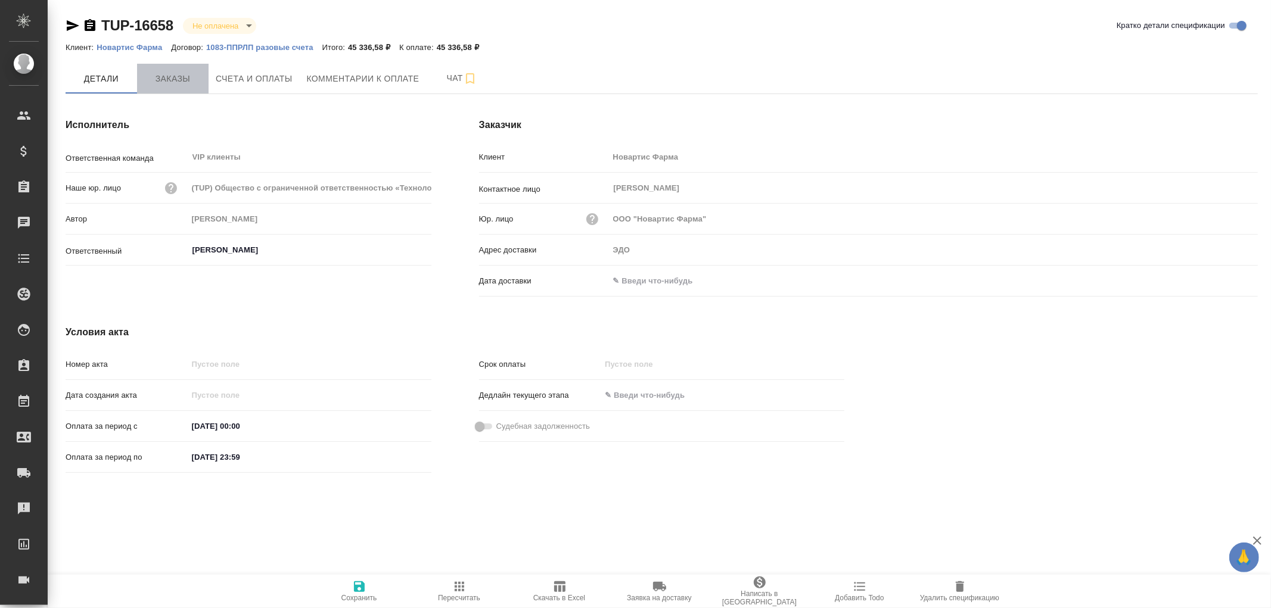
click at [181, 82] on span "Заказы" at bounding box center [172, 79] width 57 height 15
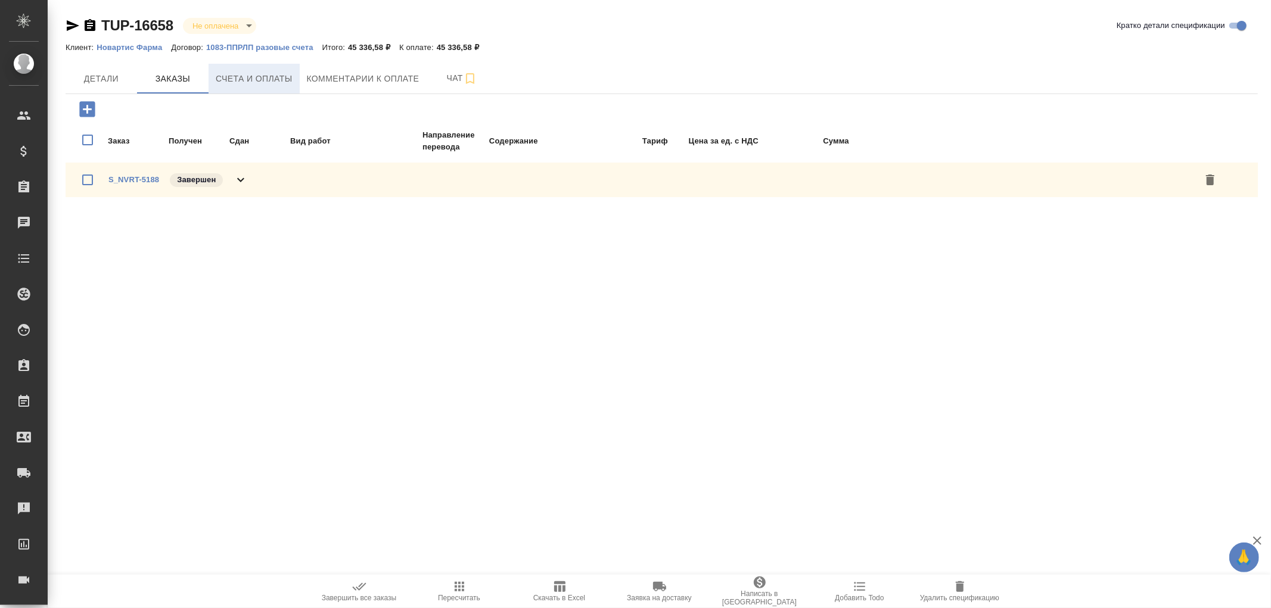
click at [284, 69] on button "Счета и оплаты" at bounding box center [254, 79] width 91 height 30
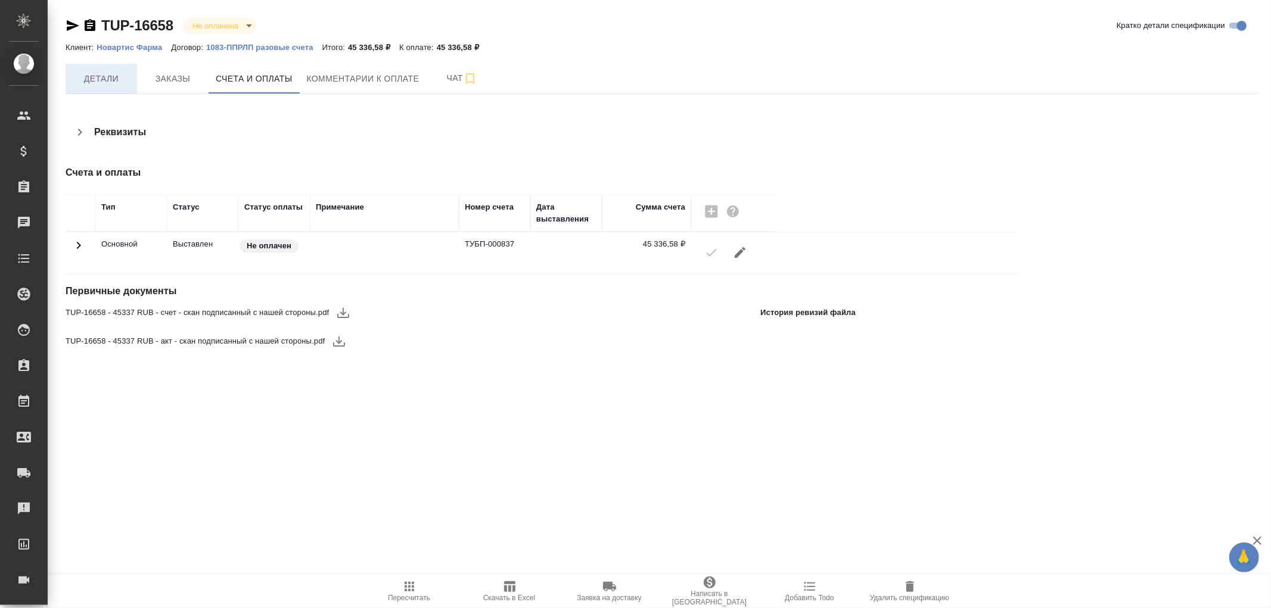
click at [104, 80] on span "Детали" at bounding box center [101, 79] width 57 height 15
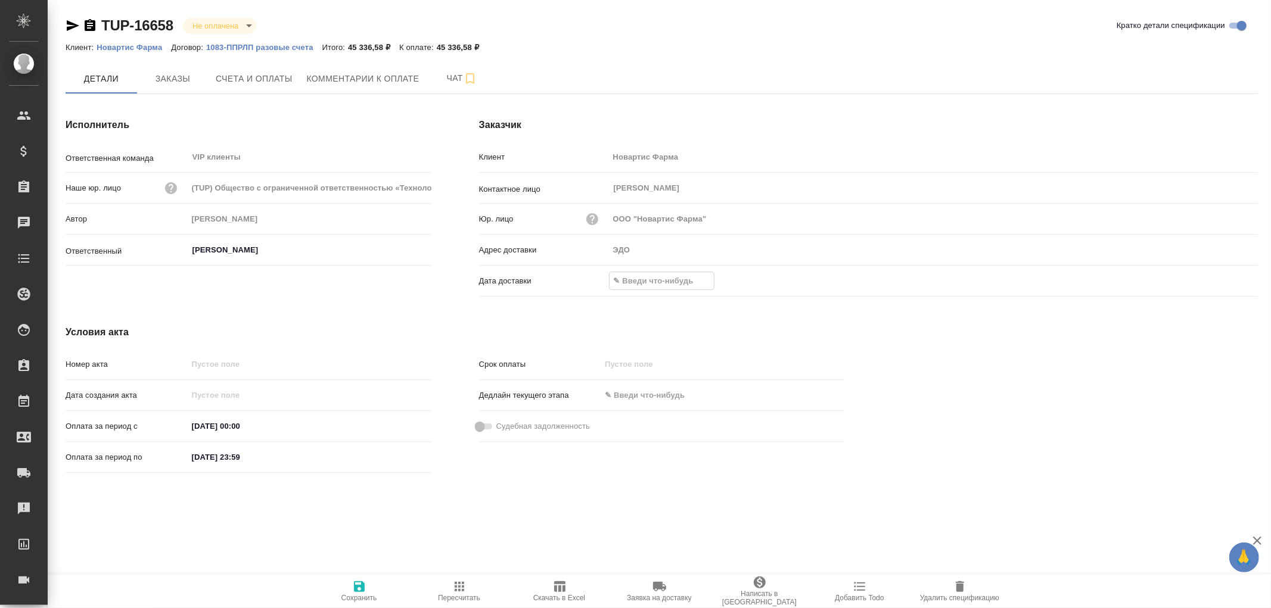
drag, startPoint x: 657, startPoint y: 283, endPoint x: 876, endPoint y: 305, distance: 220.3
click at [660, 282] on input "text" at bounding box center [662, 280] width 104 height 17
click at [1225, 280] on icon "button" at bounding box center [1223, 281] width 14 height 14
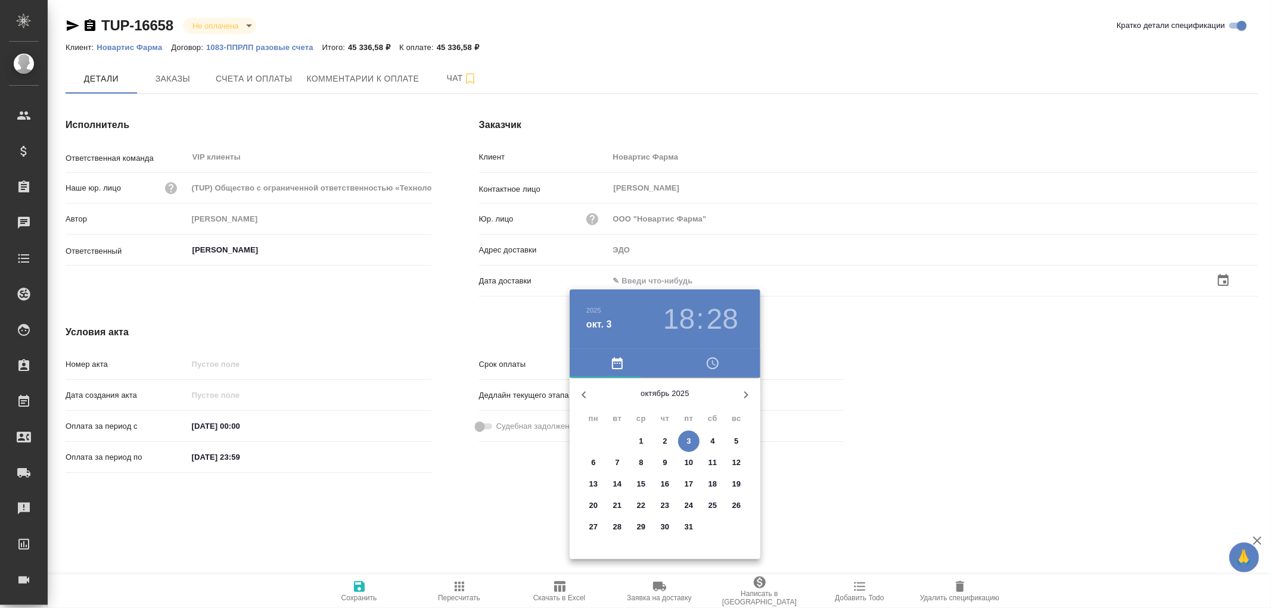
click at [689, 439] on p "3" at bounding box center [688, 442] width 4 height 12
type input "03.10.2025 18:28"
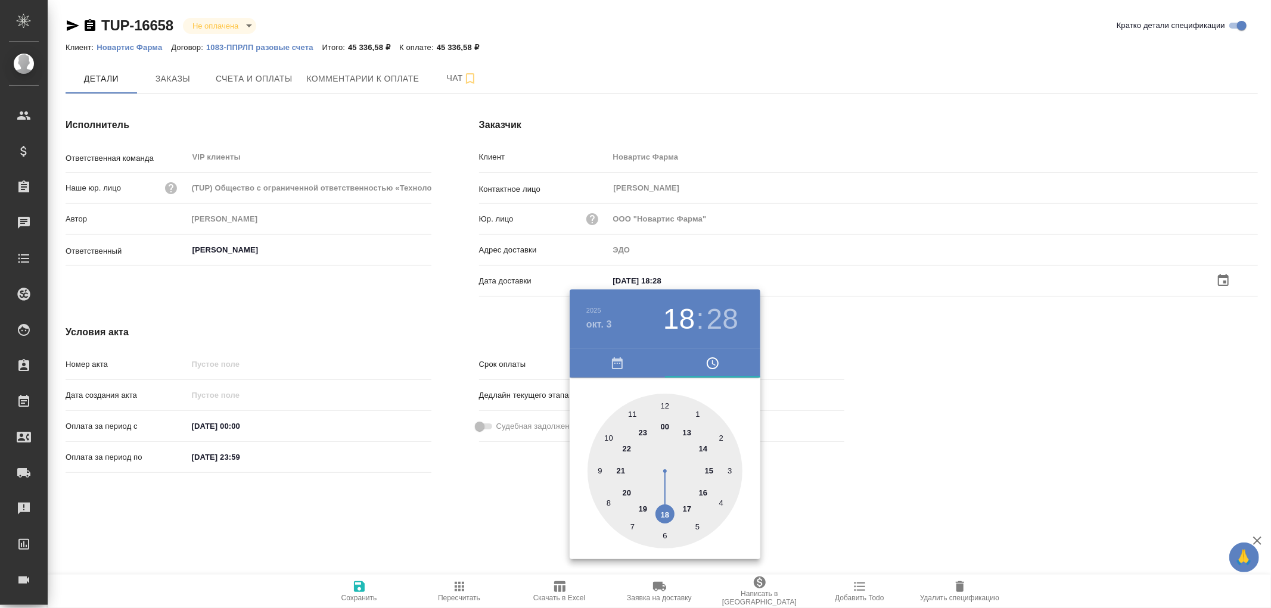
click at [360, 588] on div at bounding box center [635, 304] width 1271 height 608
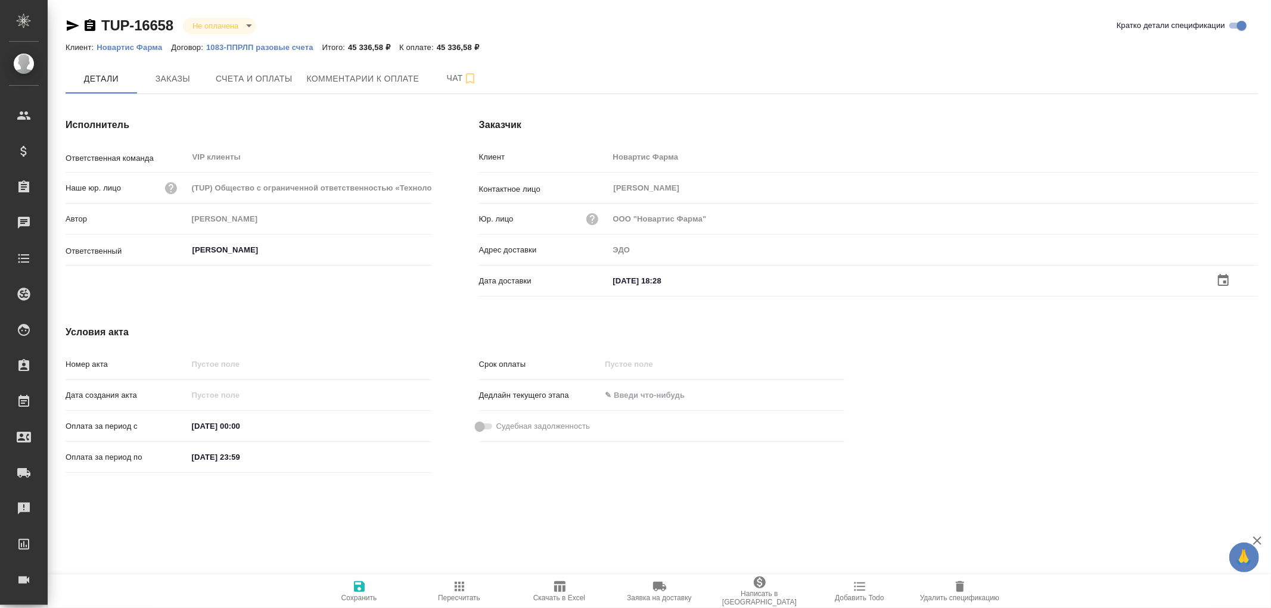
click at [360, 588] on icon "button" at bounding box center [359, 587] width 14 height 14
drag, startPoint x: 0, startPoint y: 0, endPoint x: 168, endPoint y: 79, distance: 185.5
click at [168, 79] on span "Заказы" at bounding box center [172, 78] width 57 height 15
type input "[PERSON_NAME]"
type input "ЭДО"
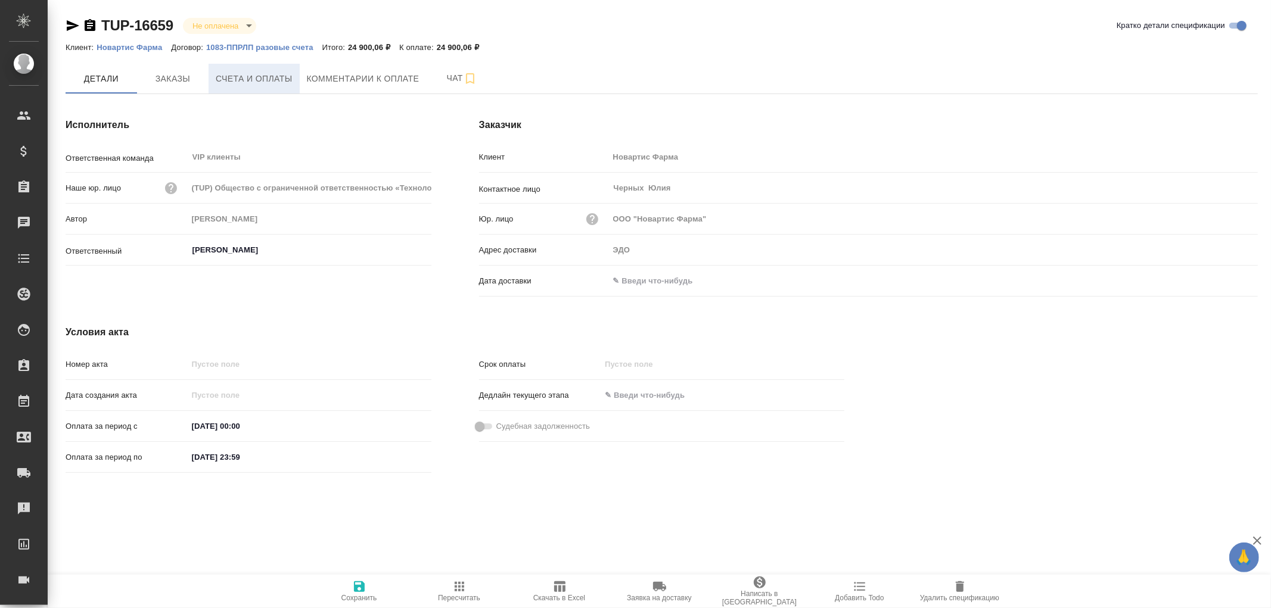
click at [257, 80] on span "Счета и оплаты" at bounding box center [254, 79] width 77 height 15
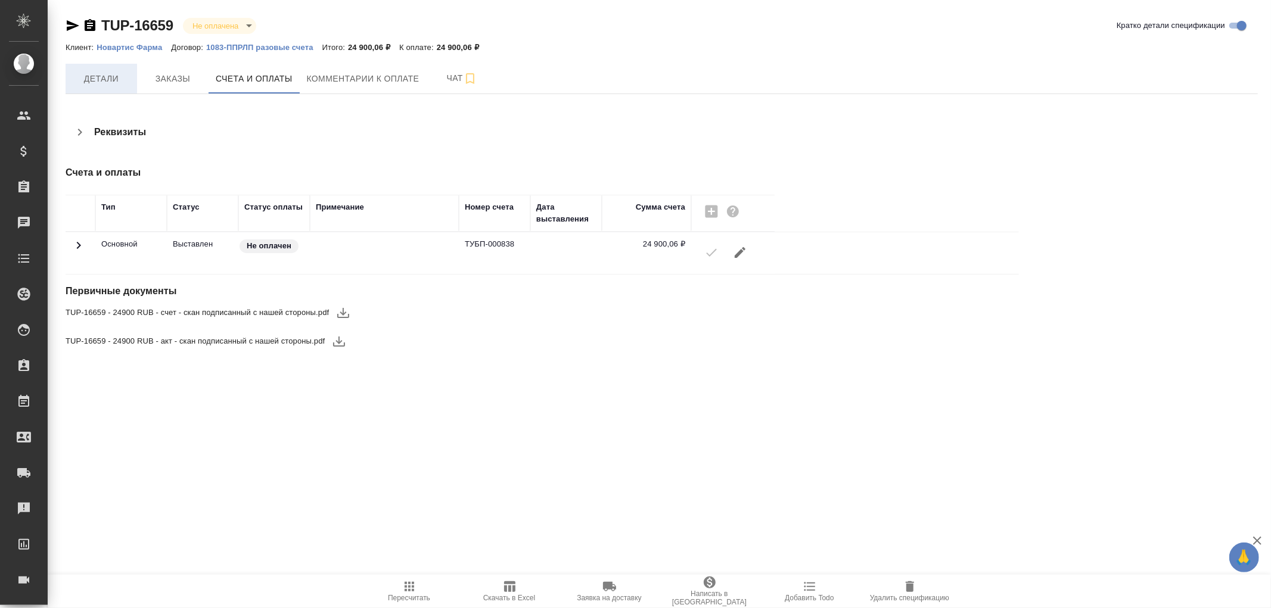
click at [109, 75] on span "Детали" at bounding box center [101, 79] width 57 height 15
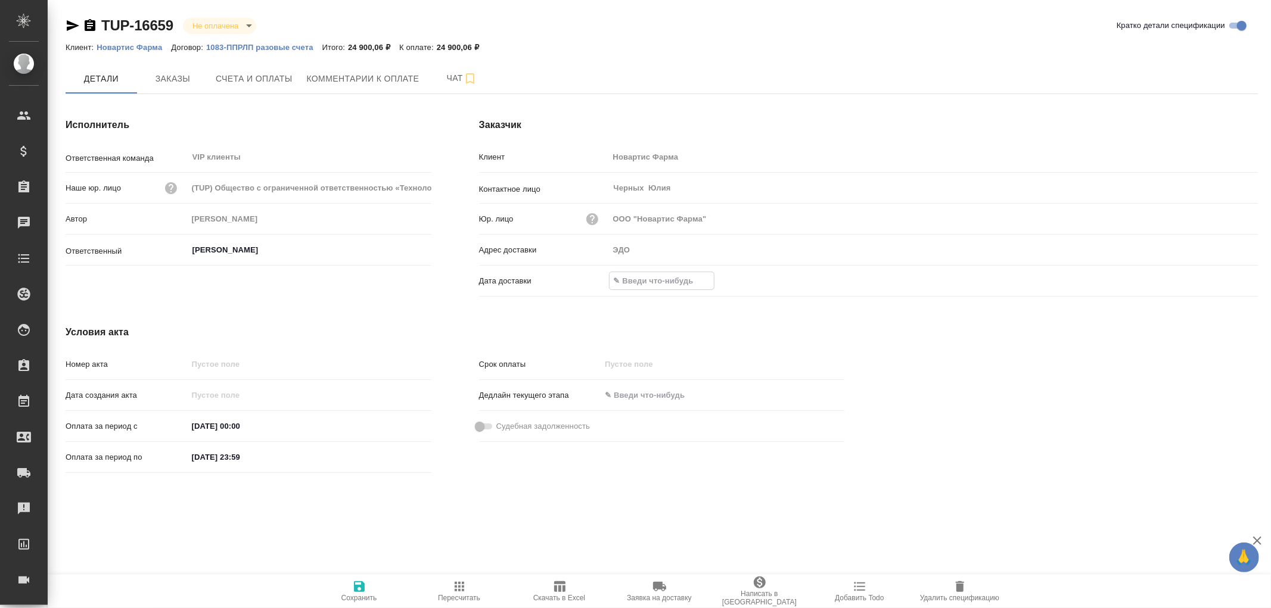
drag, startPoint x: 647, startPoint y: 288, endPoint x: 897, endPoint y: 299, distance: 250.5
click at [647, 288] on input "text" at bounding box center [662, 280] width 104 height 17
click at [1222, 282] on icon "button" at bounding box center [1223, 280] width 14 height 14
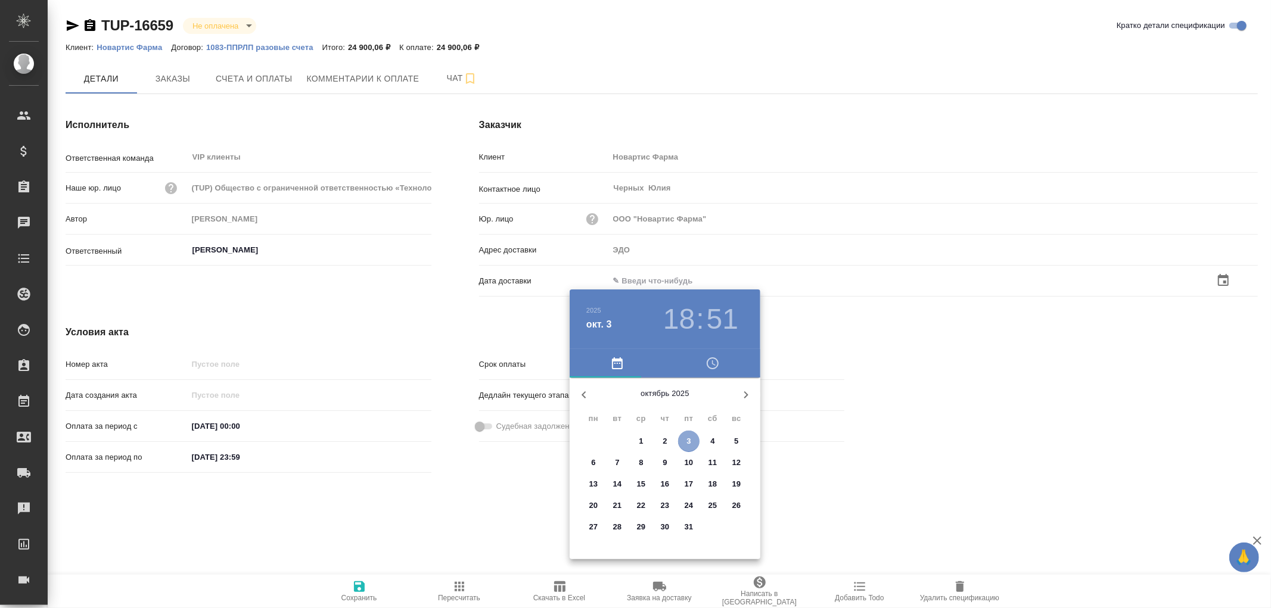
click at [688, 441] on p "3" at bounding box center [688, 442] width 4 height 12
type input "ЭДО"
type input "03.10.2025 18:51"
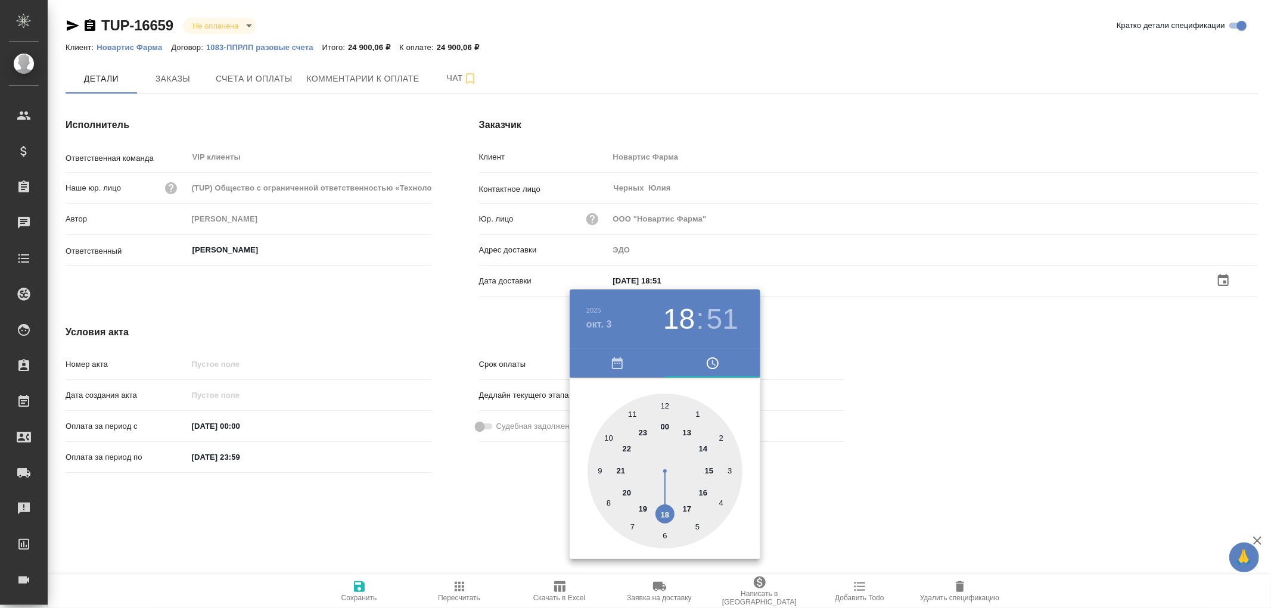
click at [363, 588] on div at bounding box center [635, 304] width 1271 height 608
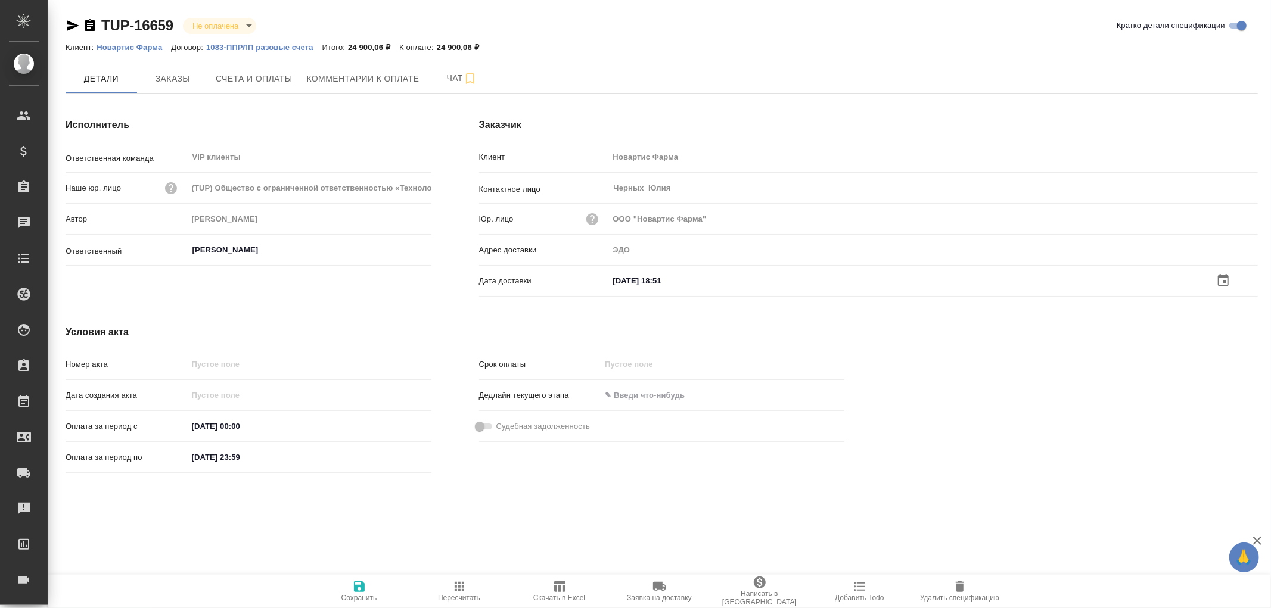
click at [358, 589] on icon "button" at bounding box center [359, 587] width 14 height 14
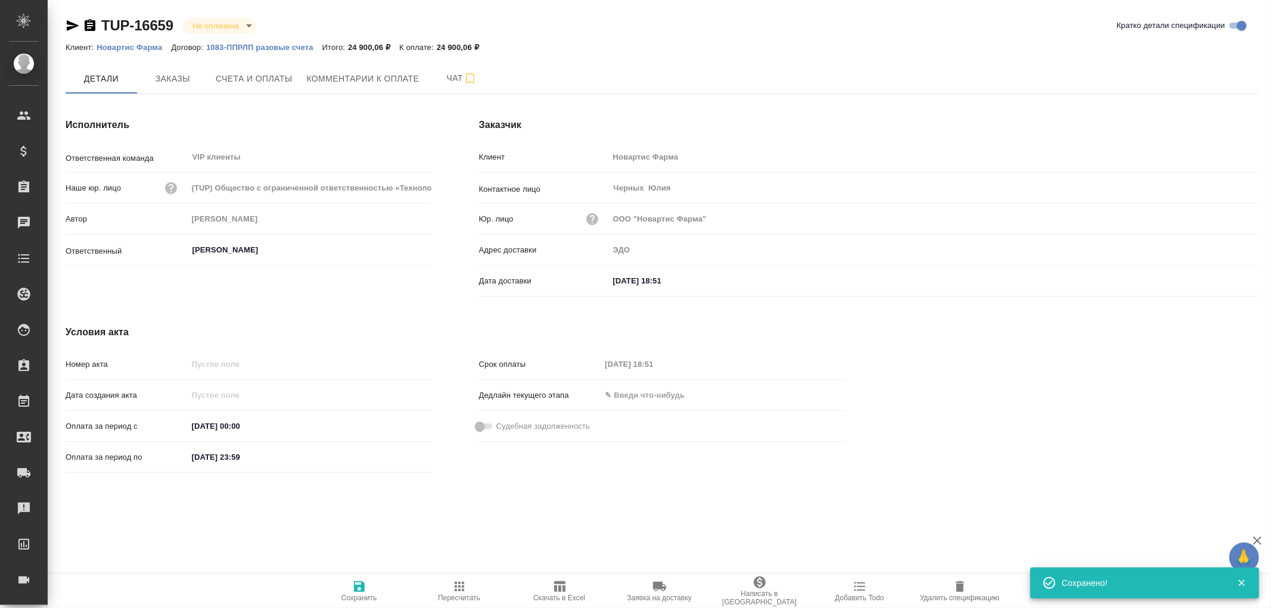
click at [358, 589] on icon "button" at bounding box center [359, 587] width 14 height 14
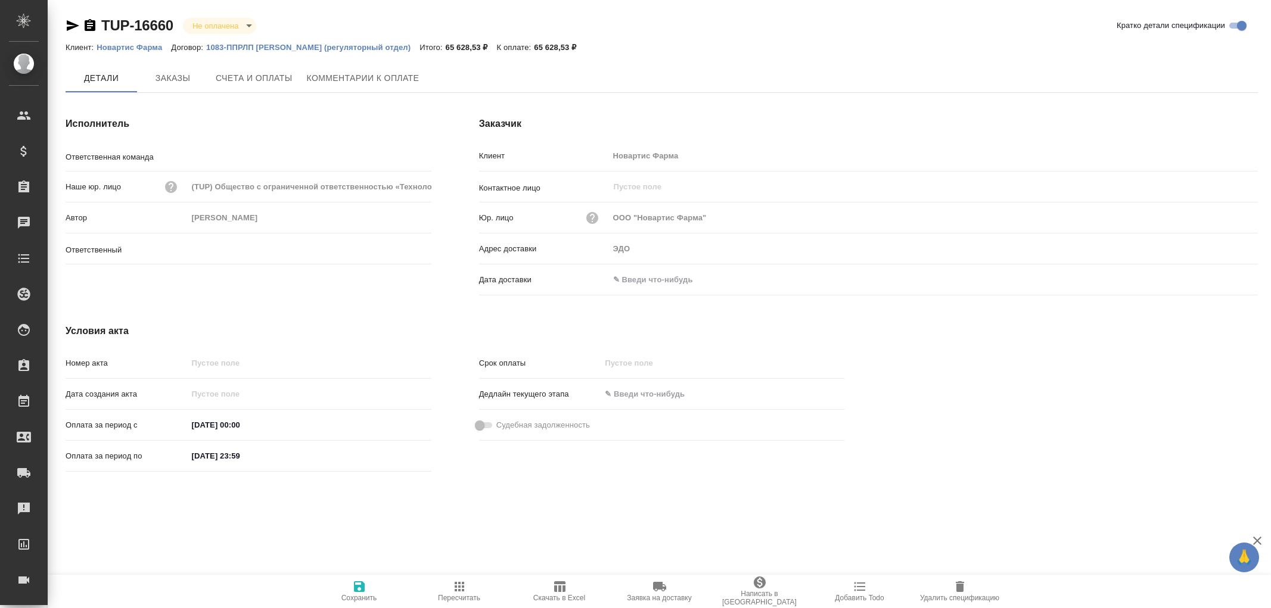
type input "VIP клиенты"
type input "[PERSON_NAME]"
click at [170, 74] on span "Заказы" at bounding box center [172, 79] width 57 height 15
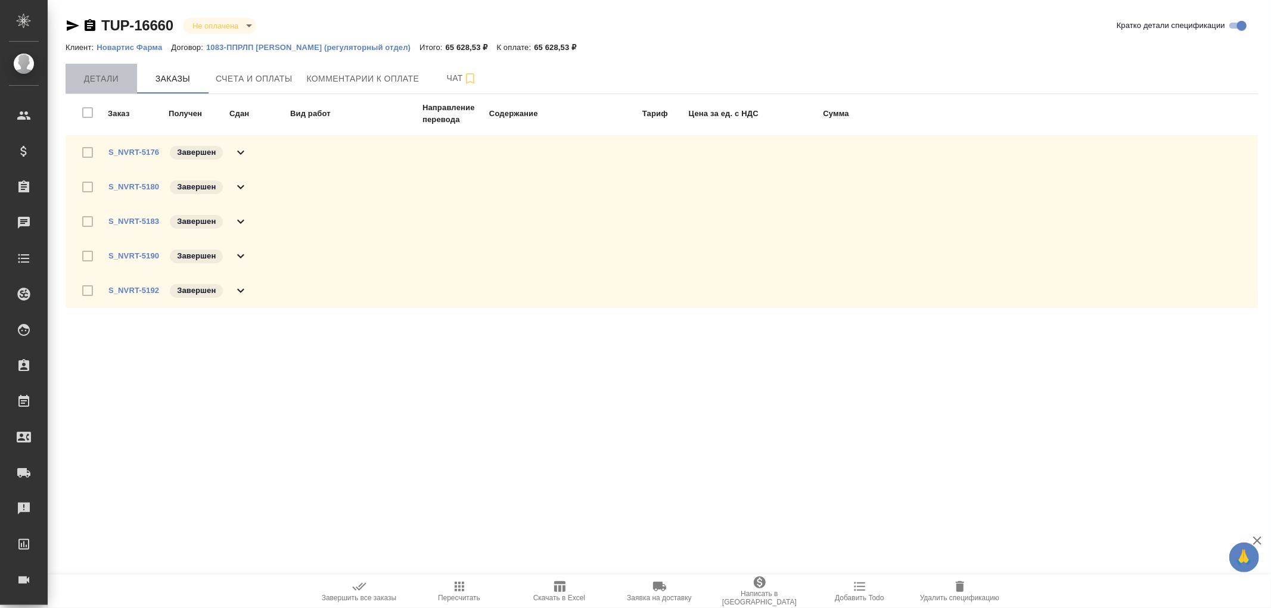
click at [105, 81] on span "Детали" at bounding box center [101, 79] width 57 height 15
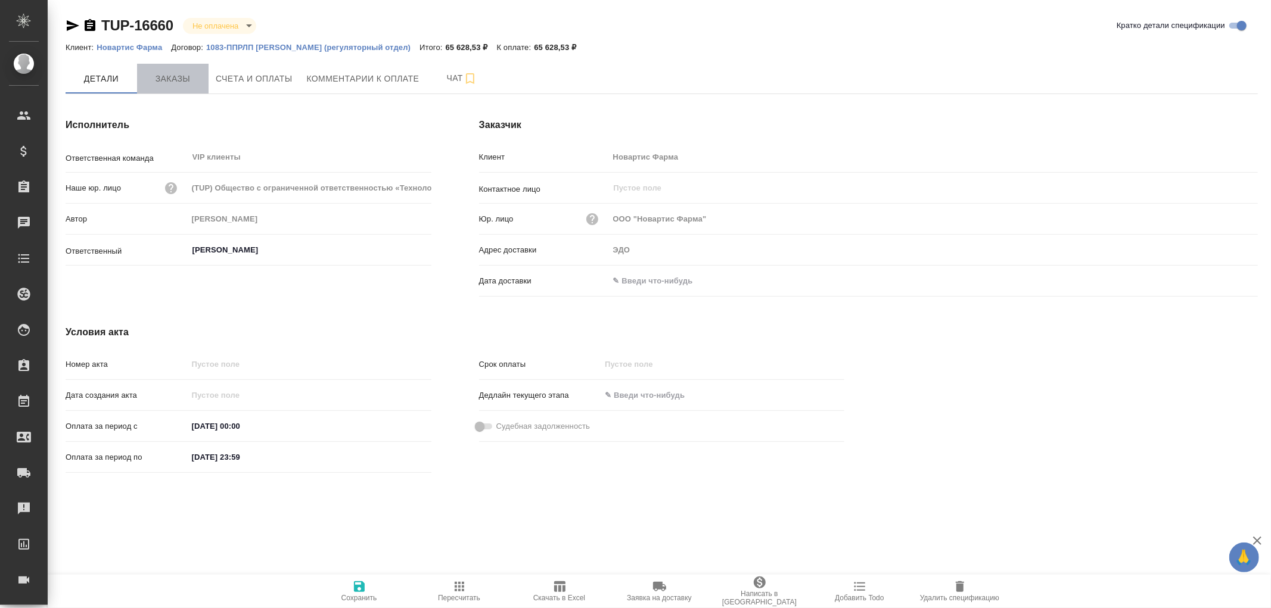
click at [171, 74] on span "Заказы" at bounding box center [172, 79] width 57 height 15
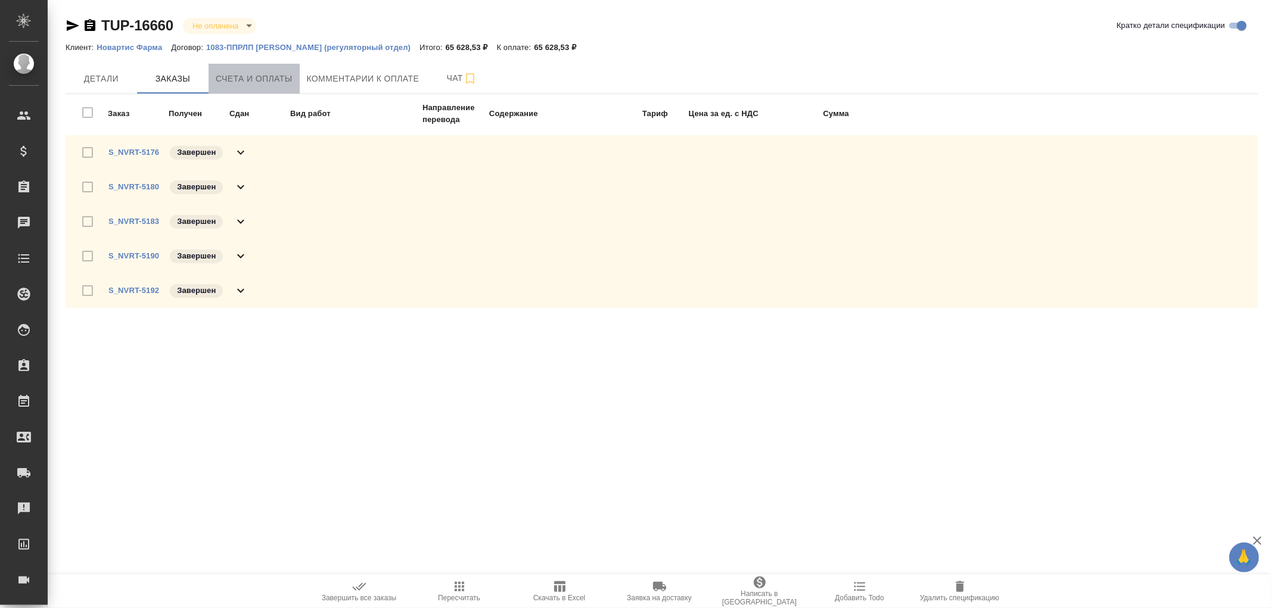
click at [252, 74] on span "Счета и оплаты" at bounding box center [254, 79] width 77 height 15
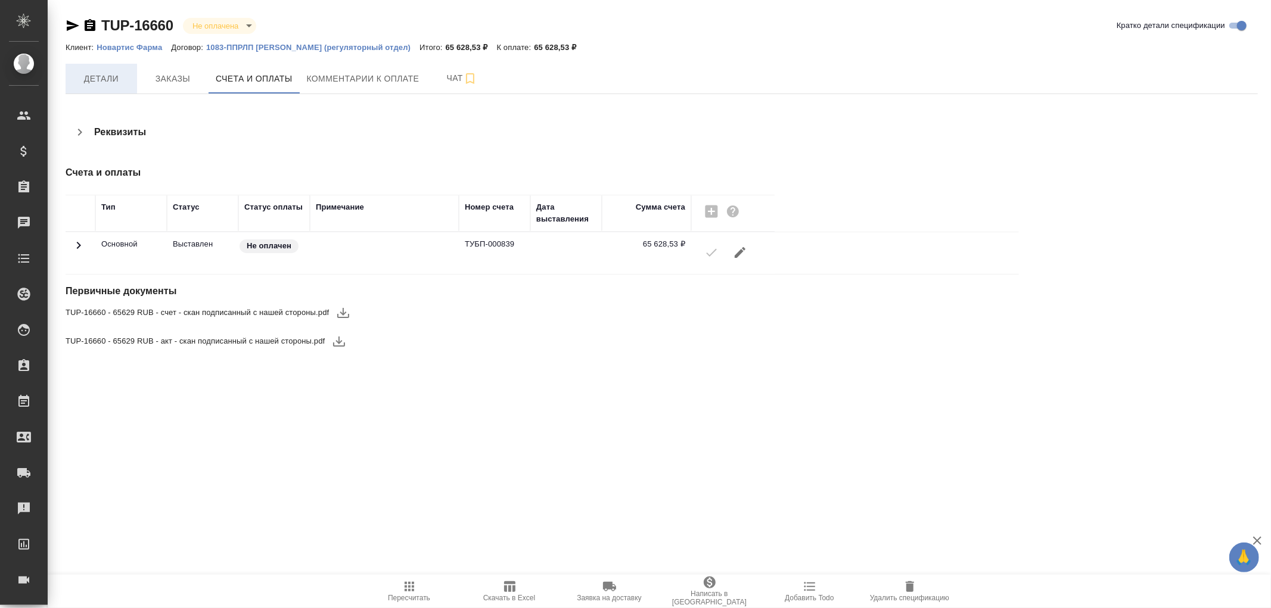
click at [96, 78] on span "Детали" at bounding box center [101, 79] width 57 height 15
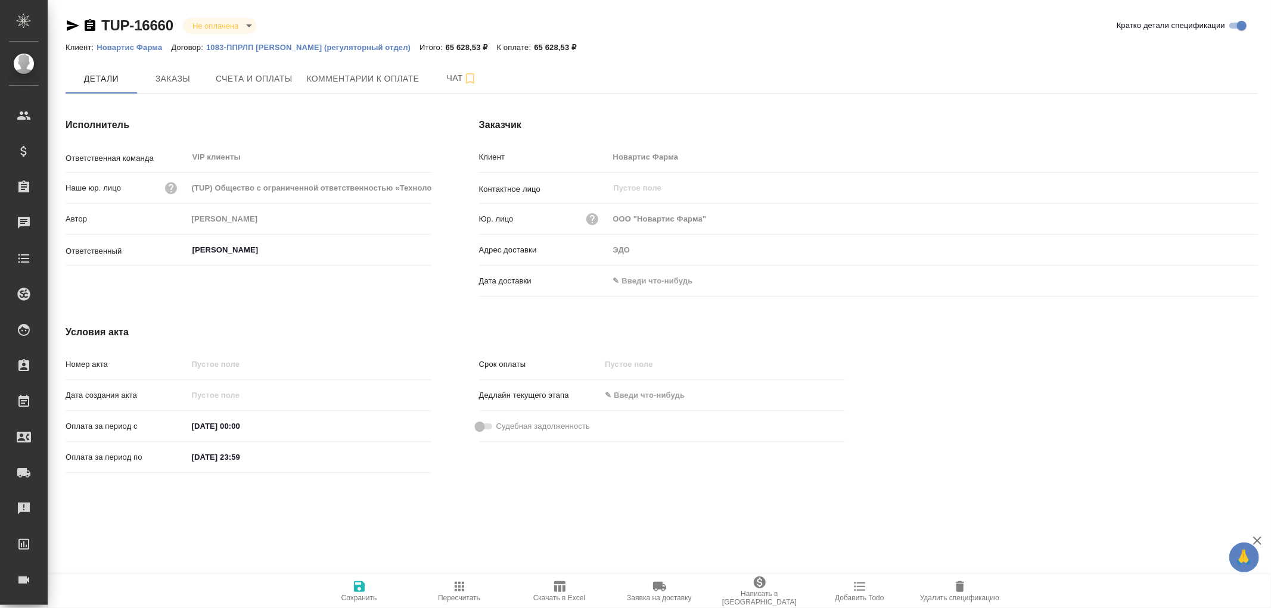
drag, startPoint x: 644, startPoint y: 286, endPoint x: 686, endPoint y: 289, distance: 42.4
click at [644, 286] on input "text" at bounding box center [661, 280] width 104 height 17
click at [1222, 281] on icon "button" at bounding box center [1223, 281] width 14 height 14
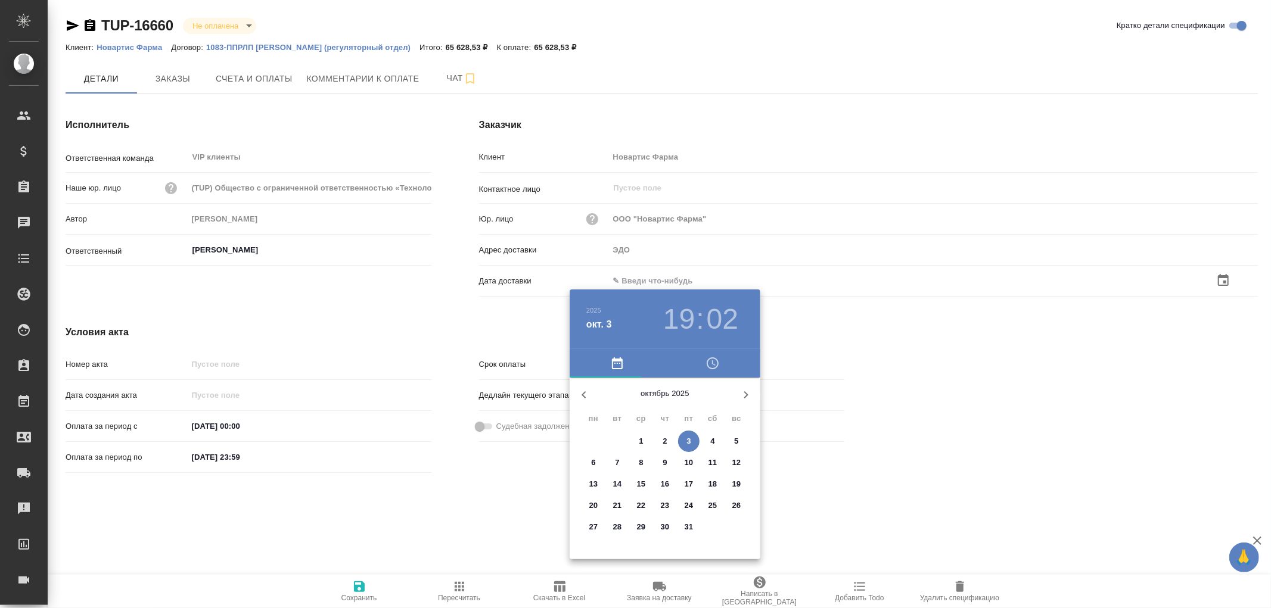
click at [689, 443] on p "3" at bounding box center [688, 442] width 4 height 12
type input "03.10.2025 19:02"
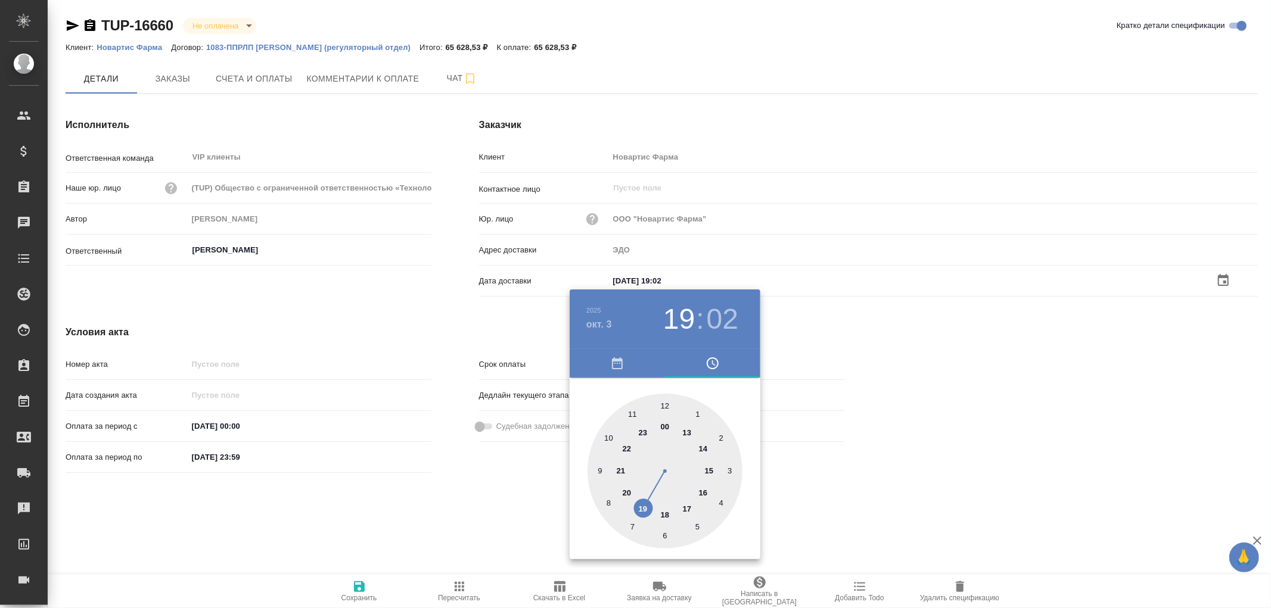
click at [356, 588] on div at bounding box center [635, 304] width 1271 height 608
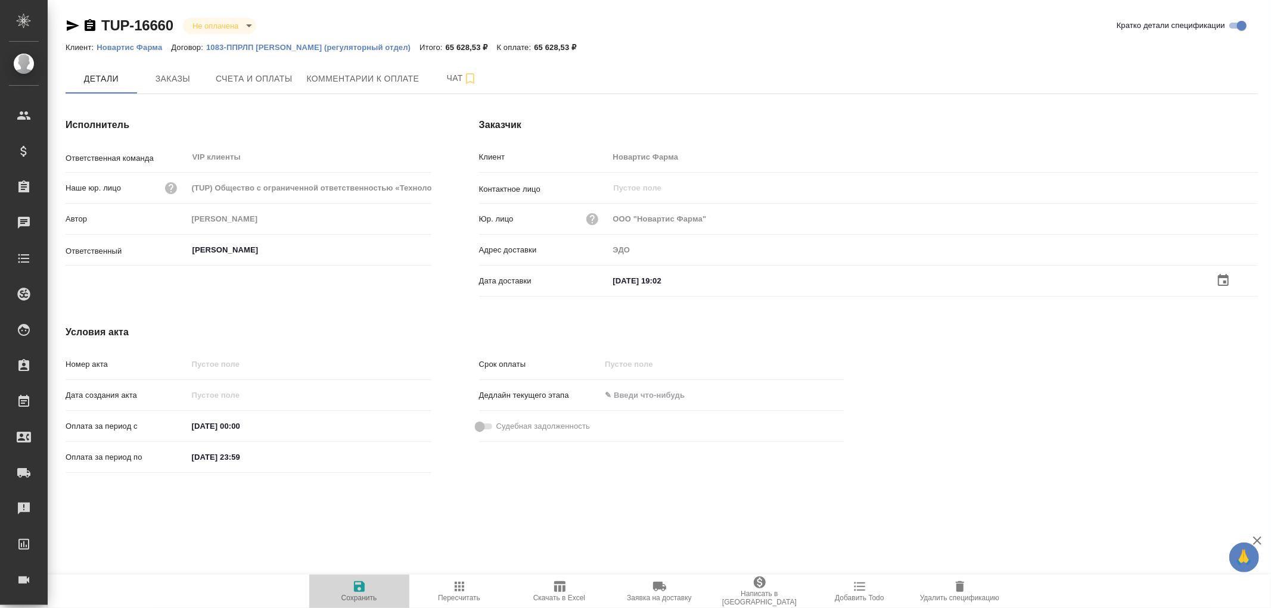
click at [359, 587] on icon "button" at bounding box center [359, 587] width 11 height 11
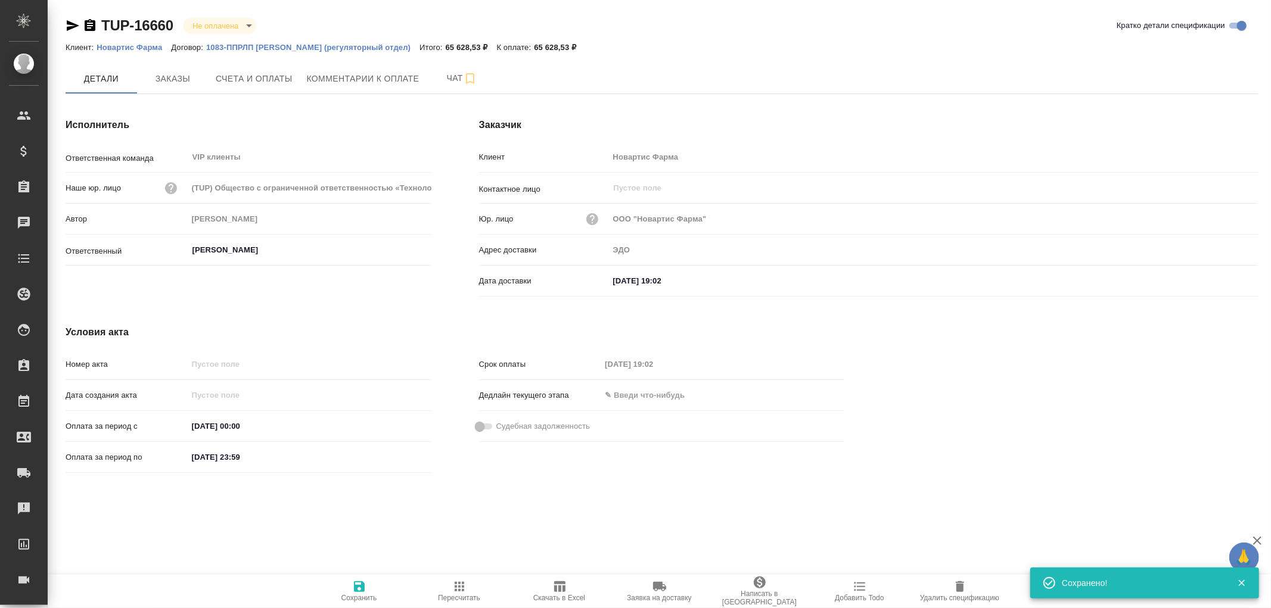
click at [359, 587] on icon "button" at bounding box center [359, 587] width 11 height 11
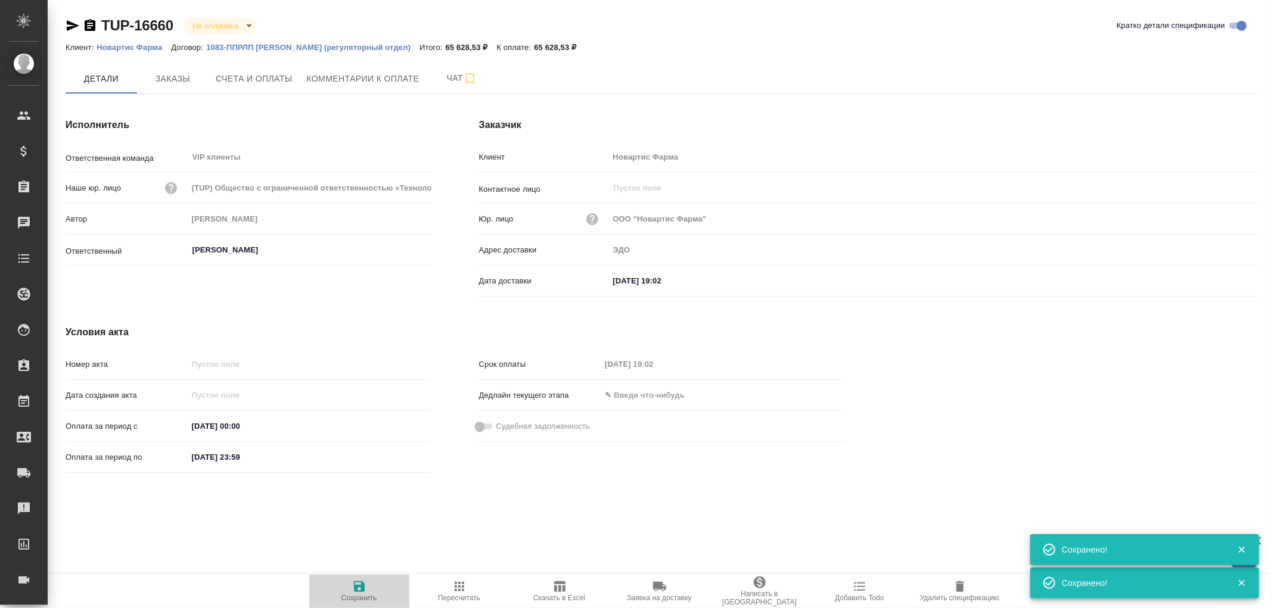
click at [359, 587] on icon "button" at bounding box center [359, 587] width 11 height 11
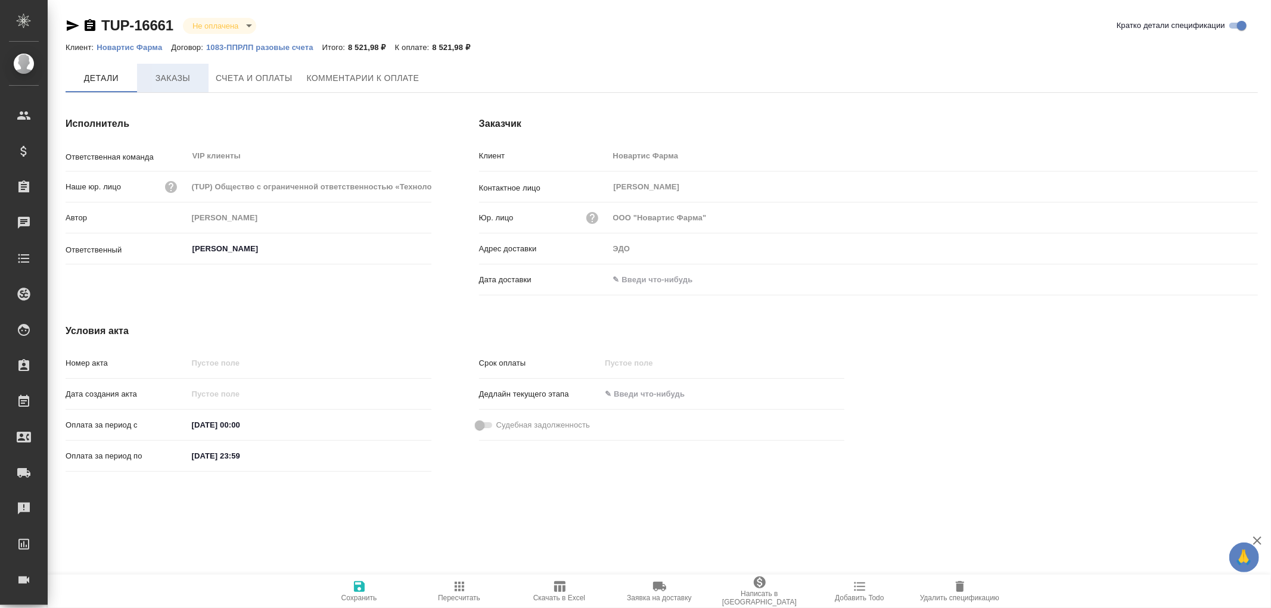
click at [176, 81] on span "Заказы" at bounding box center [172, 78] width 57 height 15
